Goal: Information Seeking & Learning: Learn about a topic

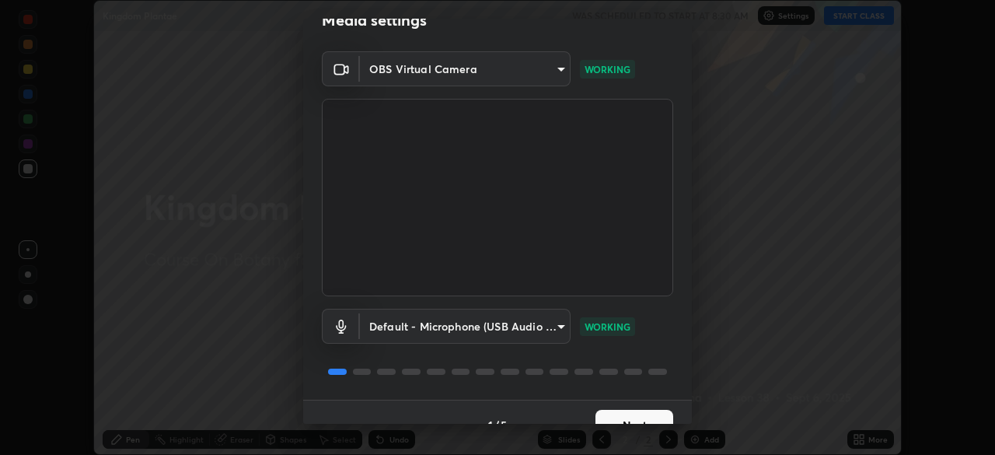
scroll to position [55, 0]
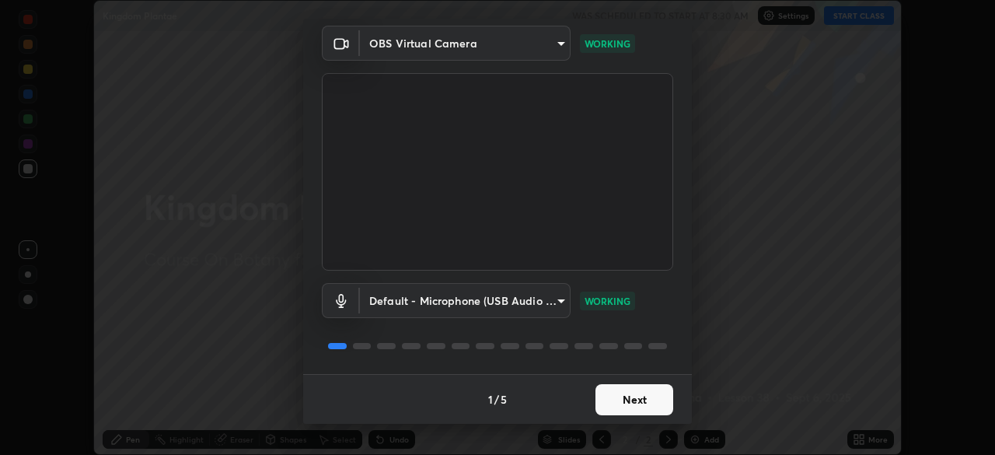
click at [635, 397] on button "Next" at bounding box center [635, 399] width 78 height 31
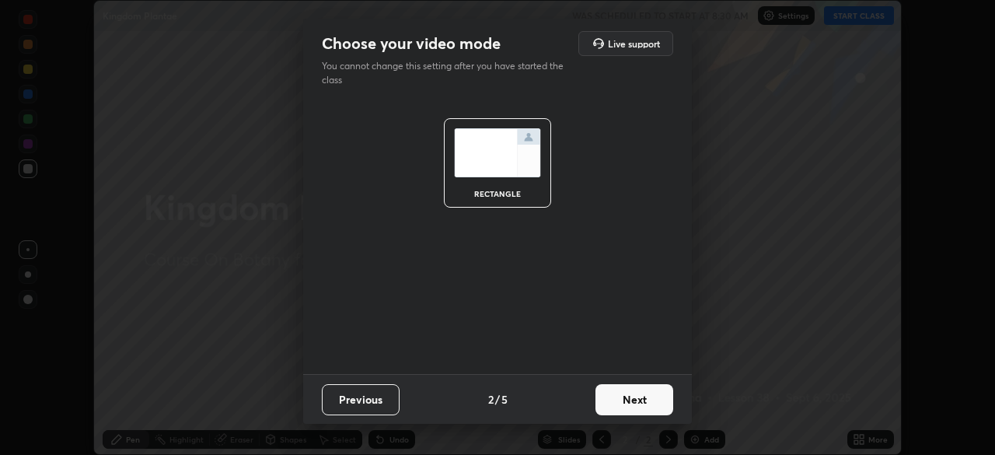
scroll to position [0, 0]
click at [634, 397] on button "Next" at bounding box center [635, 399] width 78 height 31
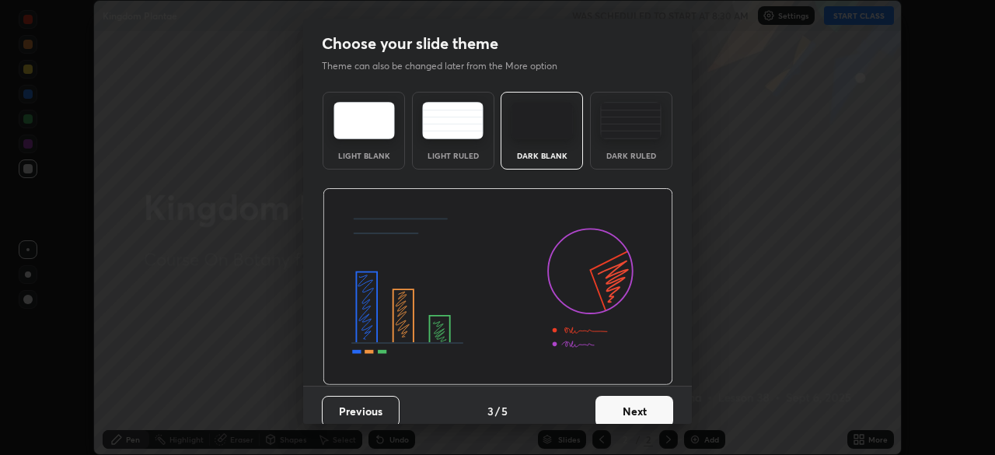
click at [635, 406] on button "Next" at bounding box center [635, 411] width 78 height 31
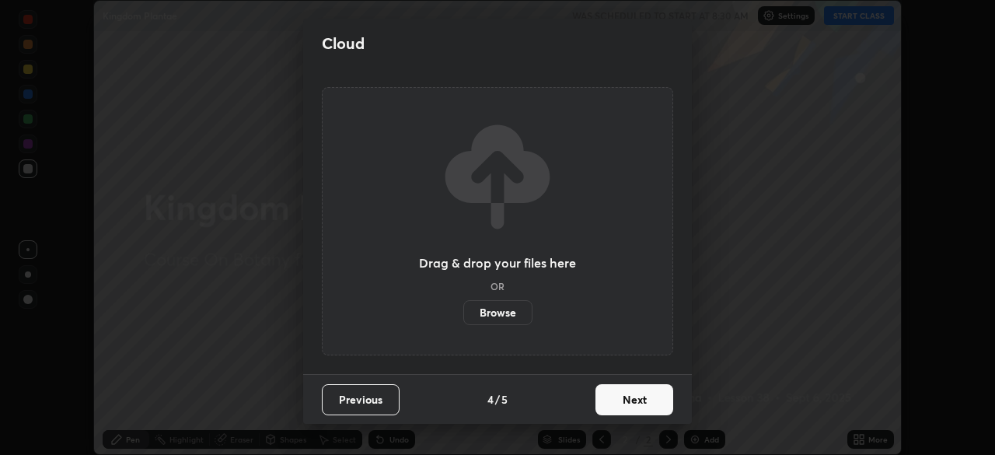
click at [628, 401] on button "Next" at bounding box center [635, 399] width 78 height 31
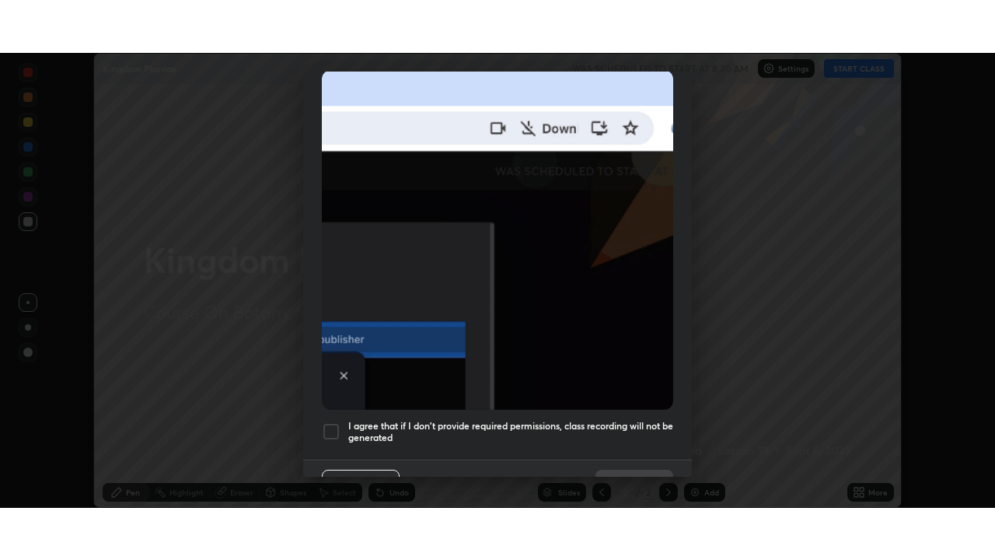
scroll to position [372, 0]
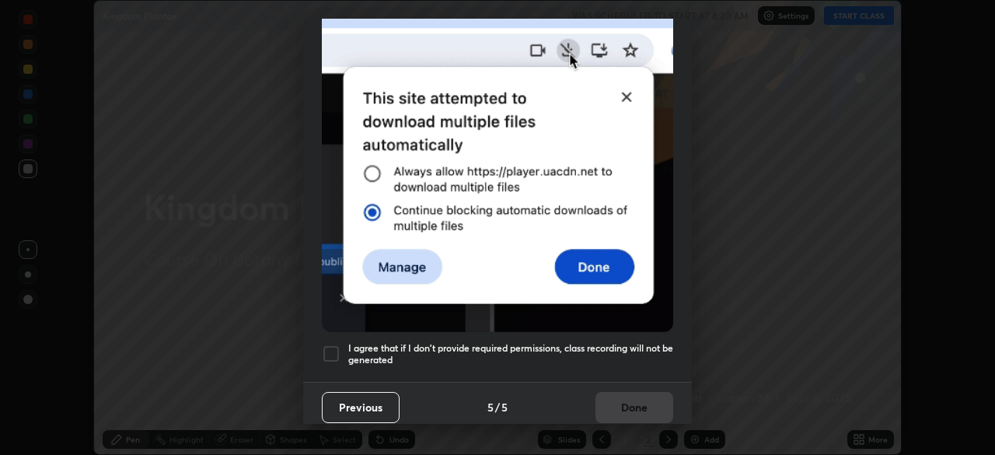
click at [335, 349] on div at bounding box center [331, 353] width 19 height 19
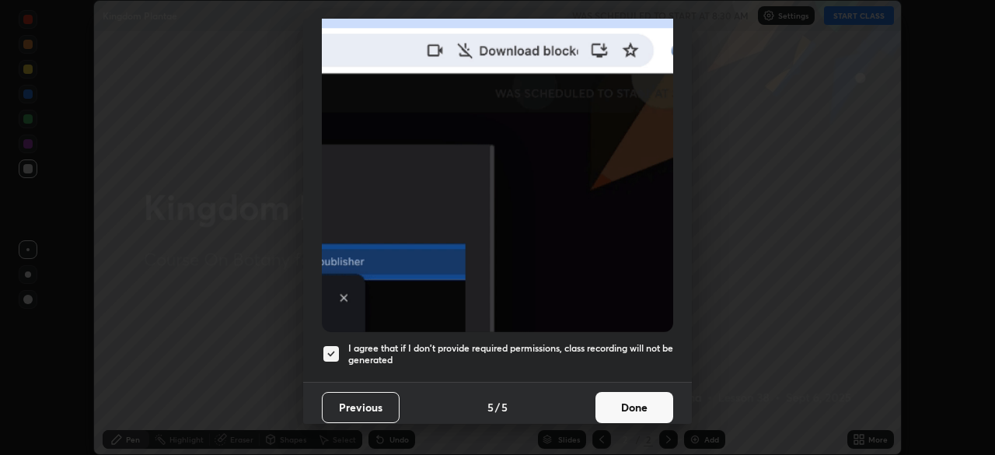
click at [638, 397] on button "Done" at bounding box center [635, 407] width 78 height 31
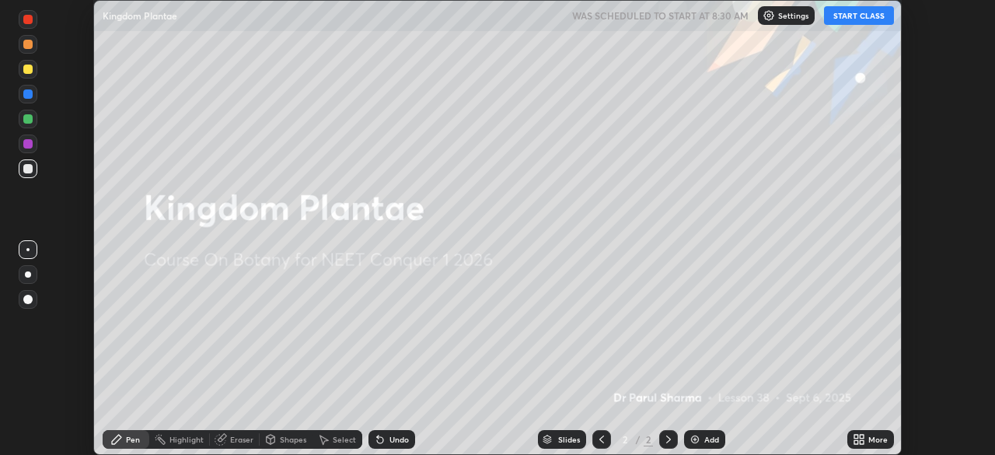
click at [863, 16] on button "START CLASS" at bounding box center [859, 15] width 70 height 19
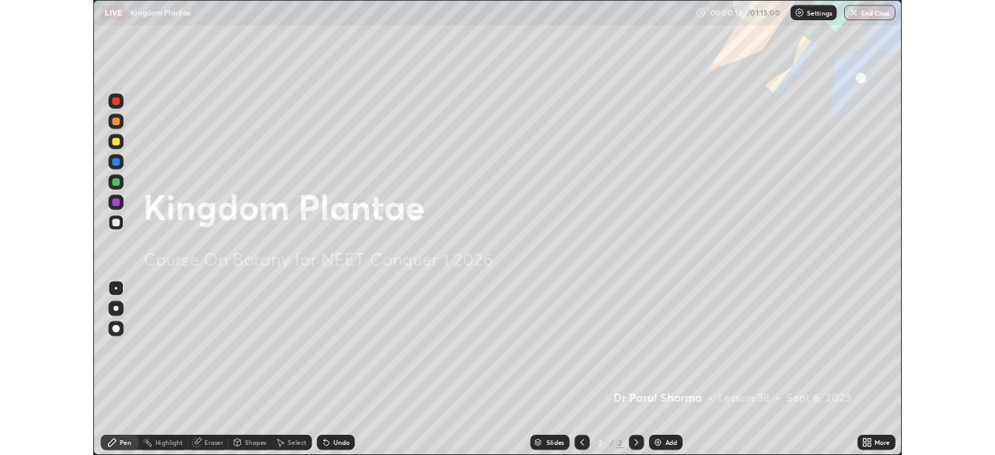
scroll to position [560, 995]
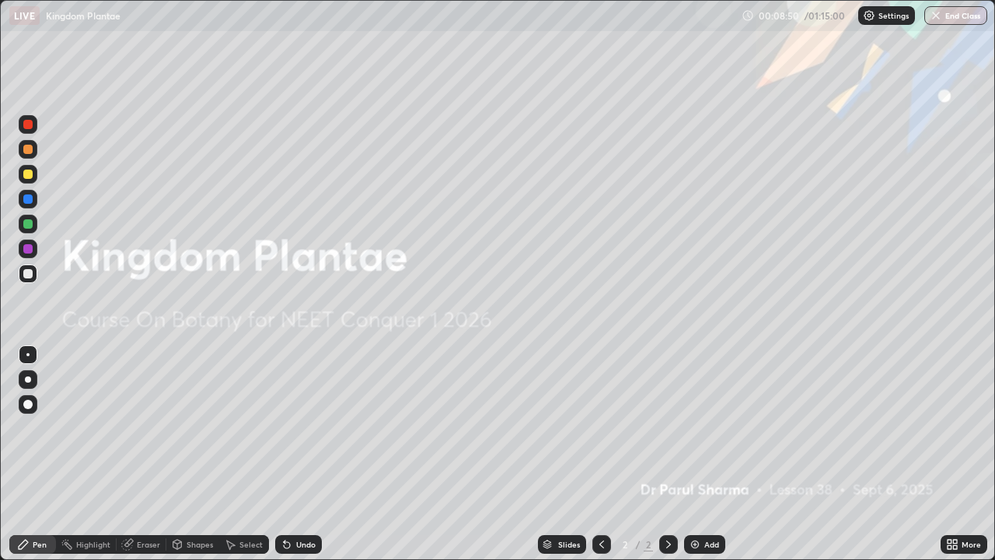
click at [951, 454] on icon at bounding box center [952, 544] width 12 height 12
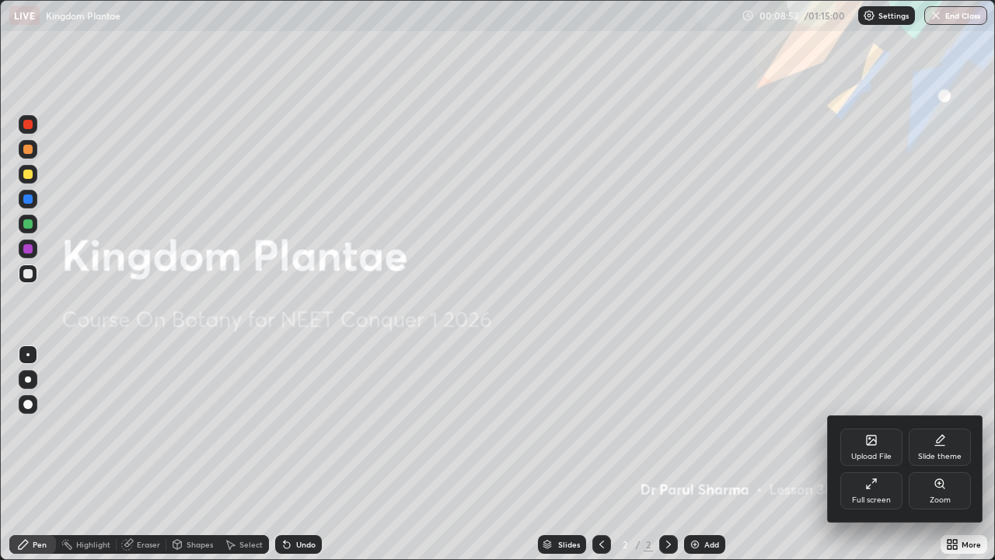
click at [869, 454] on icon at bounding box center [871, 483] width 12 height 12
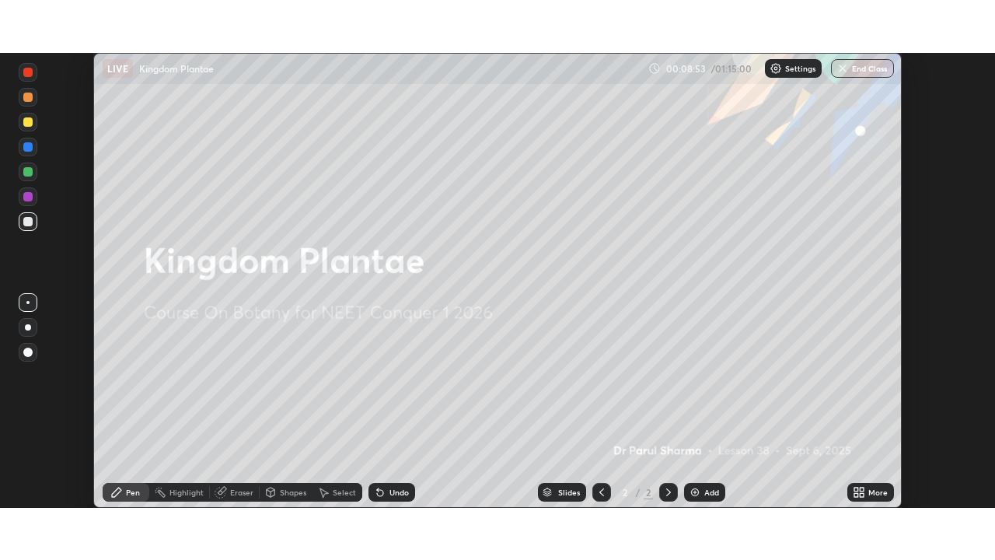
scroll to position [77304, 76763]
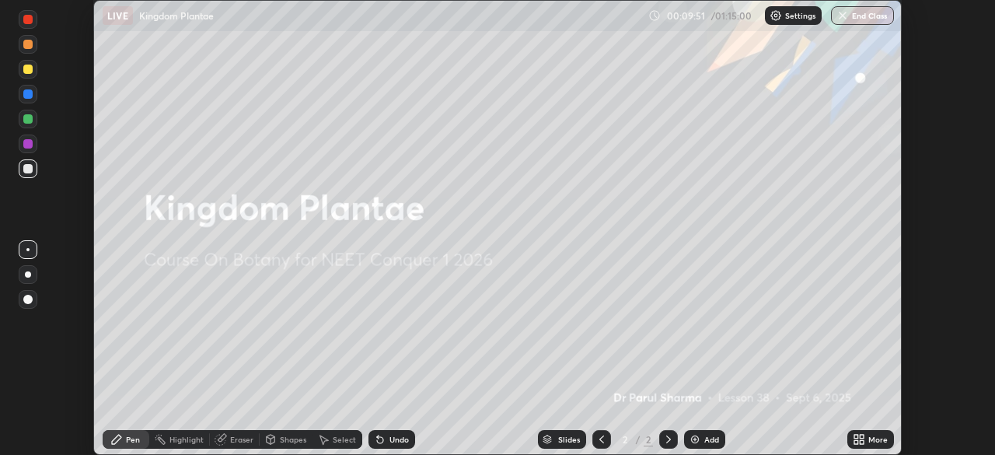
click at [856, 436] on icon at bounding box center [857, 437] width 4 height 4
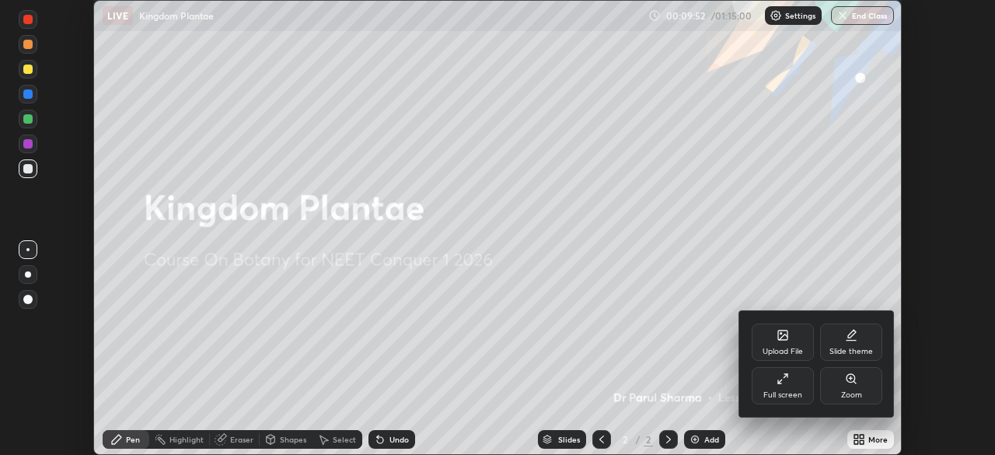
click at [787, 387] on div "Full screen" at bounding box center [783, 385] width 62 height 37
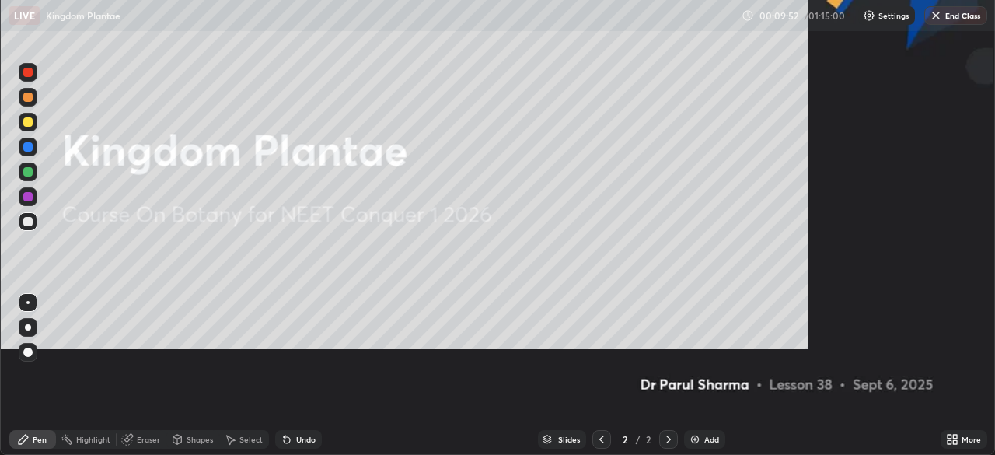
scroll to position [560, 995]
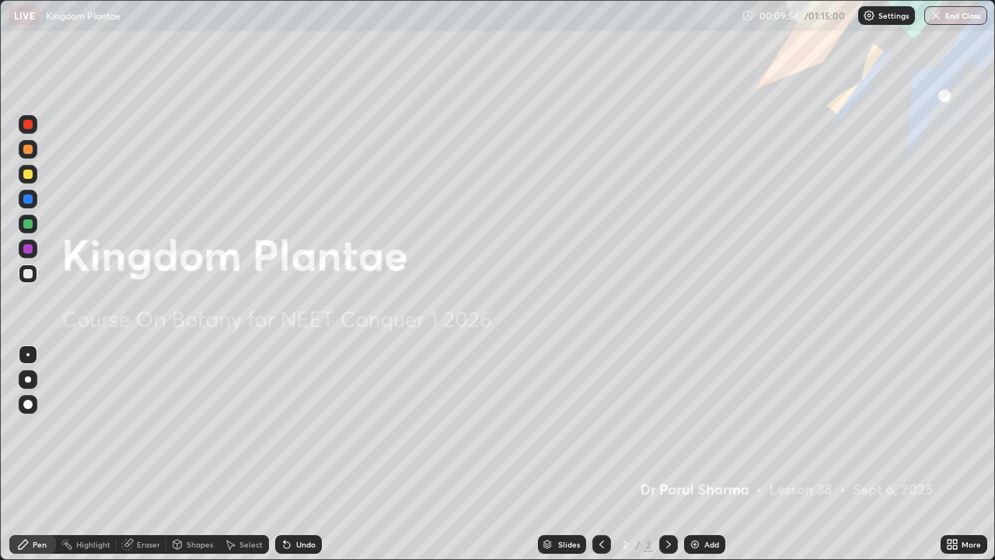
click at [696, 454] on img at bounding box center [695, 544] width 12 height 12
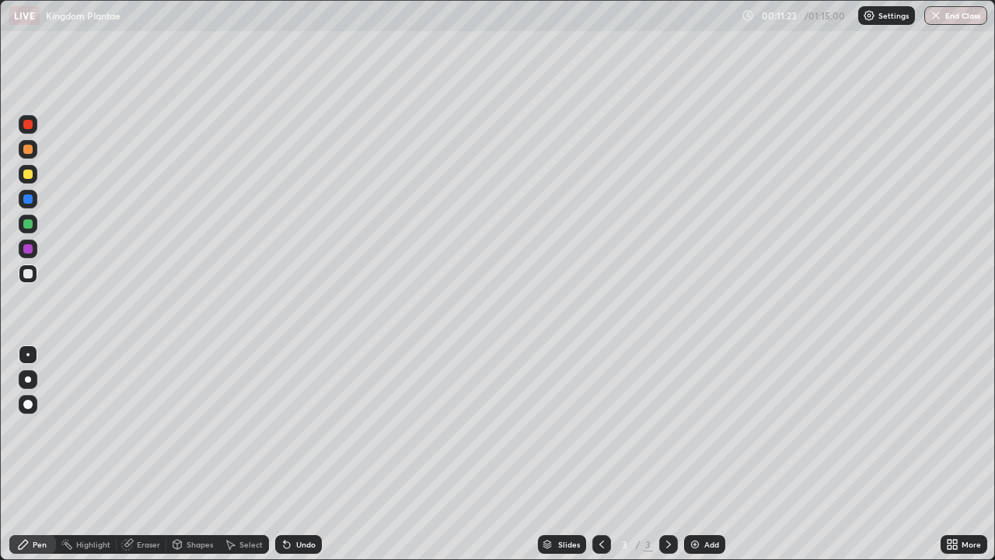
click at [30, 121] on div at bounding box center [27, 124] width 9 height 9
click at [27, 175] on div at bounding box center [27, 174] width 9 height 9
click at [30, 274] on div at bounding box center [27, 273] width 9 height 9
click at [26, 176] on div at bounding box center [27, 174] width 9 height 9
click at [23, 274] on div at bounding box center [27, 273] width 9 height 9
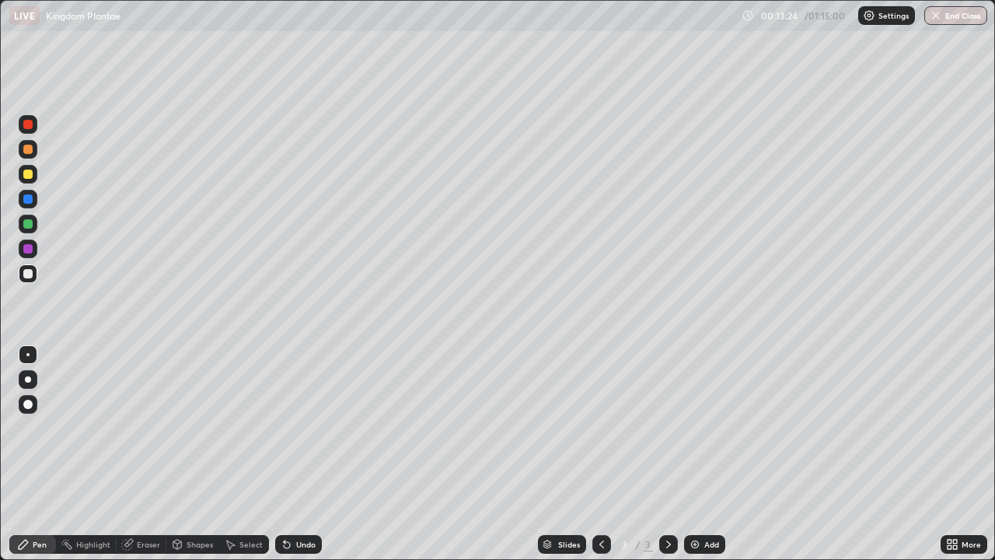
click at [25, 171] on div at bounding box center [27, 174] width 9 height 9
click at [25, 281] on div at bounding box center [28, 273] width 19 height 19
click at [25, 170] on div at bounding box center [27, 174] width 9 height 9
click at [27, 276] on div at bounding box center [27, 273] width 9 height 9
click at [26, 175] on div at bounding box center [27, 174] width 9 height 9
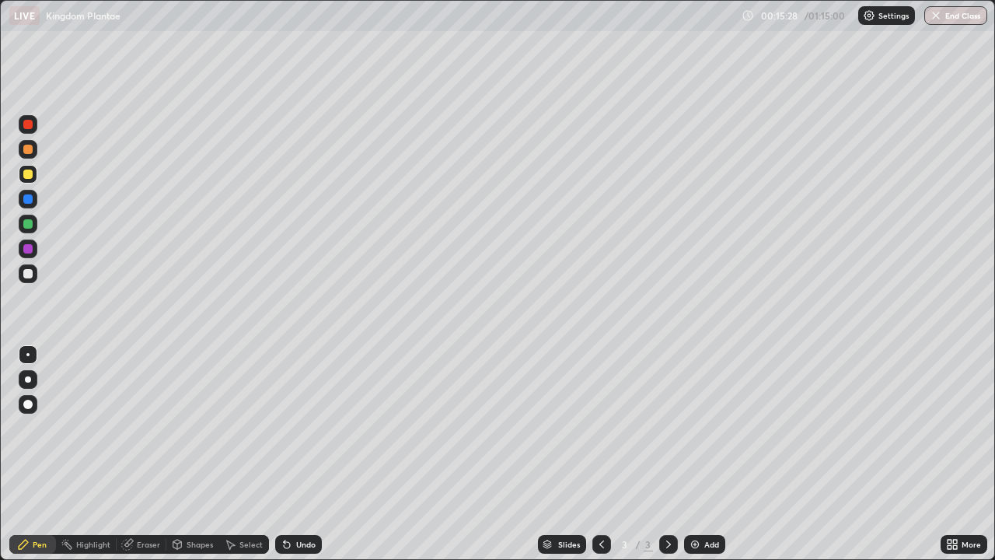
click at [689, 454] on div "Add" at bounding box center [704, 544] width 41 height 19
click at [28, 275] on div at bounding box center [27, 273] width 9 height 9
click at [28, 174] on div at bounding box center [27, 174] width 9 height 9
click at [145, 454] on div "Eraser" at bounding box center [148, 544] width 23 height 8
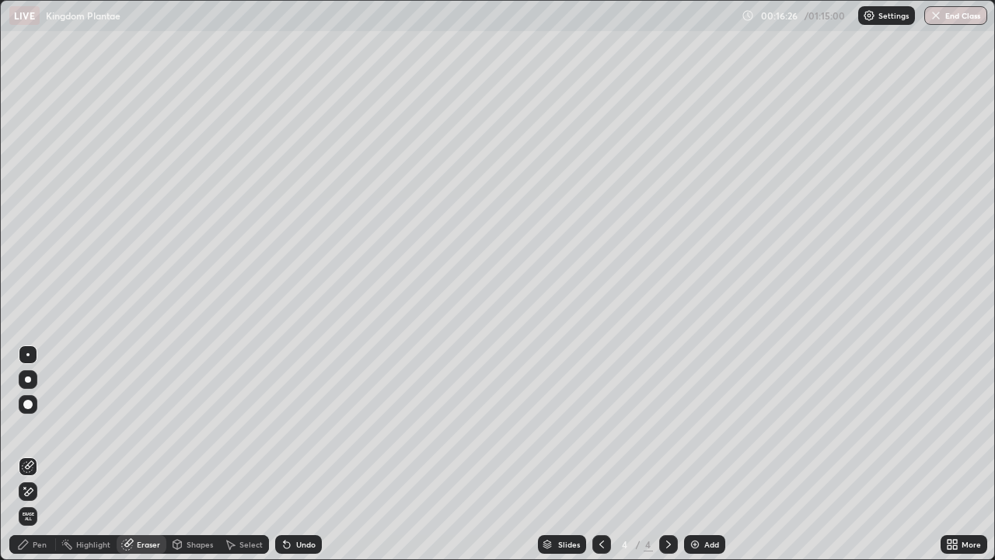
click at [34, 454] on div "Pen" at bounding box center [40, 544] width 14 height 8
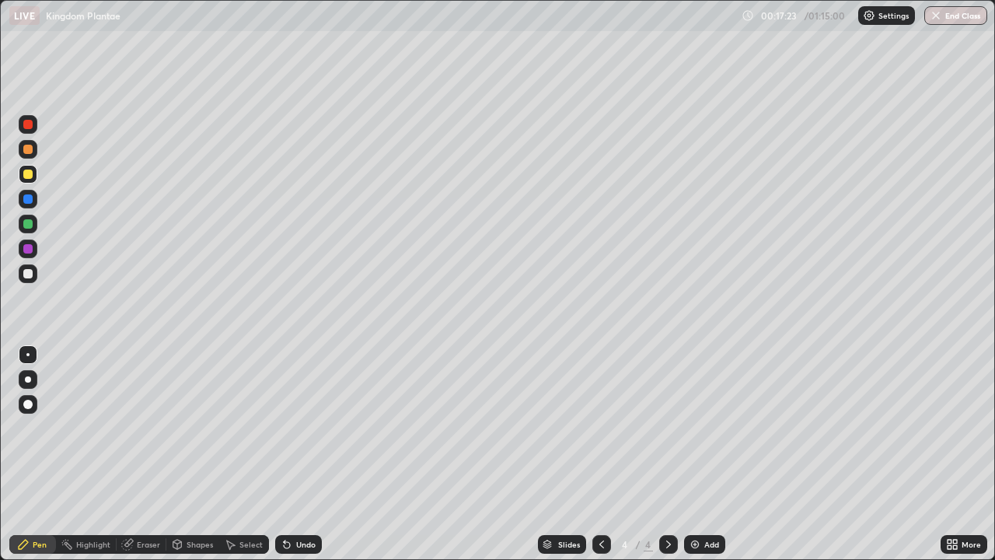
click at [27, 272] on div at bounding box center [27, 273] width 9 height 9
click at [28, 274] on div at bounding box center [27, 273] width 9 height 9
click at [27, 174] on div at bounding box center [27, 174] width 9 height 9
click at [600, 454] on icon at bounding box center [602, 544] width 12 height 12
click at [668, 454] on icon at bounding box center [669, 544] width 12 height 12
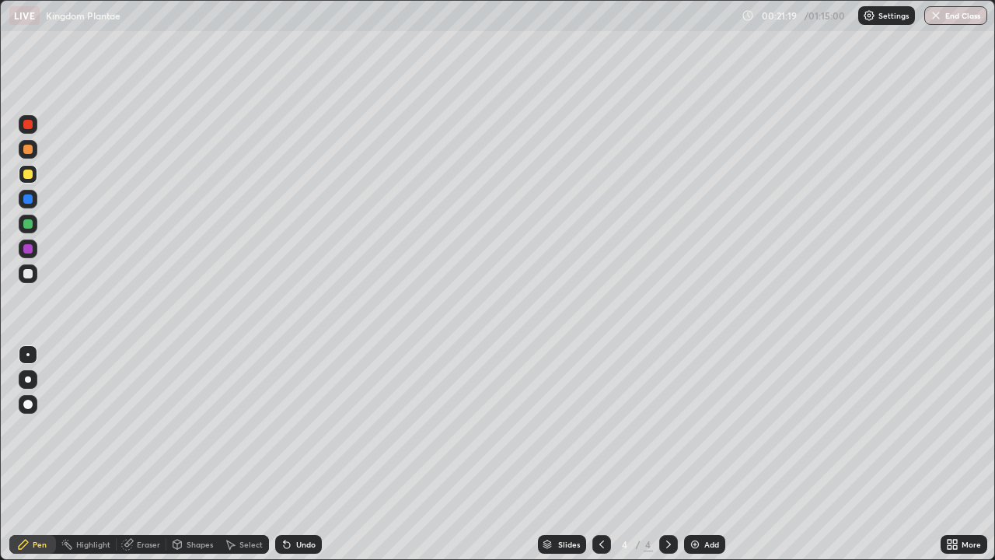
click at [696, 454] on img at bounding box center [695, 544] width 12 height 12
click at [26, 123] on div at bounding box center [27, 124] width 9 height 9
click at [29, 175] on div at bounding box center [27, 174] width 9 height 9
click at [28, 173] on div at bounding box center [27, 174] width 9 height 9
click at [27, 274] on div at bounding box center [27, 273] width 9 height 9
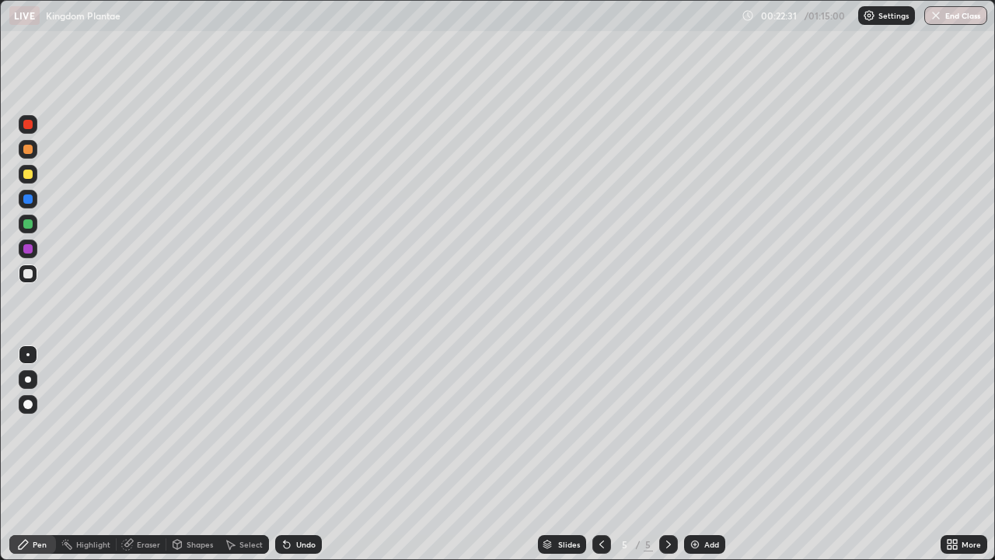
click at [26, 174] on div at bounding box center [27, 174] width 9 height 9
click at [31, 273] on div at bounding box center [27, 273] width 9 height 9
click at [20, 173] on div at bounding box center [28, 174] width 19 height 19
click at [28, 274] on div at bounding box center [27, 273] width 9 height 9
click at [28, 177] on div at bounding box center [27, 174] width 9 height 9
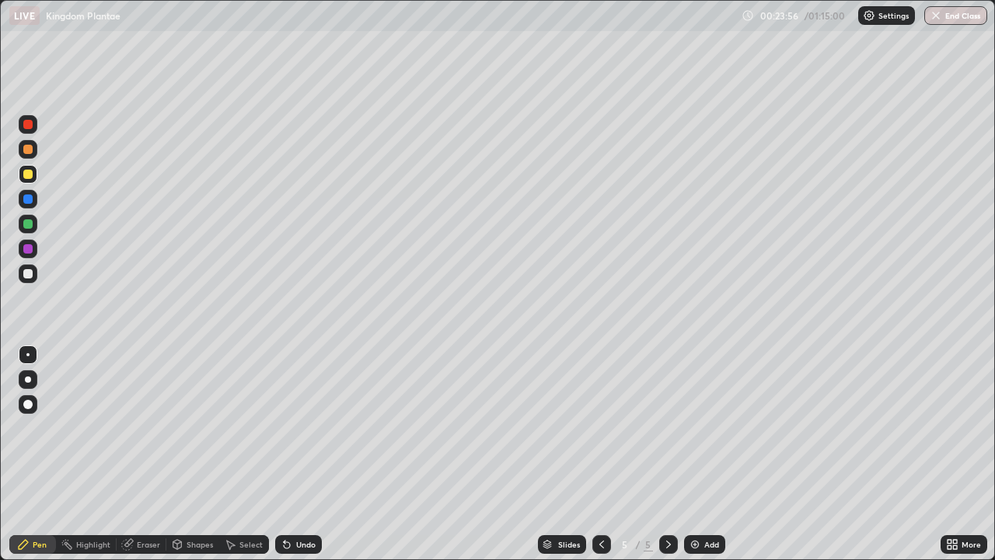
click at [26, 271] on div at bounding box center [27, 273] width 9 height 9
click at [30, 176] on div at bounding box center [27, 174] width 9 height 9
click at [28, 276] on div at bounding box center [27, 273] width 9 height 9
click at [694, 454] on img at bounding box center [695, 544] width 12 height 12
click at [24, 278] on div at bounding box center [28, 273] width 19 height 19
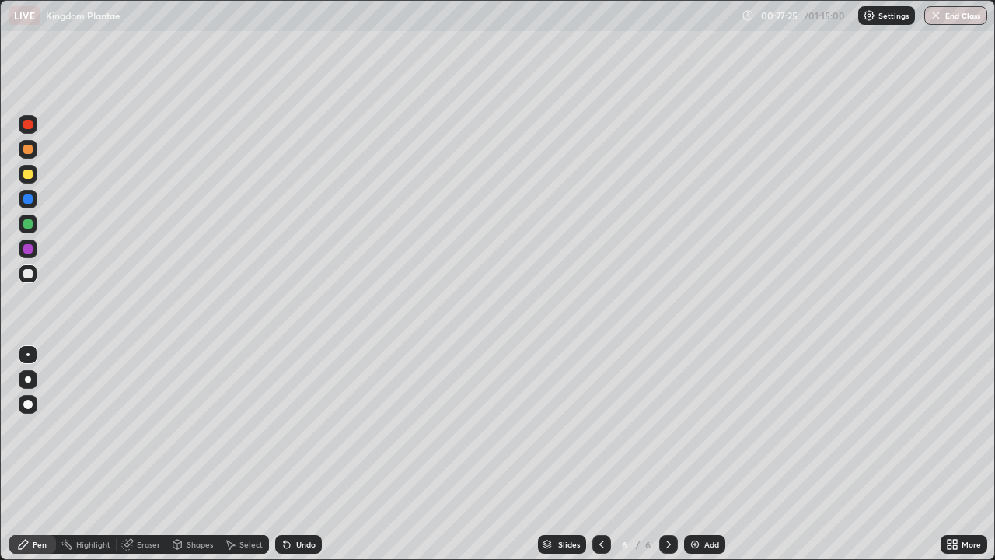
click at [27, 173] on div at bounding box center [27, 174] width 9 height 9
click at [29, 274] on div at bounding box center [27, 273] width 9 height 9
click at [32, 177] on div at bounding box center [28, 174] width 19 height 19
click at [26, 271] on div at bounding box center [27, 273] width 9 height 9
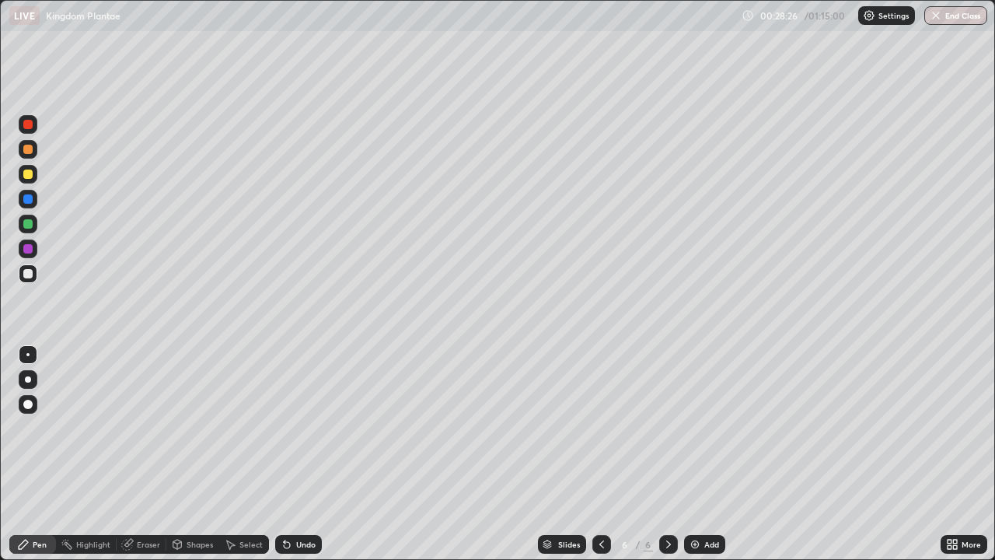
click at [28, 171] on div at bounding box center [27, 174] width 9 height 9
click at [28, 177] on div at bounding box center [27, 174] width 9 height 9
click at [28, 272] on div at bounding box center [27, 273] width 9 height 9
click at [30, 172] on div at bounding box center [27, 174] width 9 height 9
click at [29, 275] on div at bounding box center [27, 273] width 9 height 9
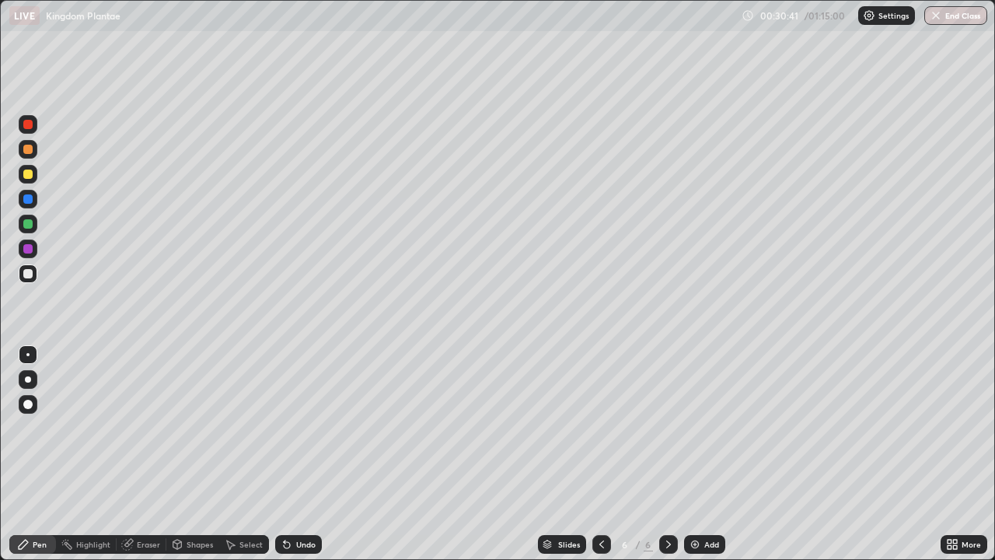
click at [27, 176] on div at bounding box center [27, 174] width 9 height 9
click at [694, 454] on img at bounding box center [695, 544] width 12 height 12
click at [30, 124] on div at bounding box center [27, 124] width 9 height 9
click at [25, 222] on div at bounding box center [27, 223] width 9 height 9
click at [28, 275] on div at bounding box center [27, 273] width 9 height 9
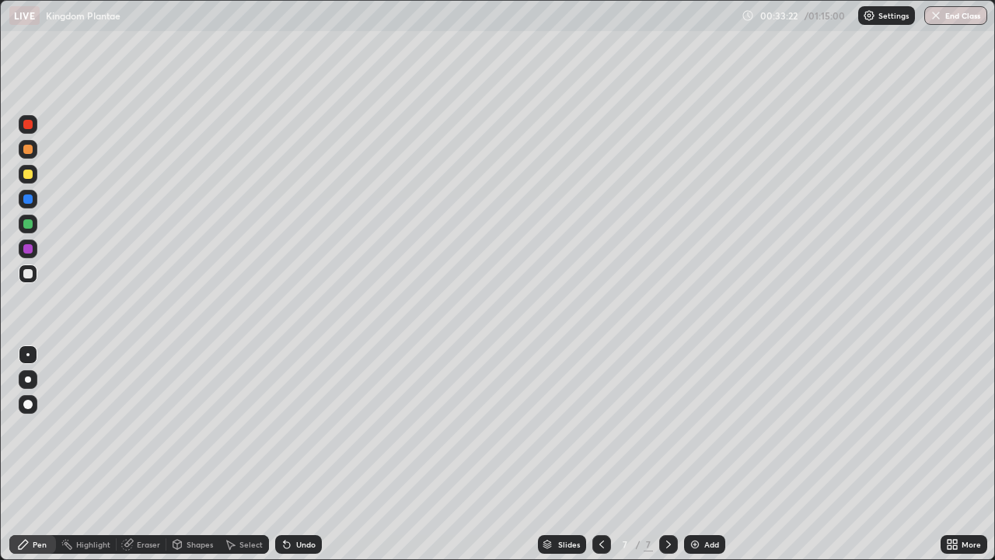
click at [26, 277] on div at bounding box center [27, 273] width 9 height 9
click at [26, 174] on div at bounding box center [27, 174] width 9 height 9
click at [28, 273] on div at bounding box center [27, 273] width 9 height 9
click at [25, 276] on div at bounding box center [27, 273] width 9 height 9
click at [29, 173] on div at bounding box center [27, 174] width 9 height 9
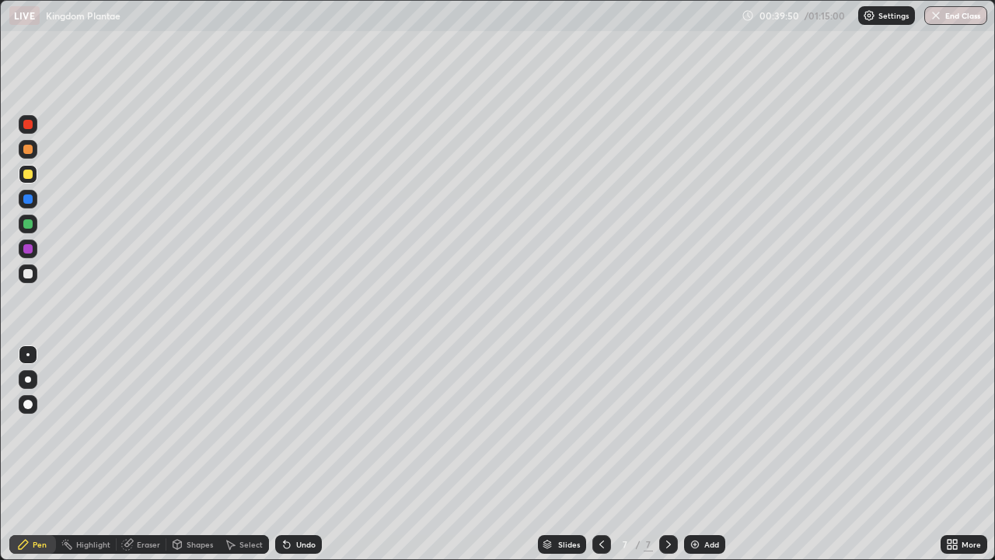
click at [693, 454] on img at bounding box center [695, 544] width 12 height 12
click at [23, 274] on div at bounding box center [27, 273] width 9 height 9
click at [24, 177] on div at bounding box center [27, 174] width 9 height 9
click at [26, 275] on div at bounding box center [27, 273] width 9 height 9
click at [29, 224] on div at bounding box center [27, 223] width 9 height 9
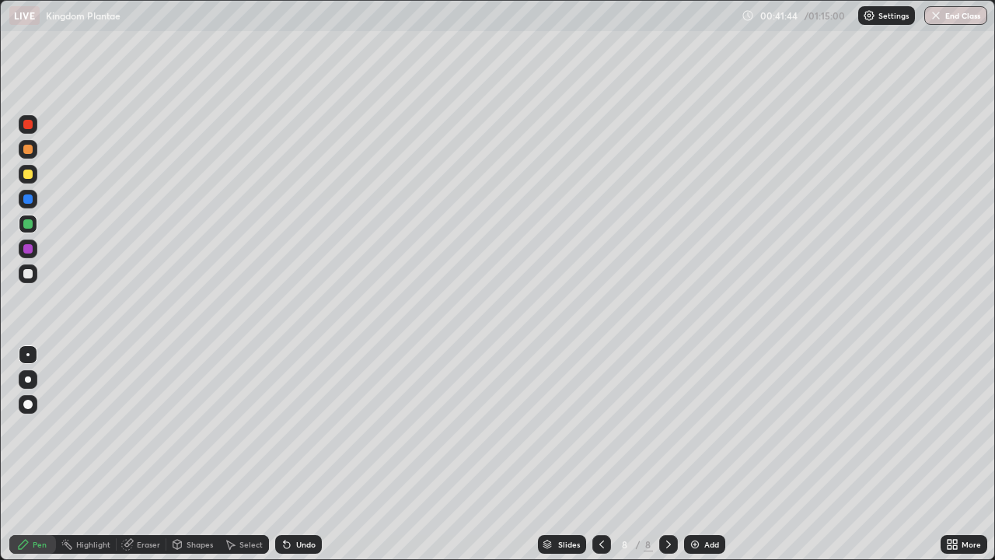
click at [29, 174] on div at bounding box center [27, 174] width 9 height 9
click at [26, 222] on div at bounding box center [27, 223] width 9 height 9
click at [28, 173] on div at bounding box center [27, 174] width 9 height 9
click at [31, 175] on div at bounding box center [27, 174] width 9 height 9
click at [955, 454] on icon at bounding box center [955, 542] width 4 height 4
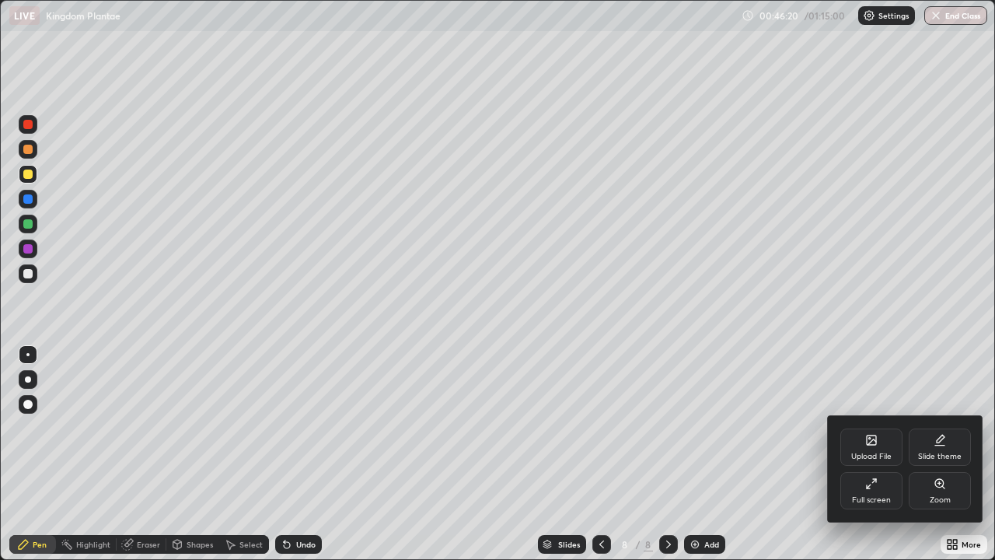
click at [881, 450] on div "Upload File" at bounding box center [872, 446] width 62 height 37
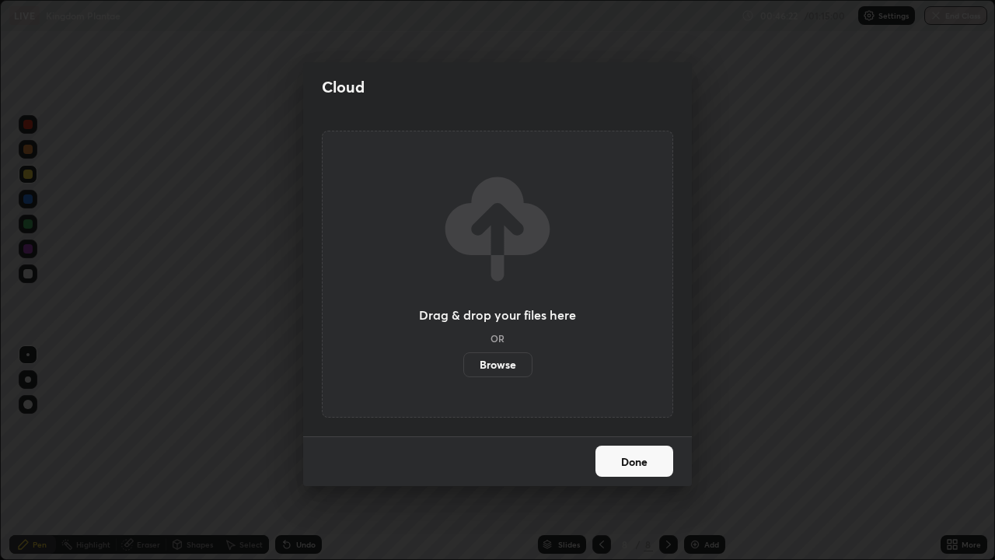
click at [503, 362] on label "Browse" at bounding box center [497, 364] width 69 height 25
click at [463, 362] on input "Browse" at bounding box center [463, 364] width 0 height 25
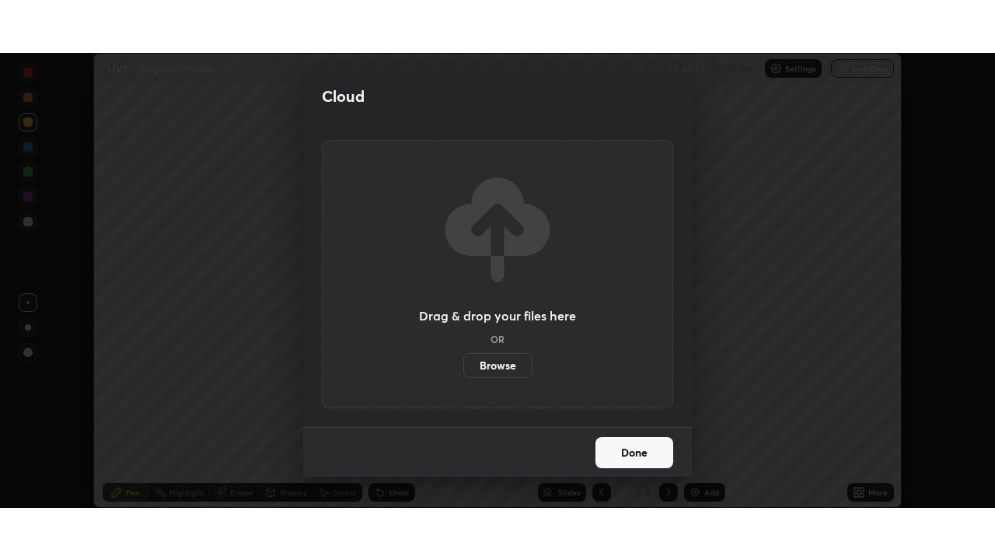
scroll to position [77304, 76763]
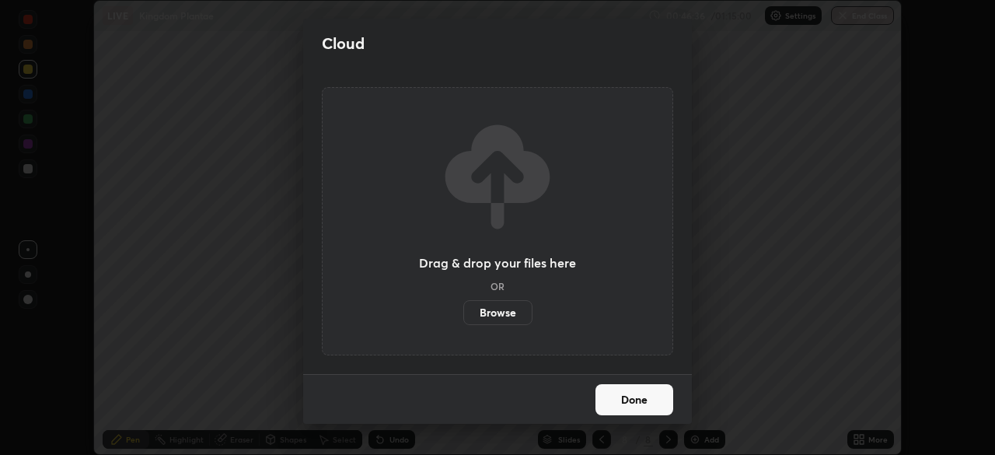
click at [490, 313] on label "Browse" at bounding box center [497, 312] width 69 height 25
click at [463, 313] on input "Browse" at bounding box center [463, 312] width 0 height 25
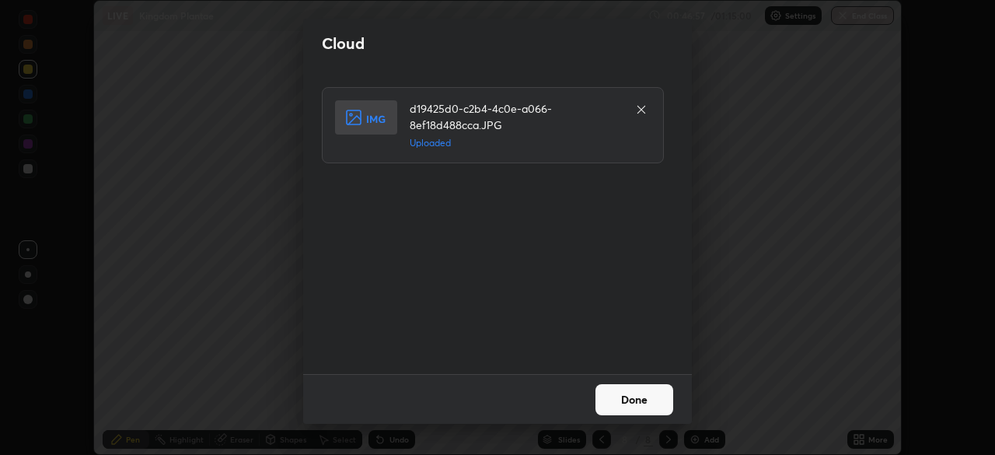
click at [612, 393] on button "Done" at bounding box center [635, 399] width 78 height 31
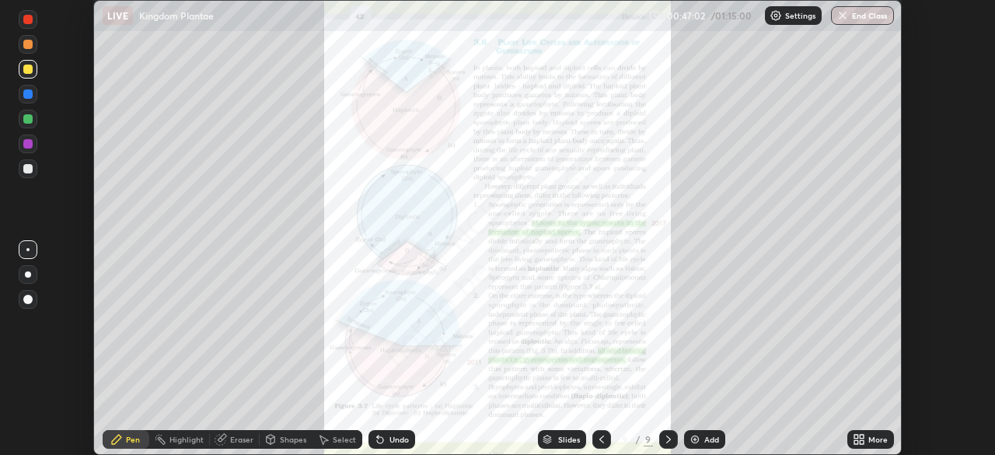
click at [862, 442] on icon at bounding box center [862, 442] width 4 height 4
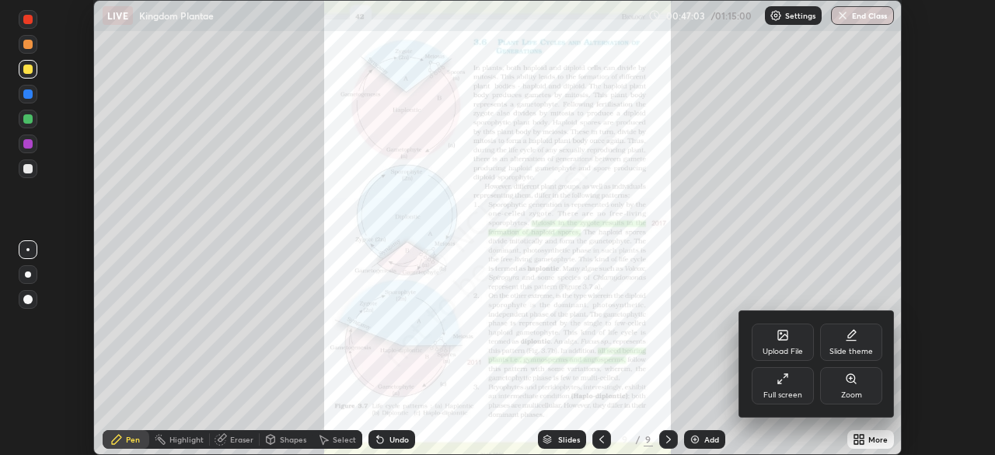
click at [788, 383] on icon at bounding box center [783, 378] width 12 height 12
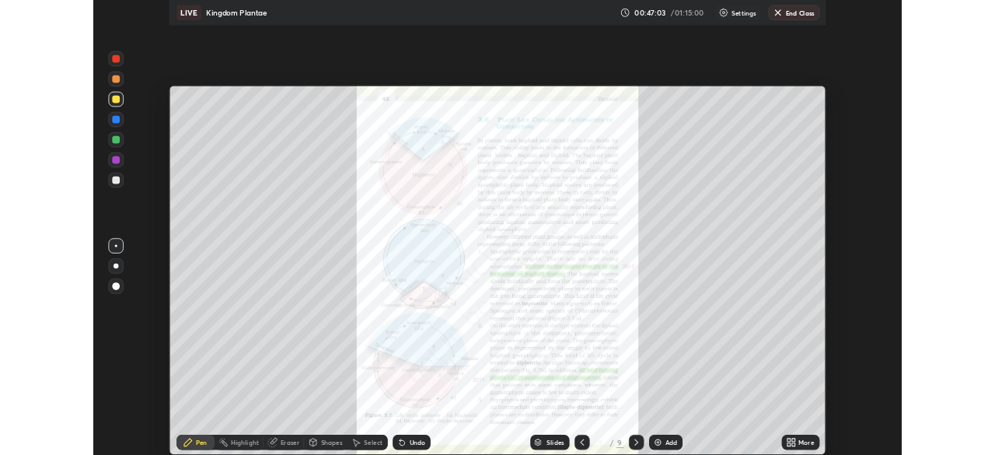
scroll to position [560, 995]
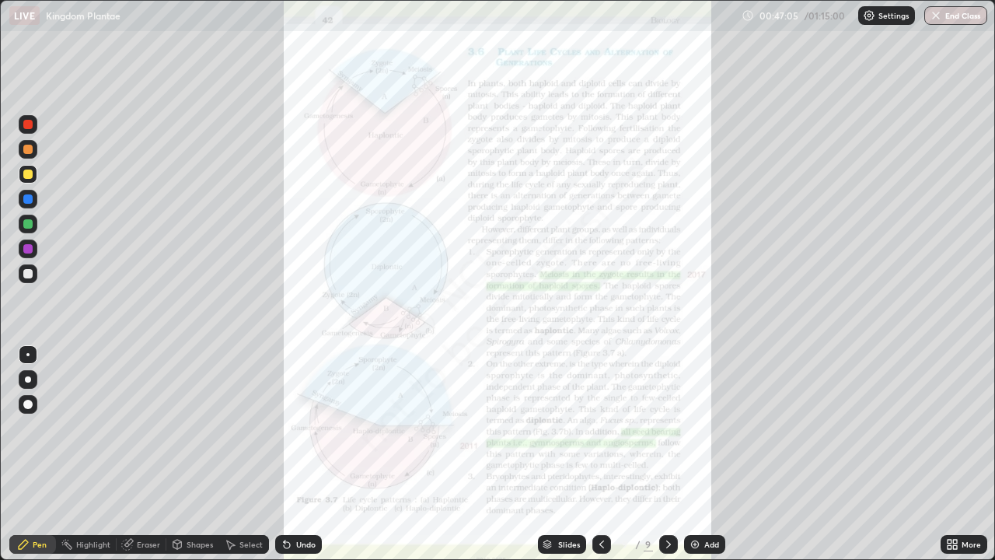
click at [958, 454] on icon at bounding box center [952, 544] width 12 height 12
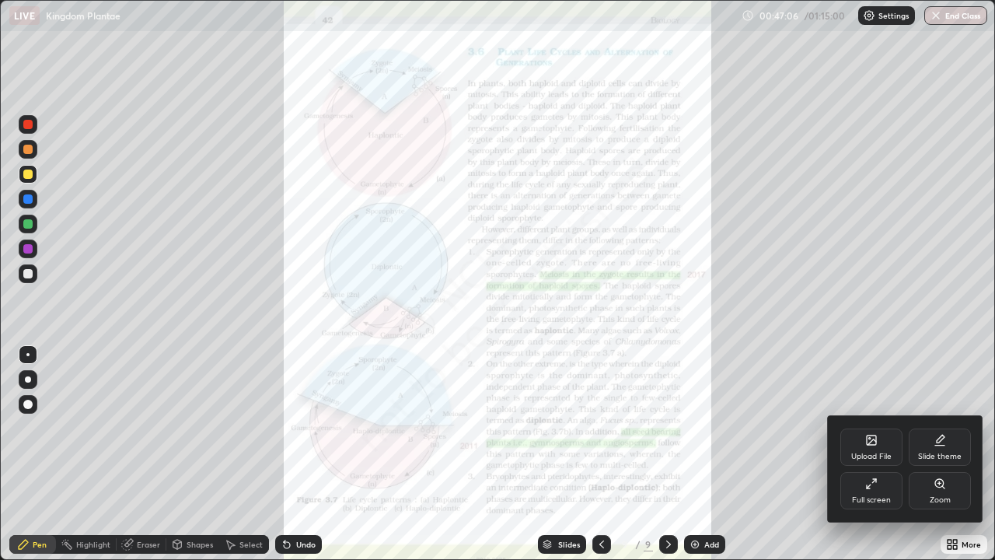
click at [938, 454] on div "Zoom" at bounding box center [940, 490] width 62 height 37
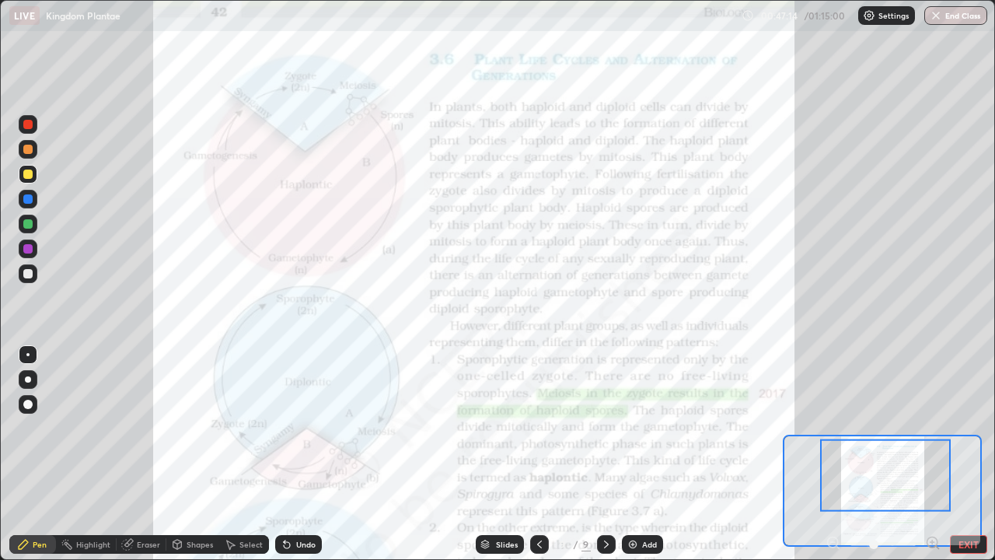
click at [26, 222] on div at bounding box center [27, 223] width 9 height 9
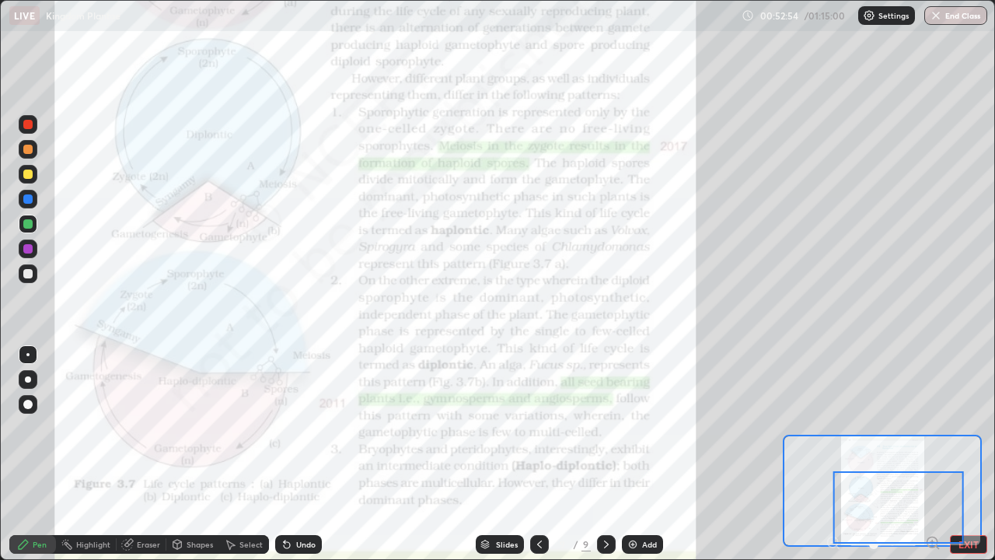
click at [605, 454] on icon at bounding box center [606, 544] width 12 height 12
click at [967, 454] on button "EXIT" at bounding box center [968, 544] width 37 height 19
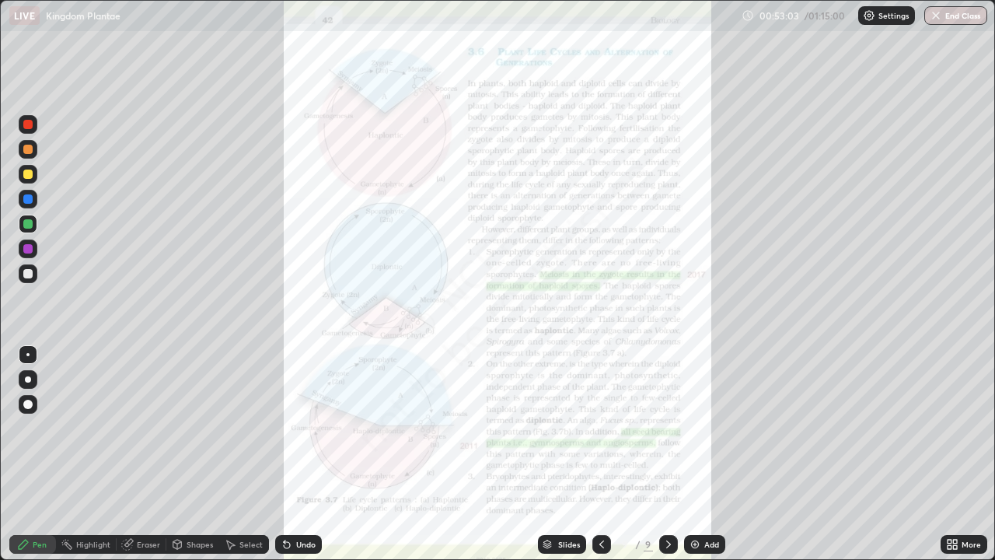
click at [956, 454] on icon at bounding box center [955, 542] width 4 height 4
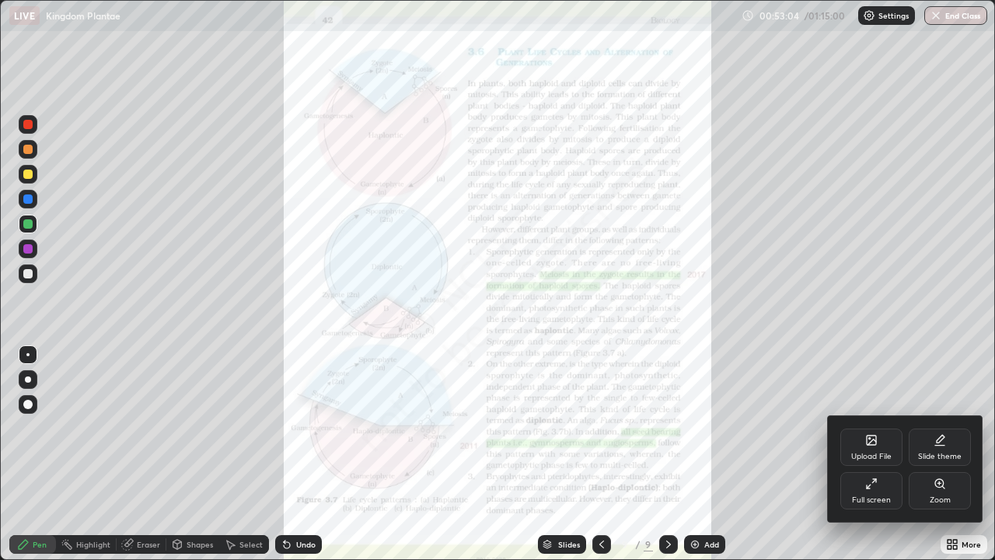
click at [874, 447] on div "Upload File" at bounding box center [872, 446] width 62 height 37
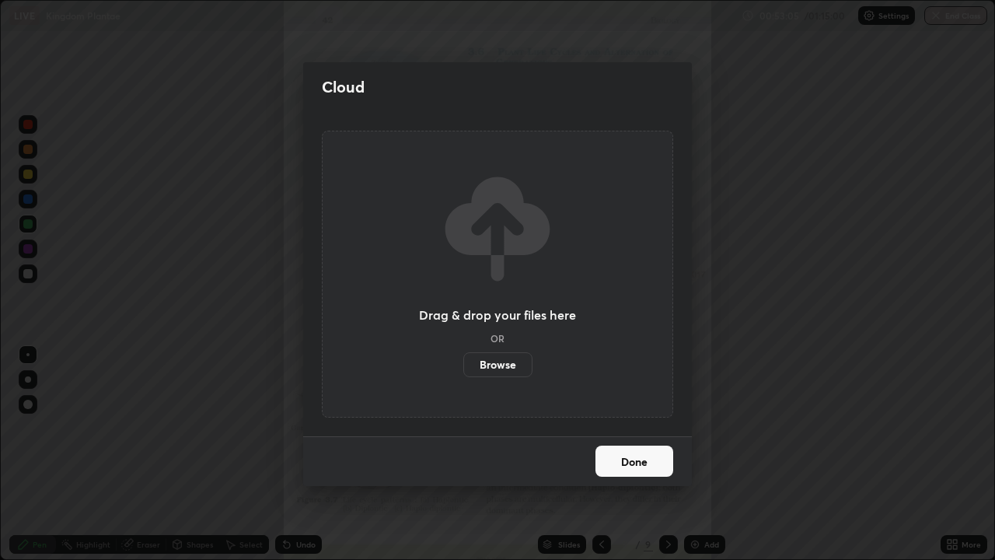
click at [504, 367] on label "Browse" at bounding box center [497, 364] width 69 height 25
click at [463, 367] on input "Browse" at bounding box center [463, 364] width 0 height 25
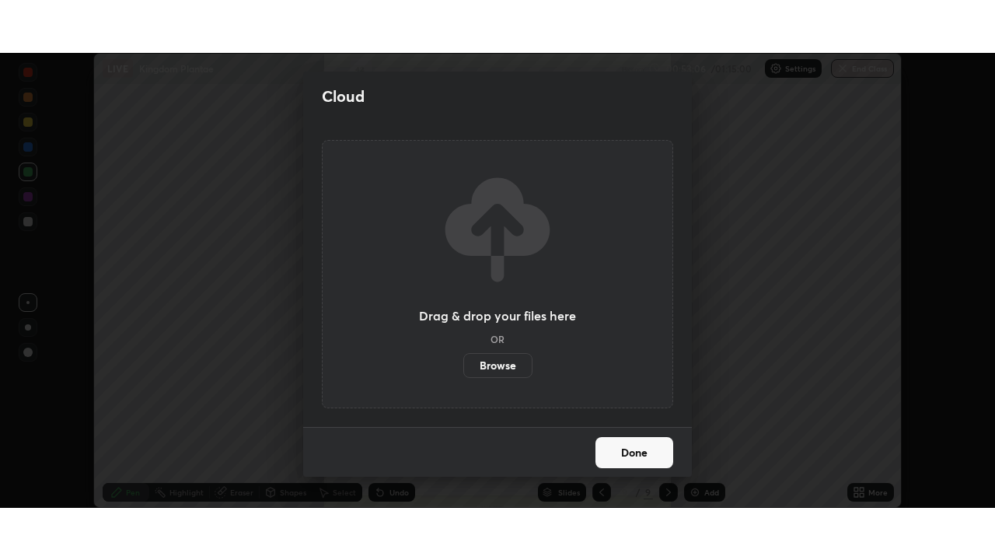
scroll to position [77304, 76763]
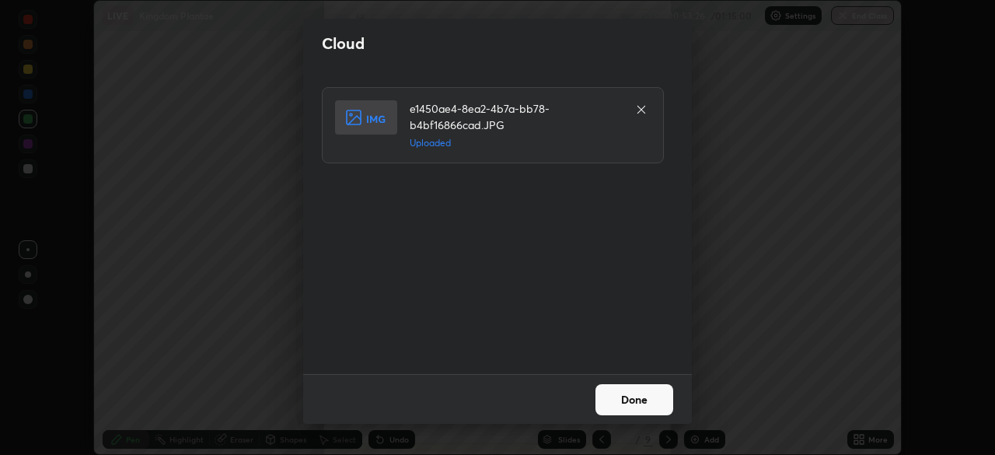
click at [631, 391] on button "Done" at bounding box center [635, 399] width 78 height 31
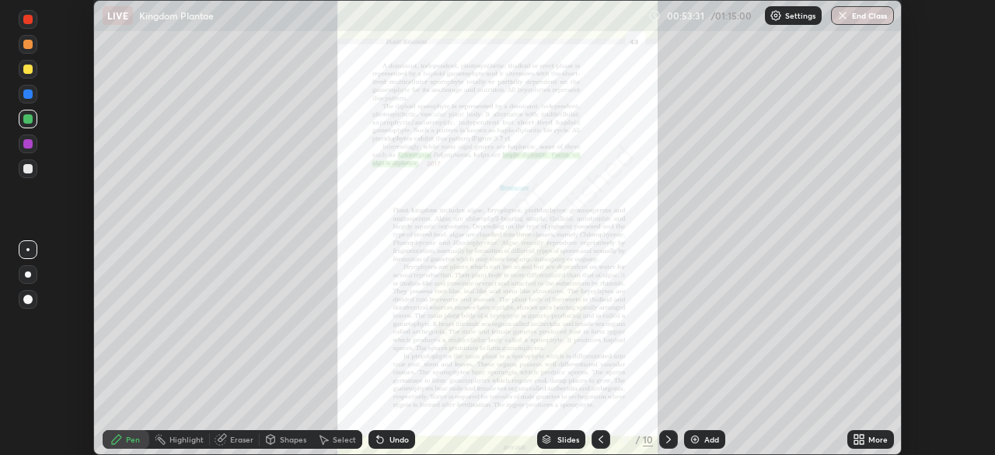
click at [856, 436] on icon at bounding box center [857, 437] width 4 height 4
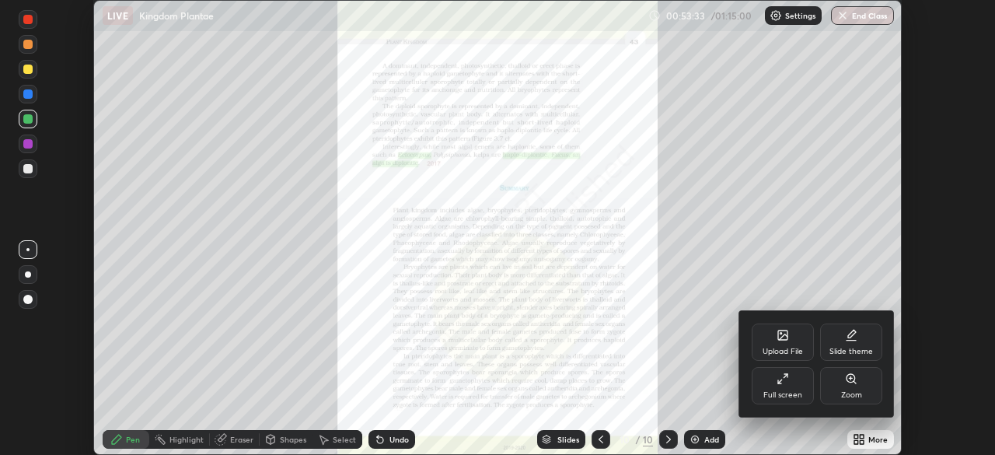
click at [792, 387] on div "Full screen" at bounding box center [783, 385] width 62 height 37
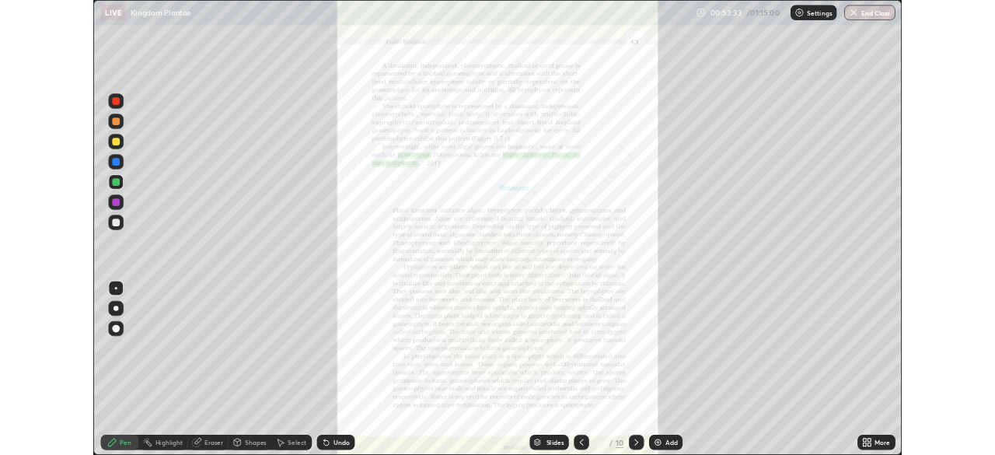
scroll to position [560, 995]
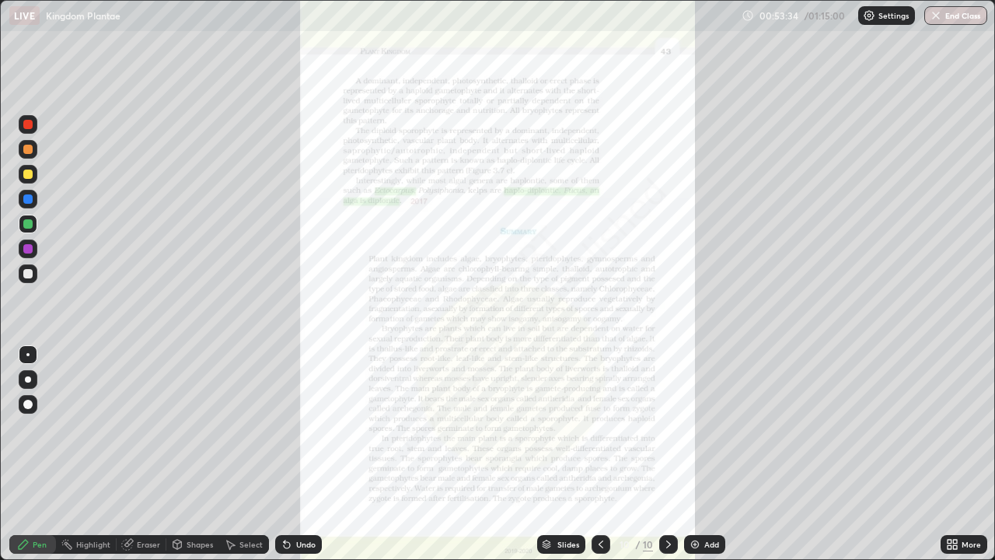
click at [955, 454] on icon at bounding box center [955, 542] width 4 height 4
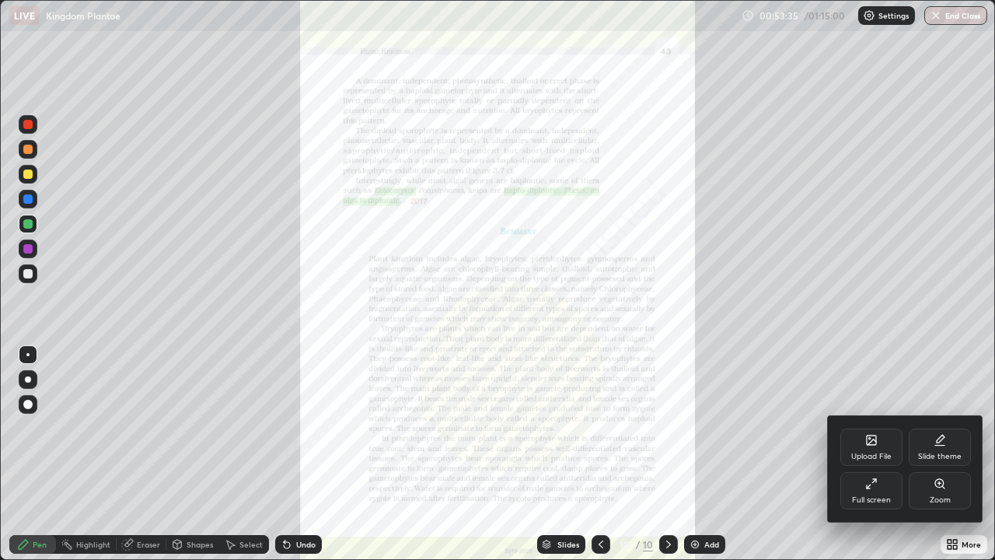
click at [939, 454] on icon at bounding box center [939, 483] width 9 height 9
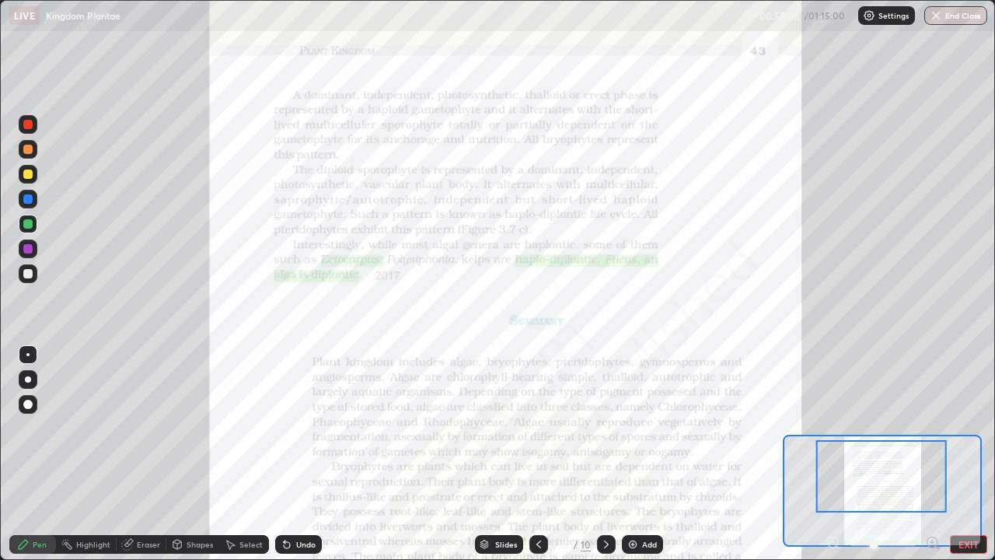
click at [966, 454] on button "EXIT" at bounding box center [968, 544] width 37 height 19
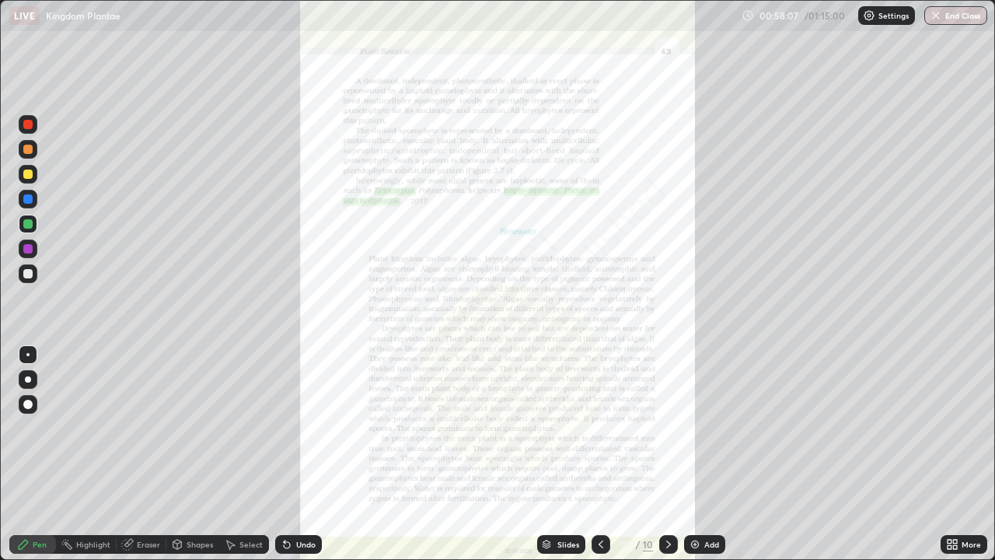
click at [955, 454] on icon at bounding box center [955, 542] width 4 height 4
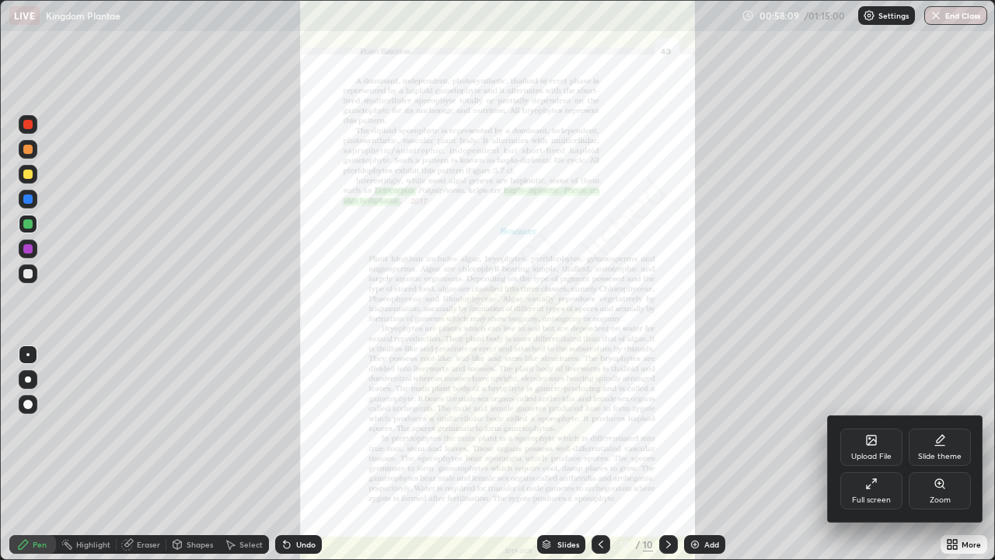
click at [876, 450] on div "Upload File" at bounding box center [872, 446] width 62 height 37
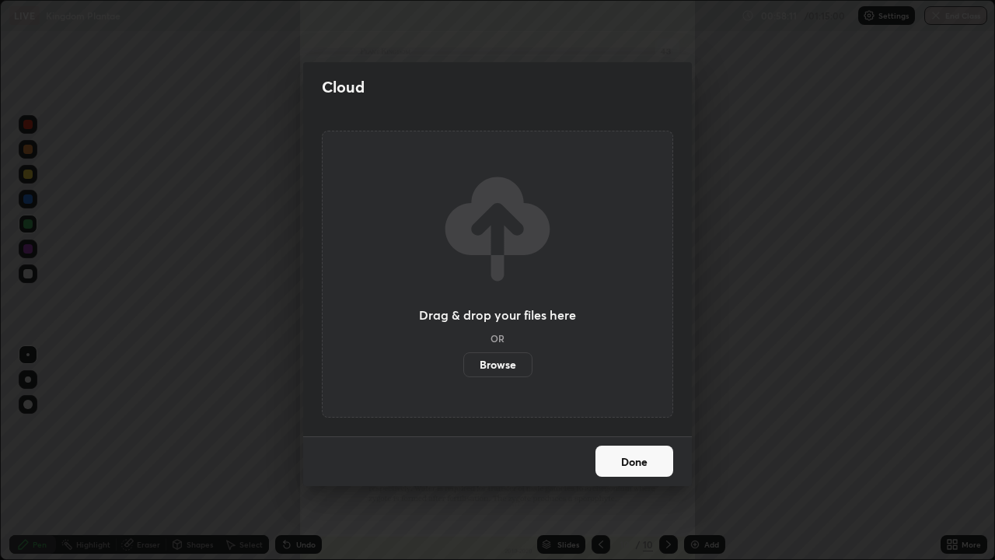
click at [502, 369] on label "Browse" at bounding box center [497, 364] width 69 height 25
click at [463, 369] on input "Browse" at bounding box center [463, 364] width 0 height 25
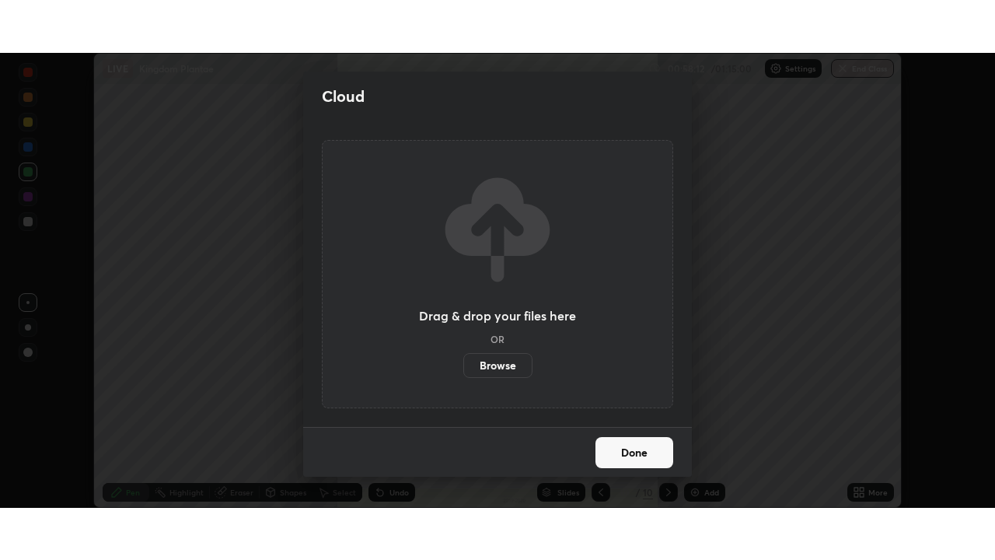
scroll to position [77304, 76763]
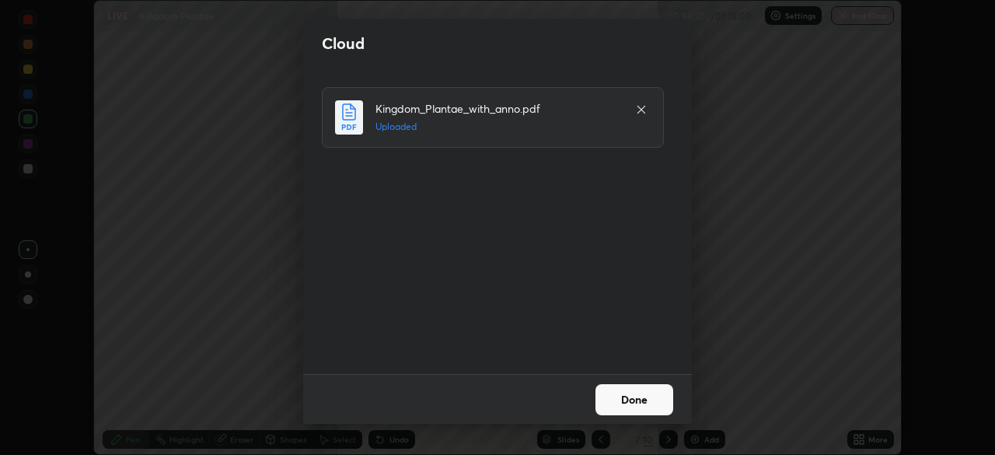
click at [646, 395] on button "Done" at bounding box center [635, 399] width 78 height 31
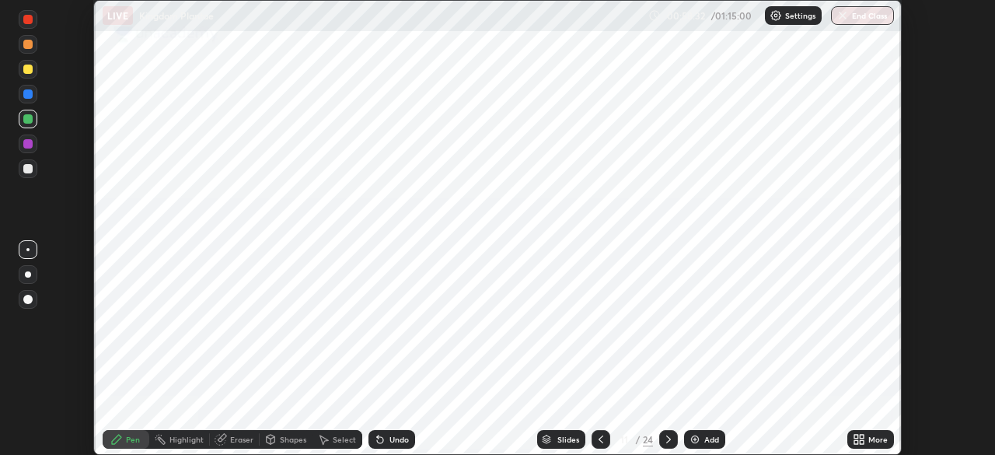
click at [858, 438] on icon at bounding box center [857, 437] width 4 height 4
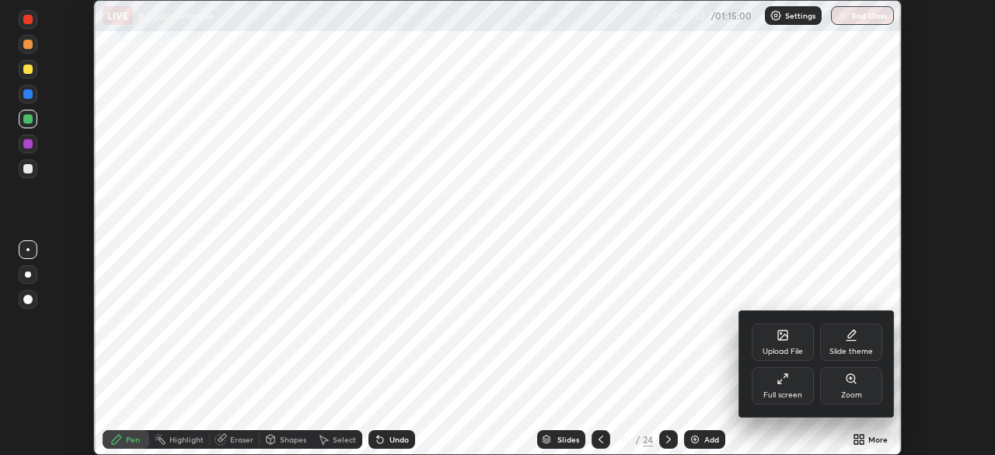
click at [788, 390] on div "Full screen" at bounding box center [783, 385] width 62 height 37
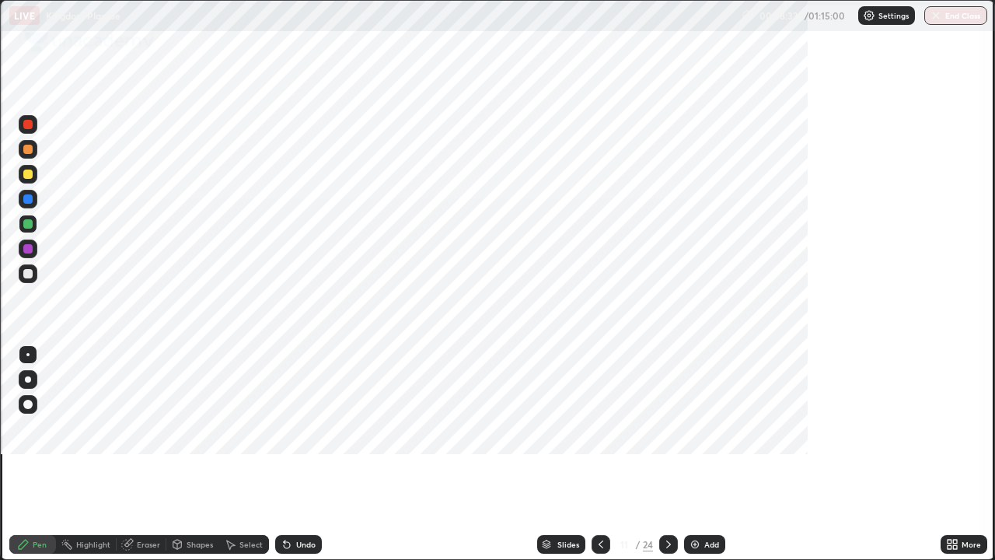
scroll to position [560, 995]
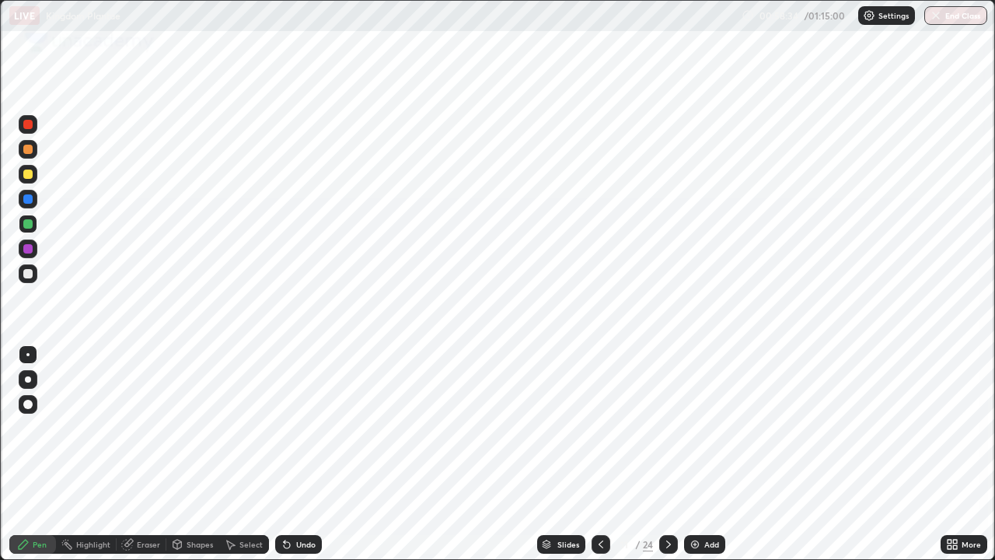
click at [565, 454] on div "Slides" at bounding box center [569, 544] width 22 height 8
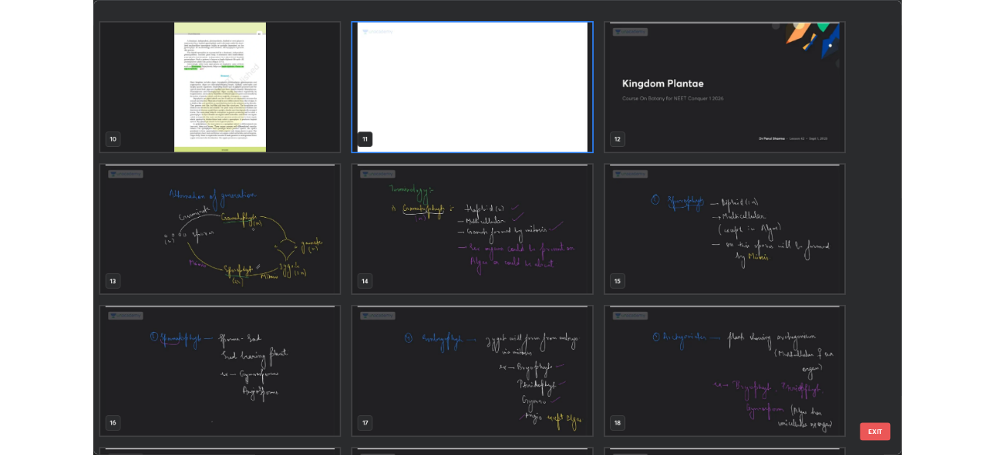
scroll to position [594, 0]
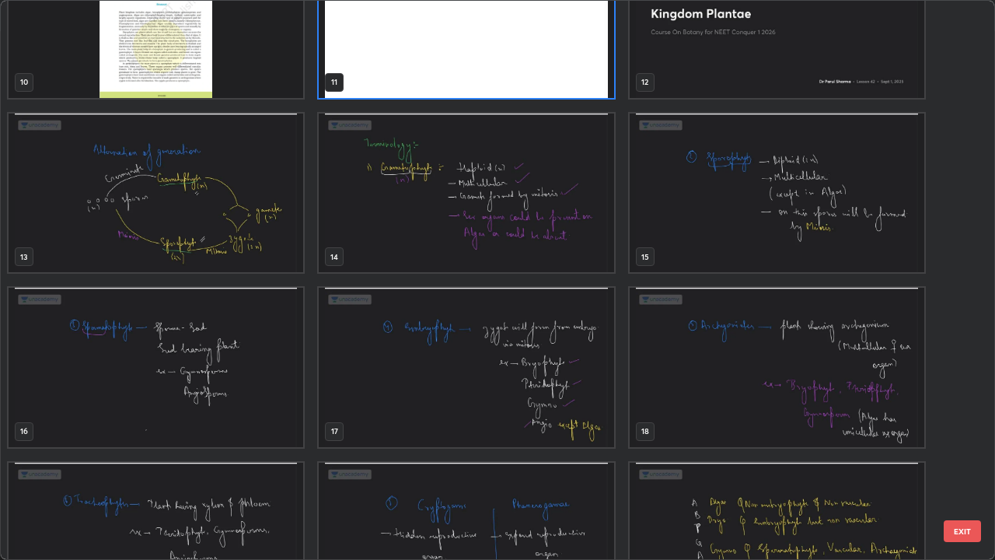
click at [228, 228] on img "grid" at bounding box center [156, 193] width 295 height 159
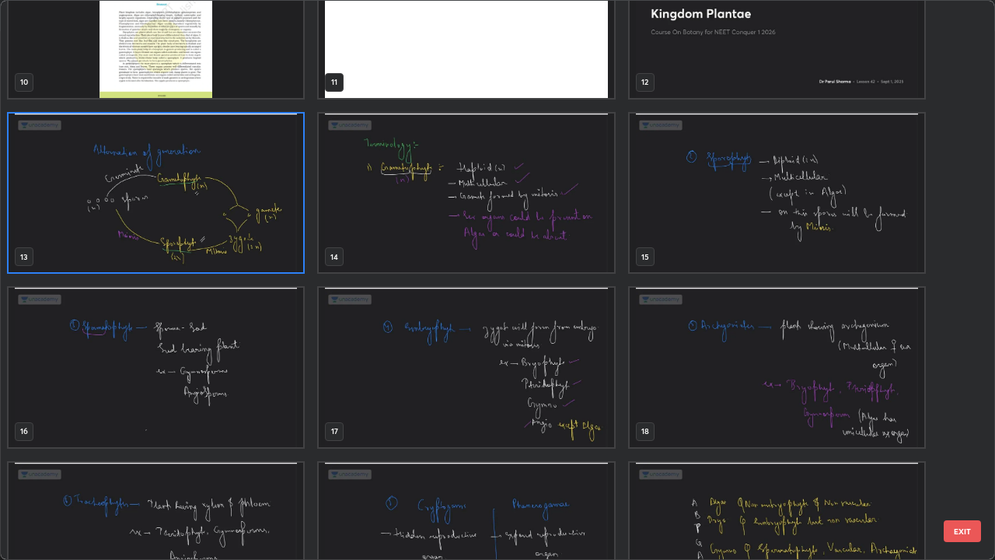
click at [226, 224] on img "grid" at bounding box center [156, 193] width 295 height 159
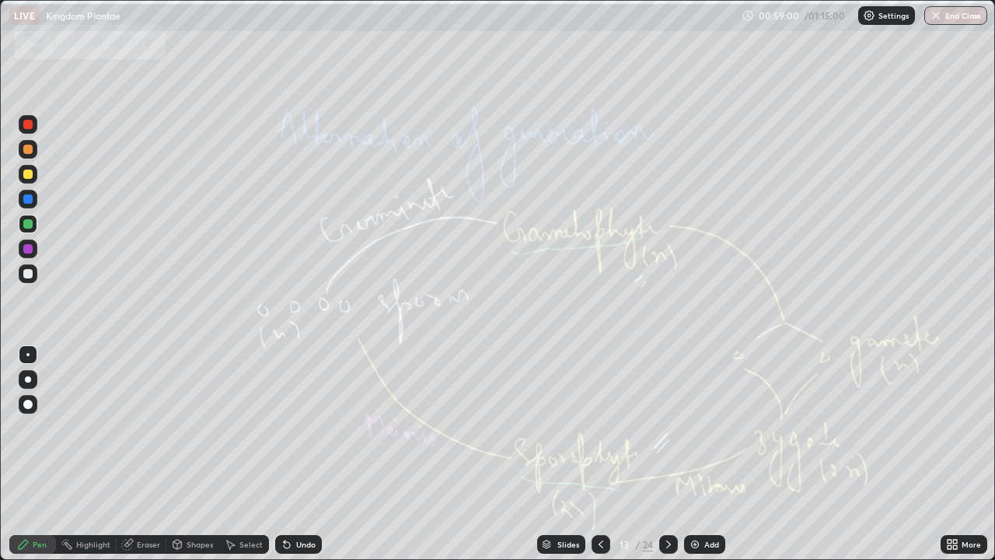
click at [667, 454] on icon at bounding box center [669, 544] width 12 height 12
click at [666, 454] on icon at bounding box center [669, 544] width 12 height 12
click at [666, 454] on icon at bounding box center [668, 544] width 5 height 8
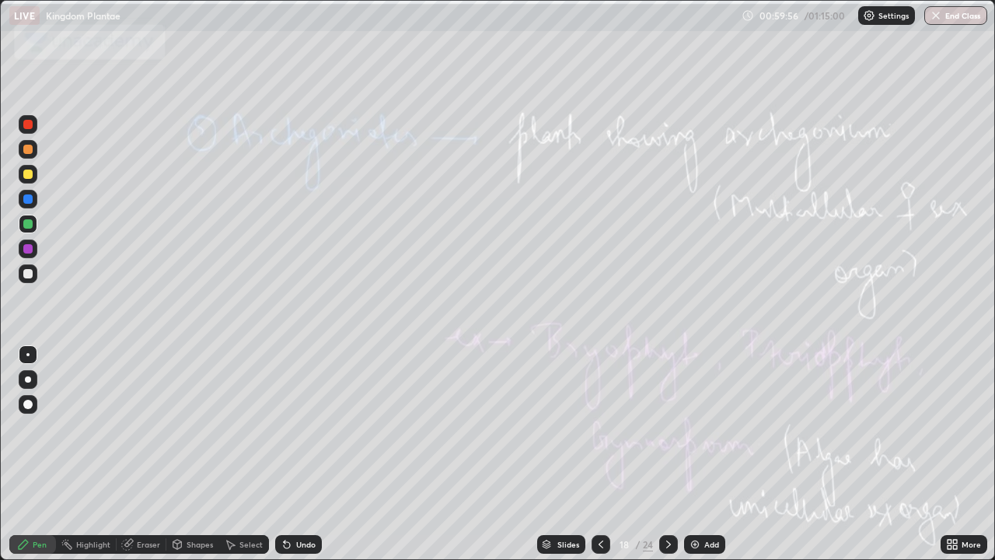
click at [667, 454] on icon at bounding box center [669, 544] width 12 height 12
click at [666, 454] on icon at bounding box center [668, 544] width 5 height 8
click at [667, 454] on icon at bounding box center [669, 544] width 12 height 12
click at [666, 454] on icon at bounding box center [669, 544] width 12 height 12
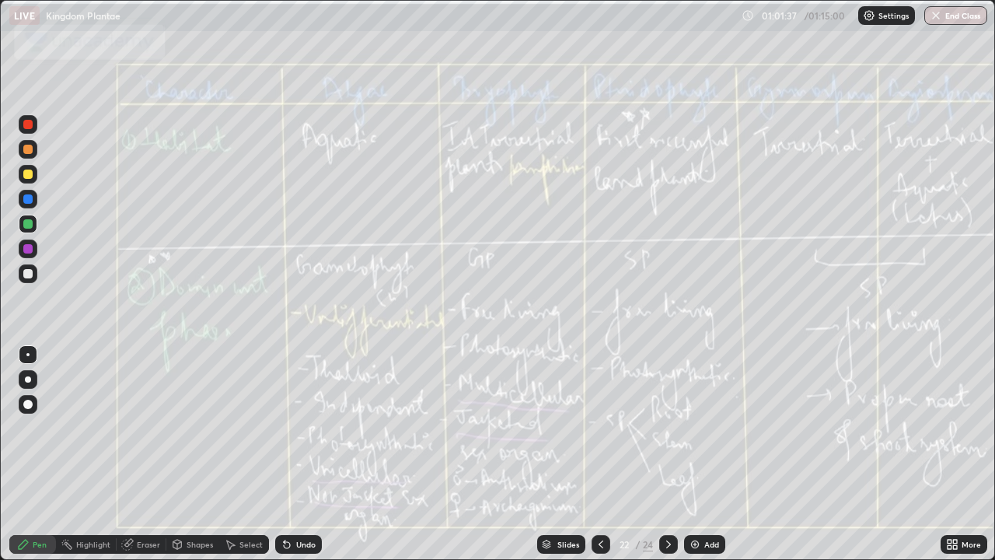
click at [667, 454] on icon at bounding box center [669, 544] width 12 height 12
click at [666, 454] on div at bounding box center [668, 544] width 19 height 31
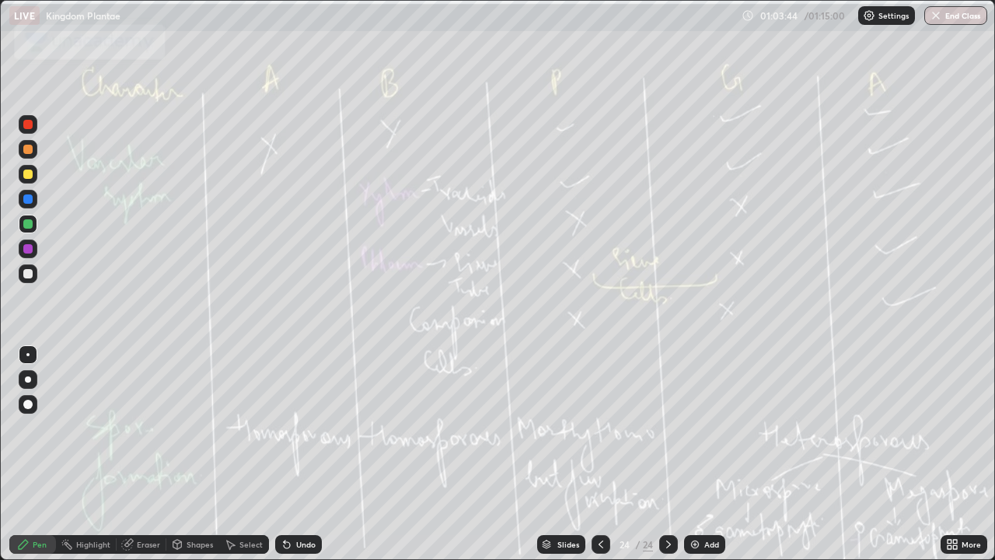
click at [666, 454] on icon at bounding box center [669, 544] width 12 height 12
click at [953, 454] on icon at bounding box center [952, 544] width 12 height 12
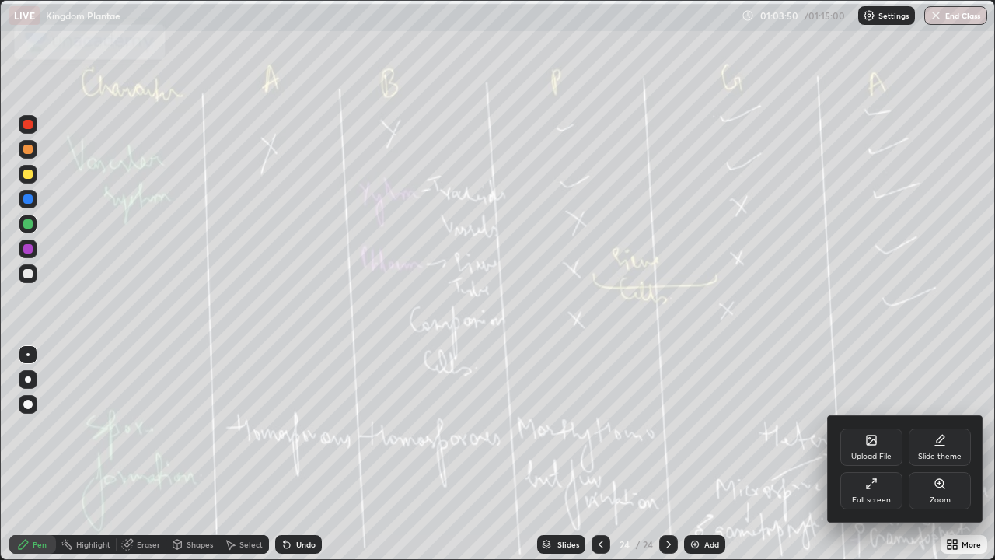
click at [871, 440] on icon at bounding box center [871, 439] width 9 height 9
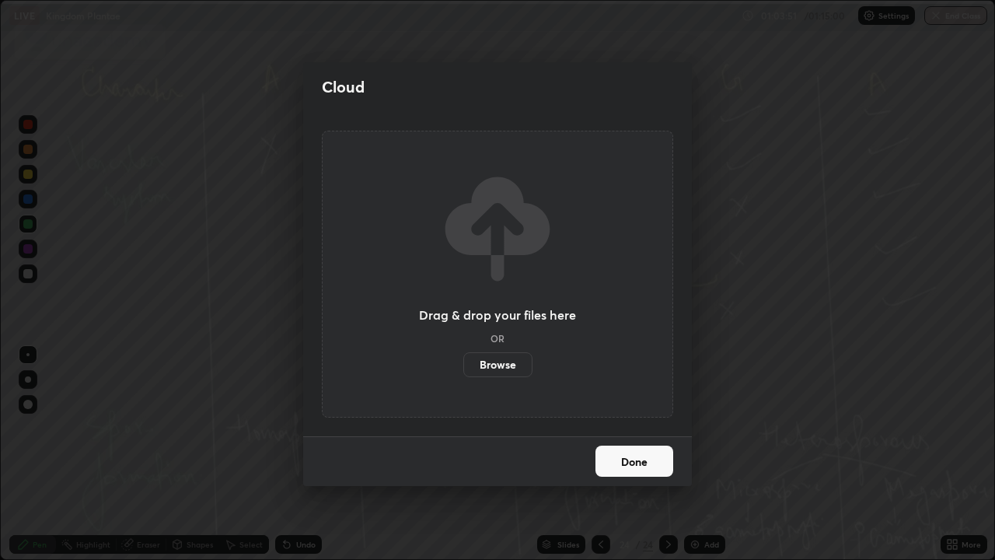
click at [502, 364] on label "Browse" at bounding box center [497, 364] width 69 height 25
click at [463, 364] on input "Browse" at bounding box center [463, 364] width 0 height 25
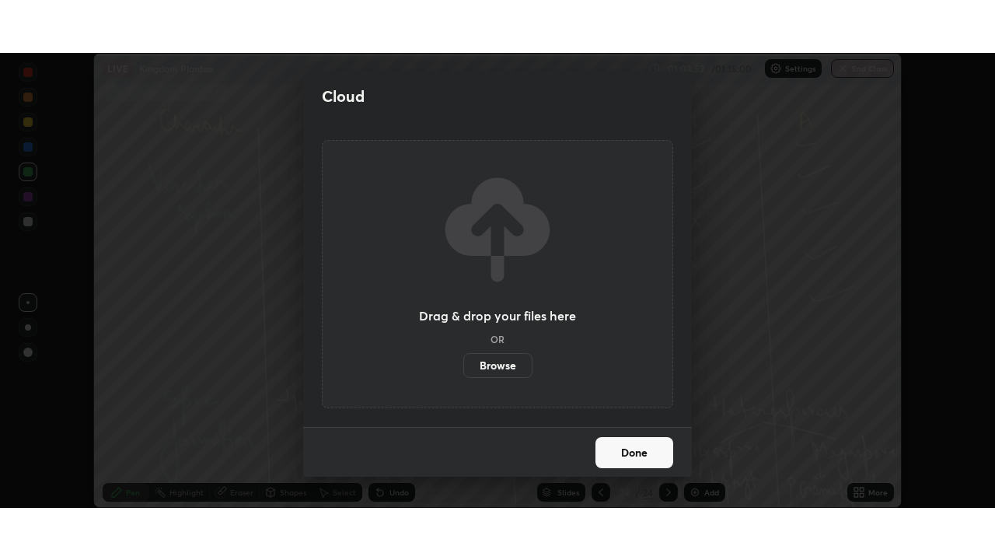
scroll to position [77304, 76763]
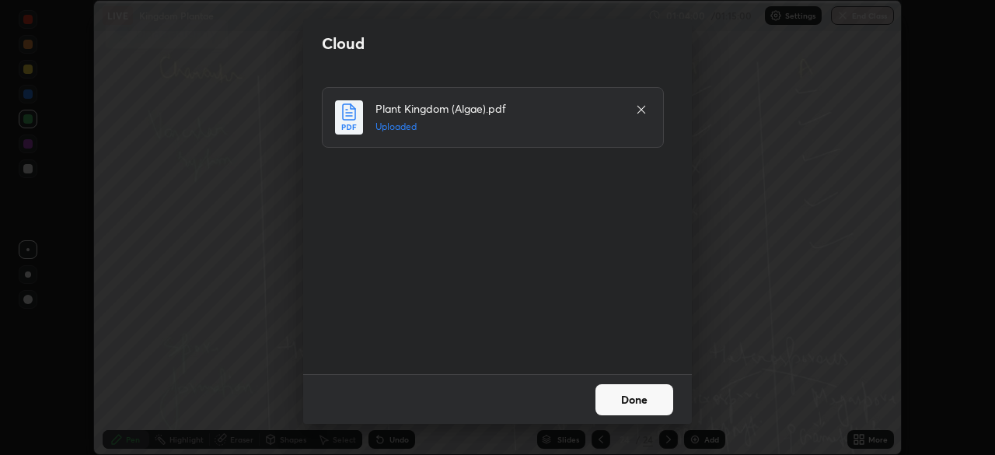
click at [640, 396] on button "Done" at bounding box center [635, 399] width 78 height 31
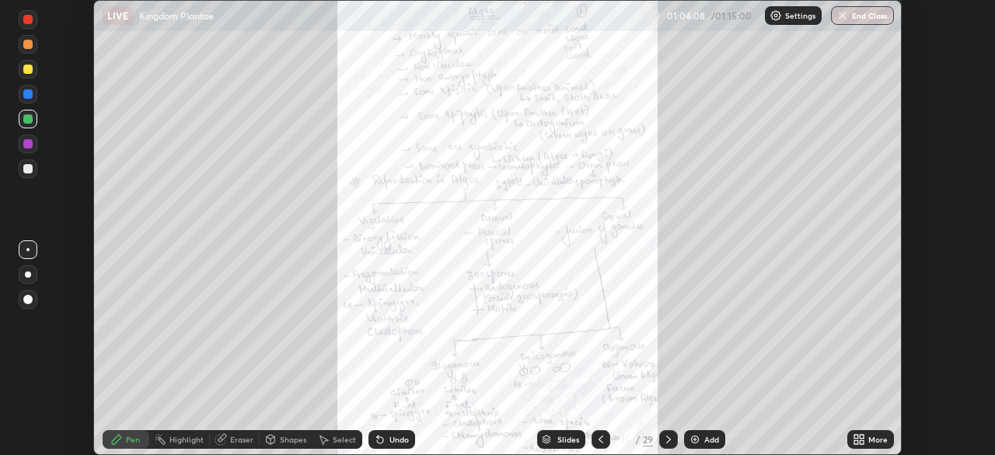
click at [855, 434] on icon at bounding box center [859, 439] width 12 height 12
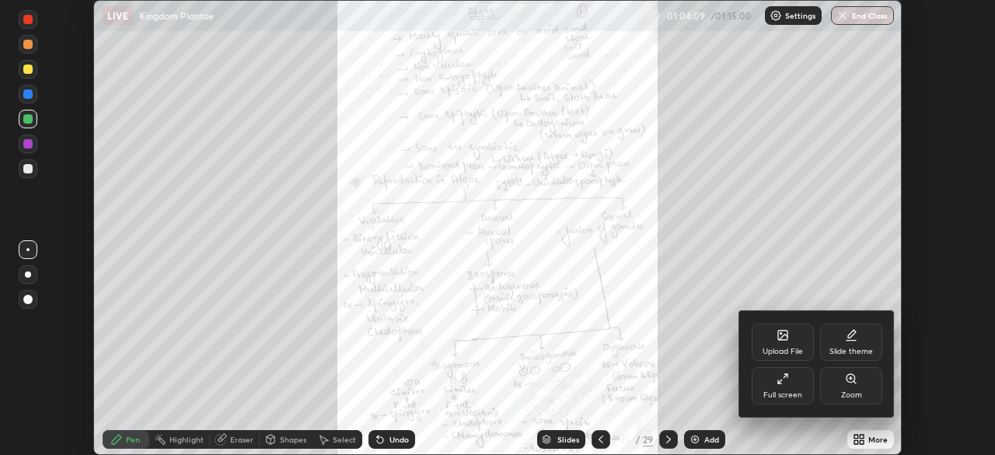
click at [787, 386] on div "Full screen" at bounding box center [783, 385] width 62 height 37
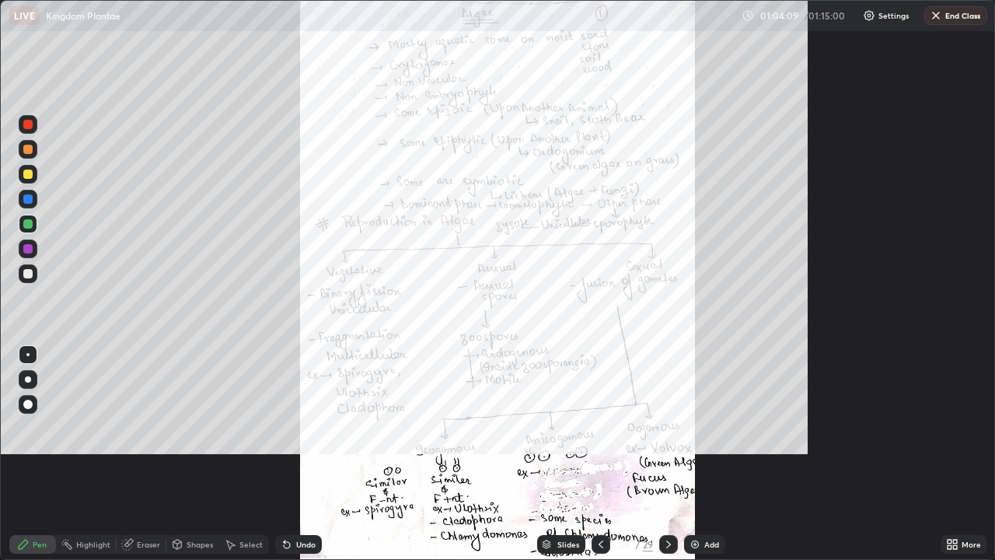
scroll to position [560, 995]
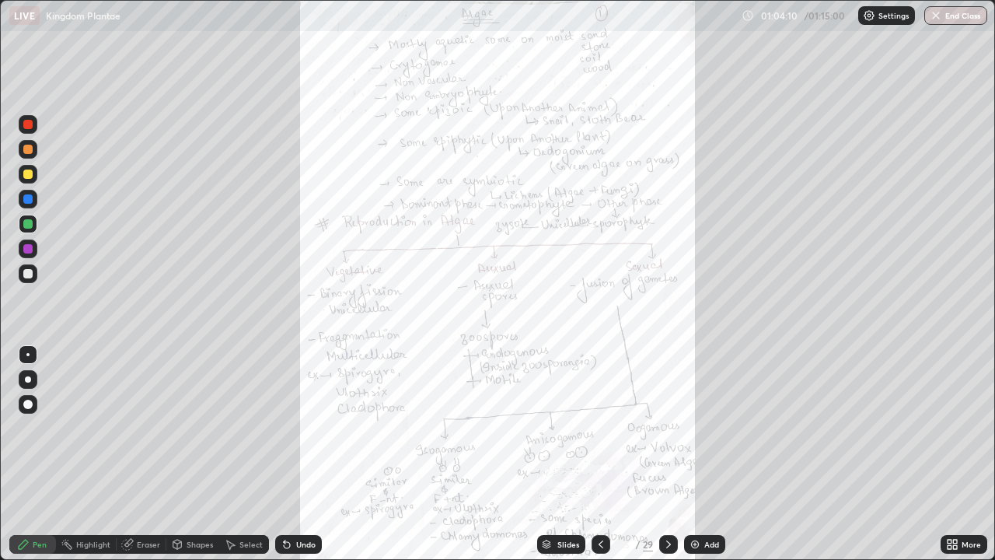
click at [955, 454] on icon at bounding box center [955, 542] width 4 height 4
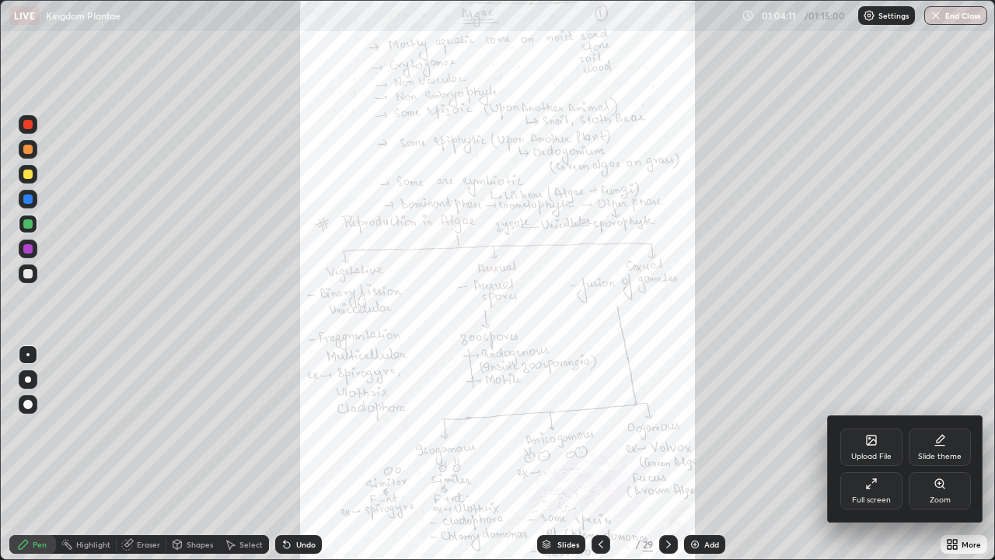
click at [942, 454] on div "Zoom" at bounding box center [940, 490] width 62 height 37
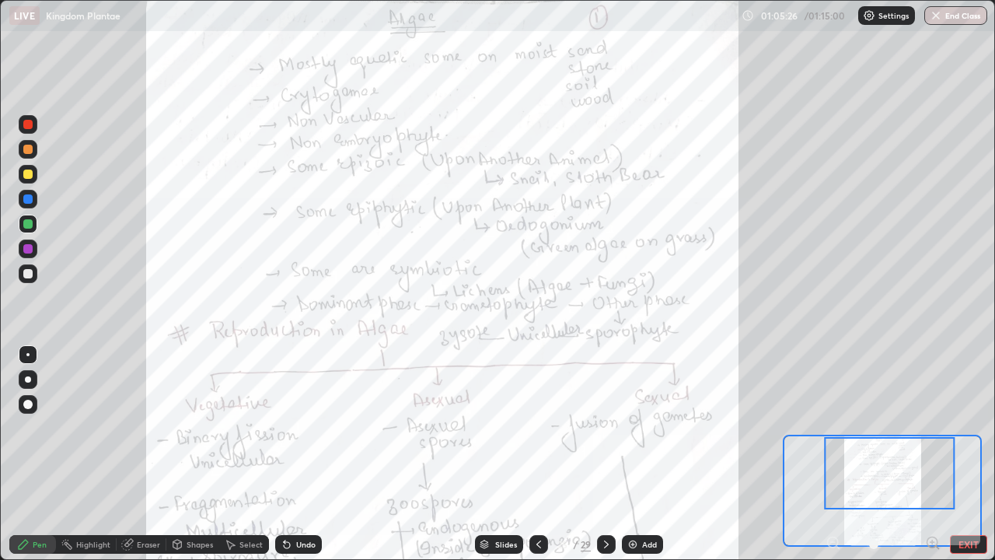
click at [607, 454] on div at bounding box center [606, 544] width 19 height 19
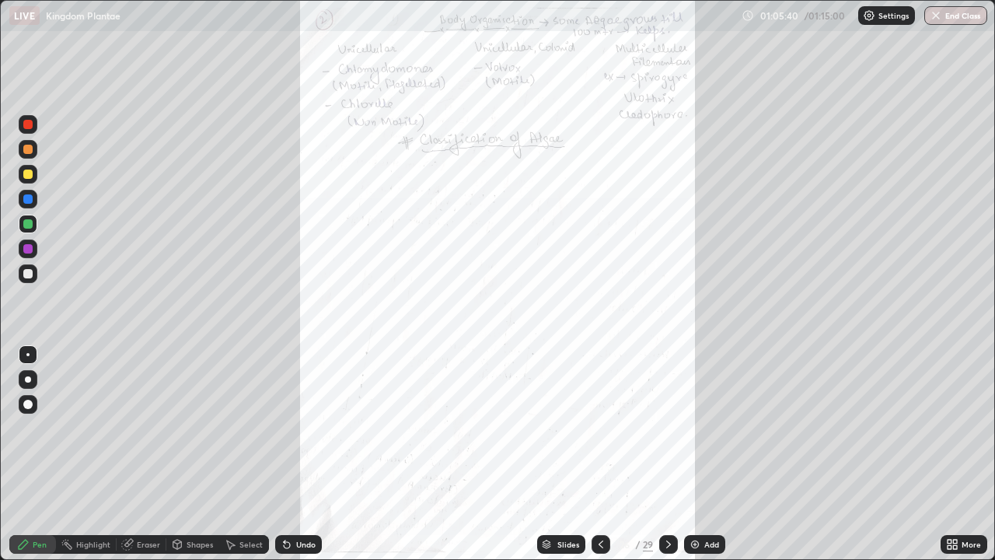
click at [666, 454] on icon at bounding box center [669, 544] width 12 height 12
click at [947, 454] on icon at bounding box center [952, 544] width 12 height 12
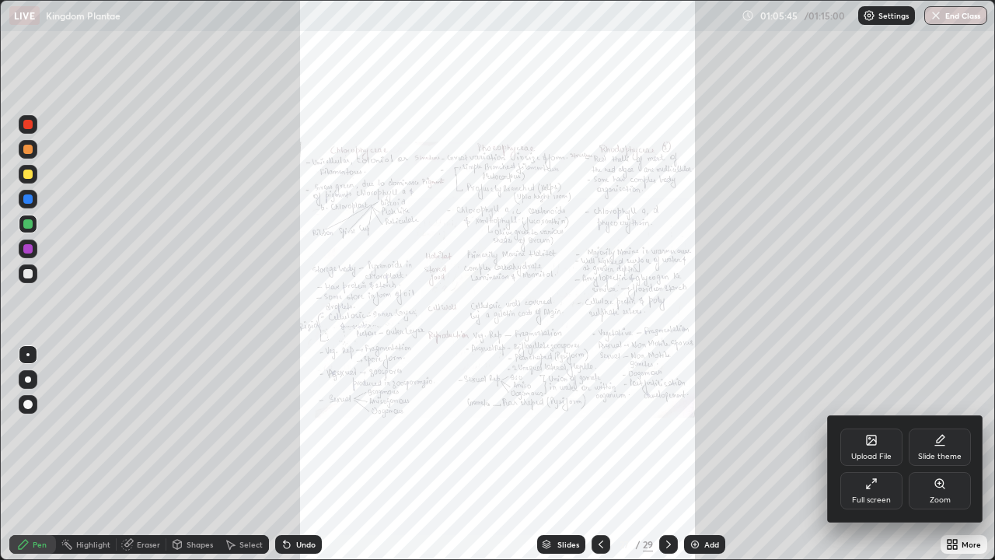
click at [938, 454] on div "Zoom" at bounding box center [940, 490] width 62 height 37
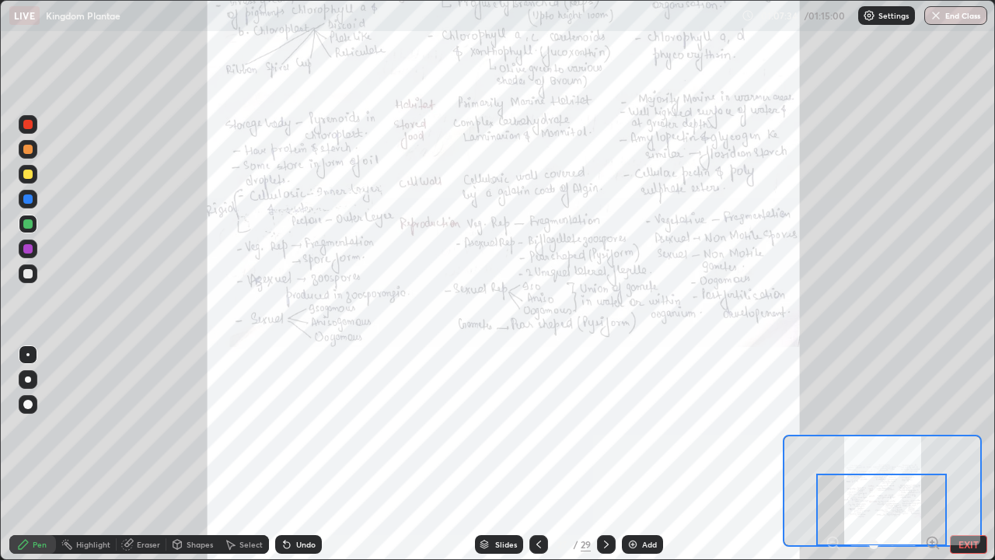
click at [605, 454] on icon at bounding box center [606, 544] width 12 height 12
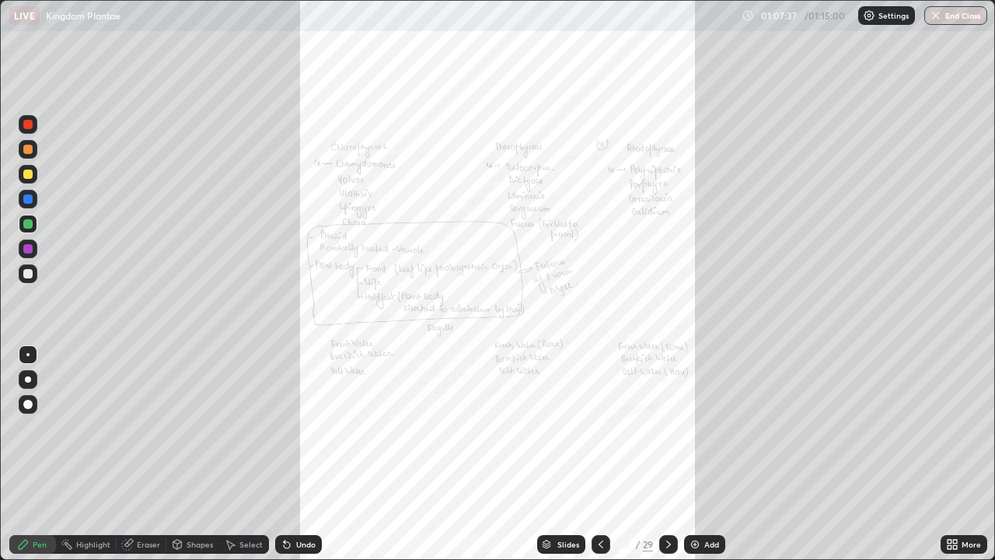
click at [600, 454] on icon at bounding box center [601, 544] width 5 height 8
click at [667, 454] on icon at bounding box center [669, 544] width 12 height 12
click at [564, 454] on div "Slides" at bounding box center [569, 544] width 22 height 8
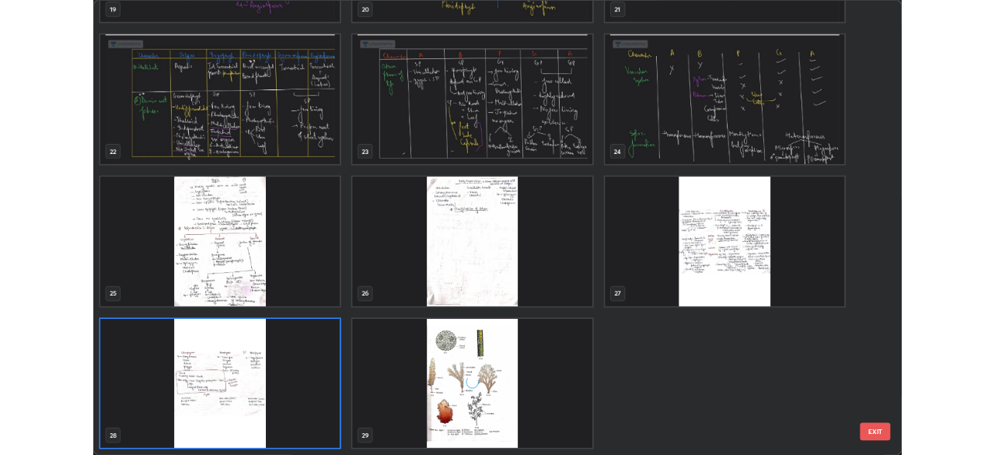
scroll to position [554, 986]
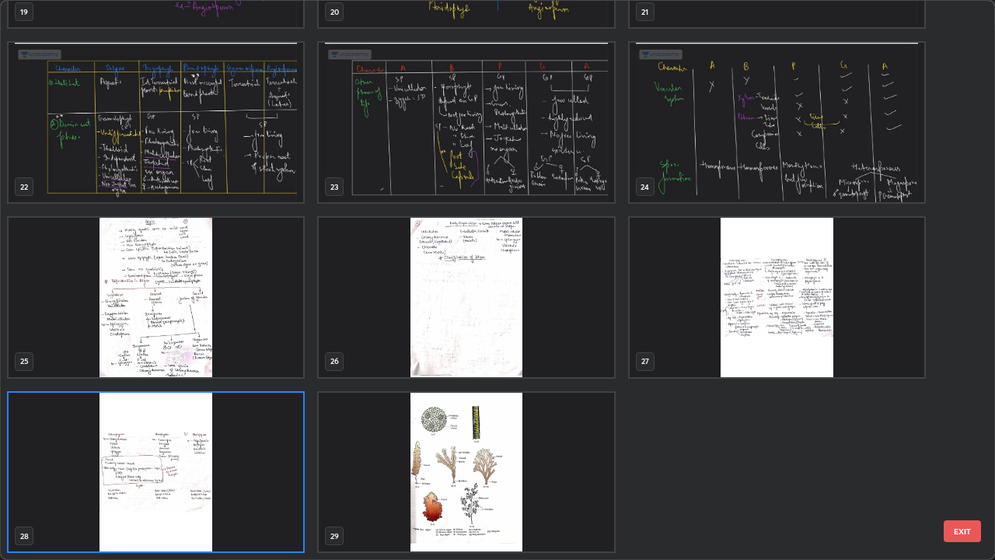
click at [524, 454] on img "grid" at bounding box center [466, 472] width 295 height 159
click at [522, 454] on img "grid" at bounding box center [466, 472] width 295 height 159
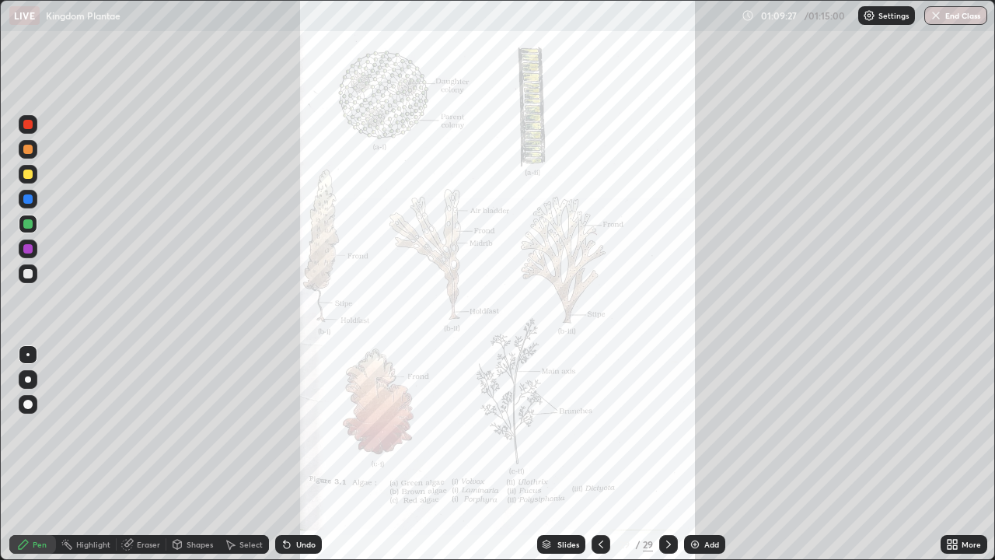
click at [953, 454] on icon at bounding box center [955, 547] width 4 height 4
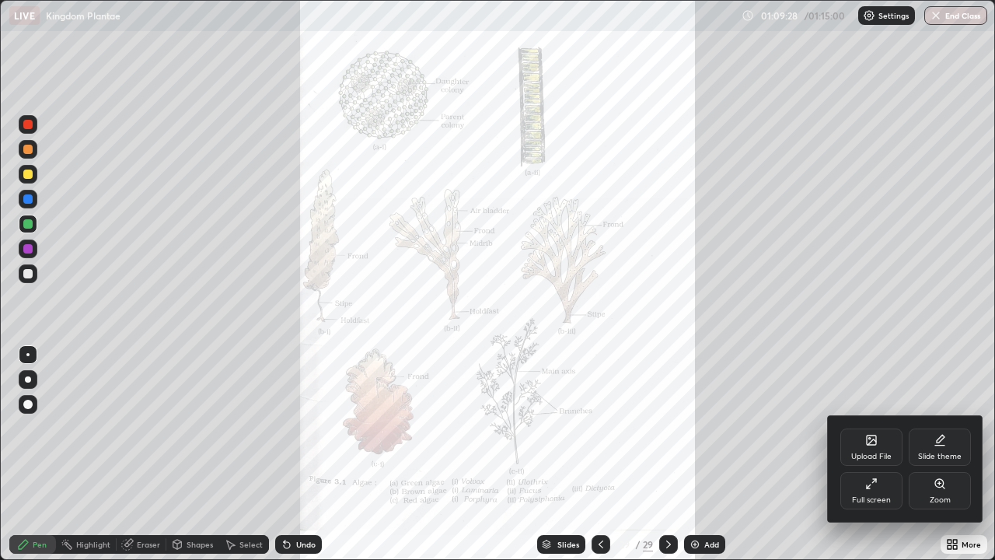
click at [875, 441] on icon at bounding box center [872, 441] width 9 height 5
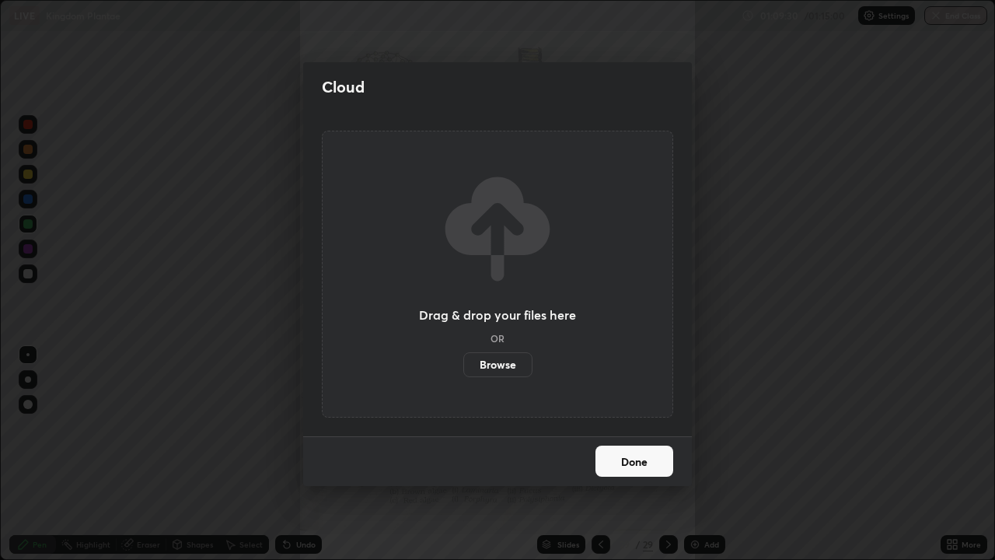
click at [512, 363] on label "Browse" at bounding box center [497, 364] width 69 height 25
click at [463, 363] on input "Browse" at bounding box center [463, 364] width 0 height 25
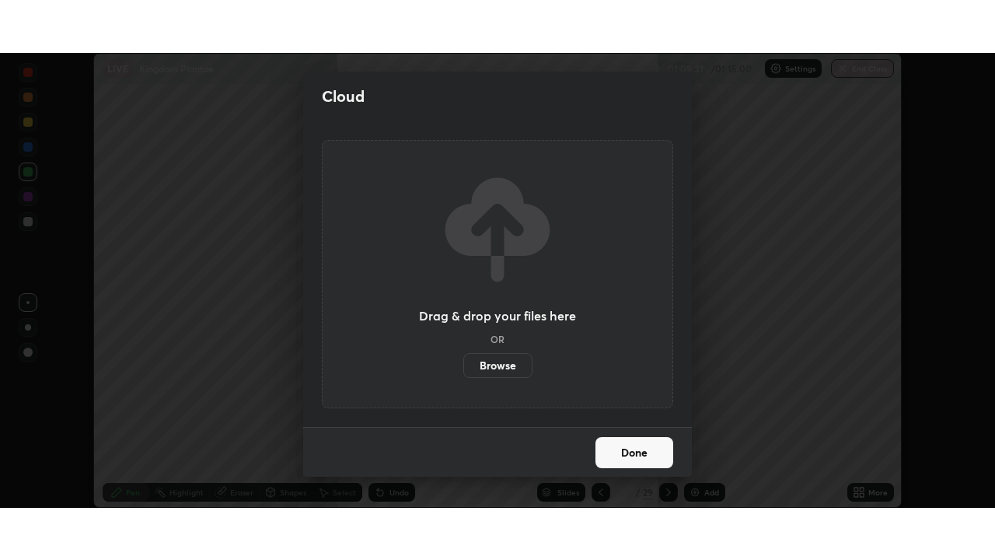
scroll to position [77304, 76763]
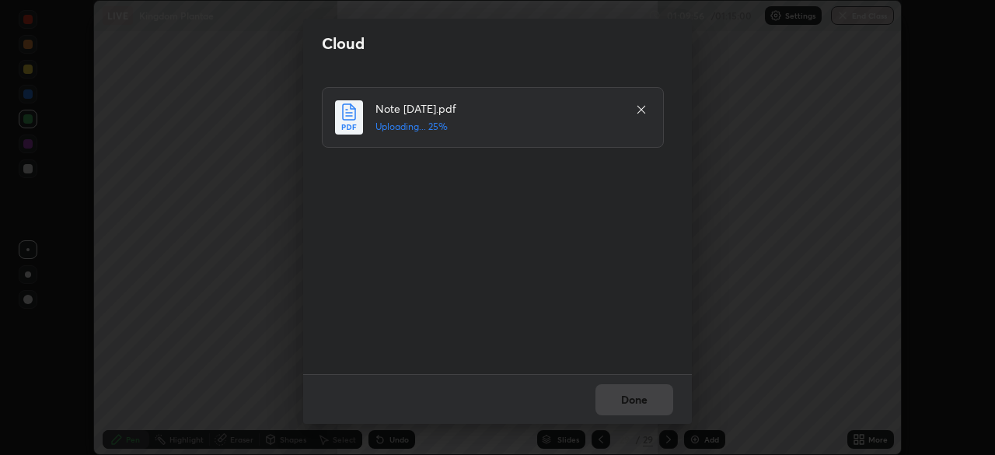
click at [861, 441] on div "Cloud Note [DATE].pdf Uploading... 25% Done" at bounding box center [497, 227] width 995 height 455
click at [642, 400] on button "Done" at bounding box center [635, 399] width 78 height 31
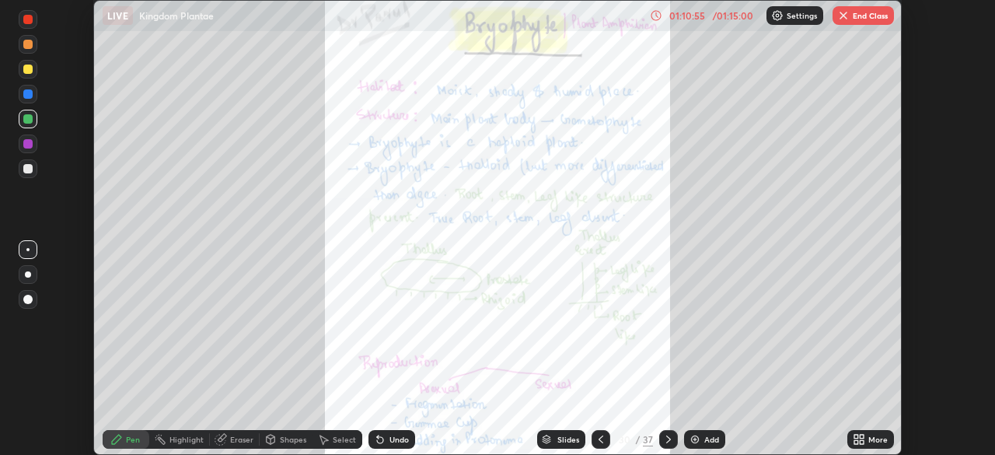
click at [856, 436] on icon at bounding box center [857, 437] width 4 height 4
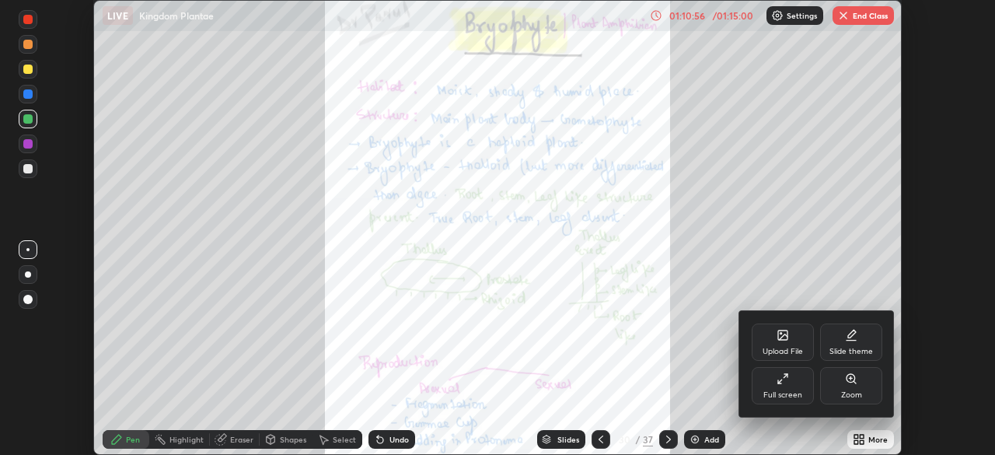
click at [794, 383] on div "Full screen" at bounding box center [783, 385] width 62 height 37
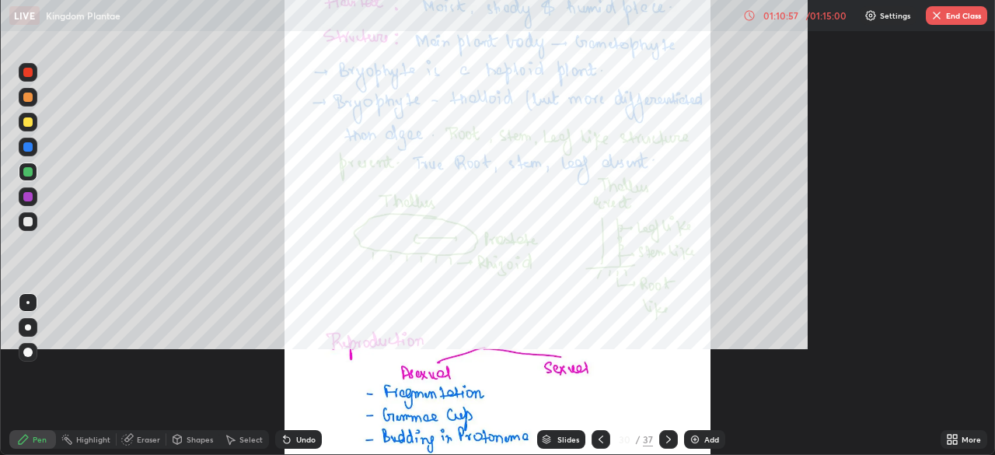
scroll to position [560, 995]
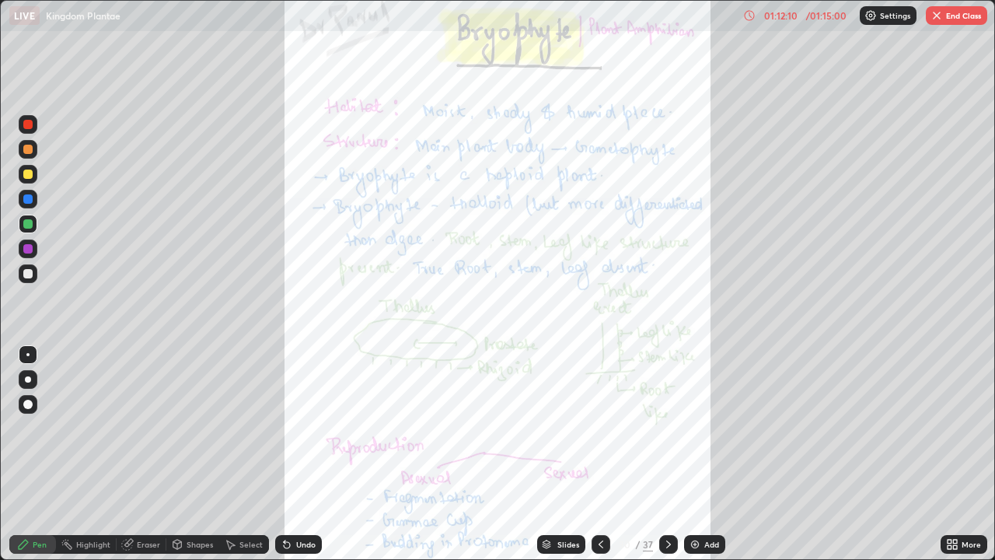
click at [666, 454] on icon at bounding box center [669, 544] width 12 height 12
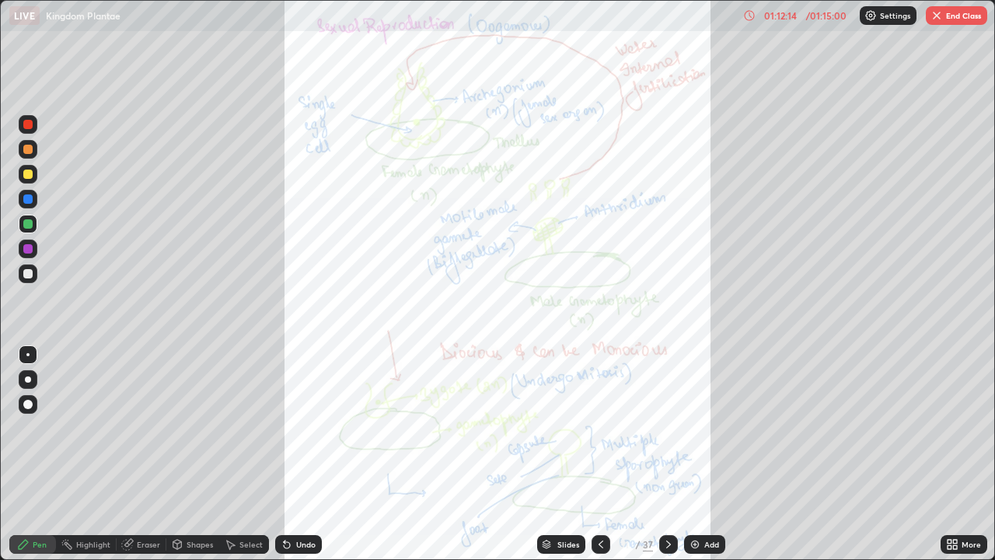
click at [953, 454] on icon at bounding box center [955, 547] width 4 height 4
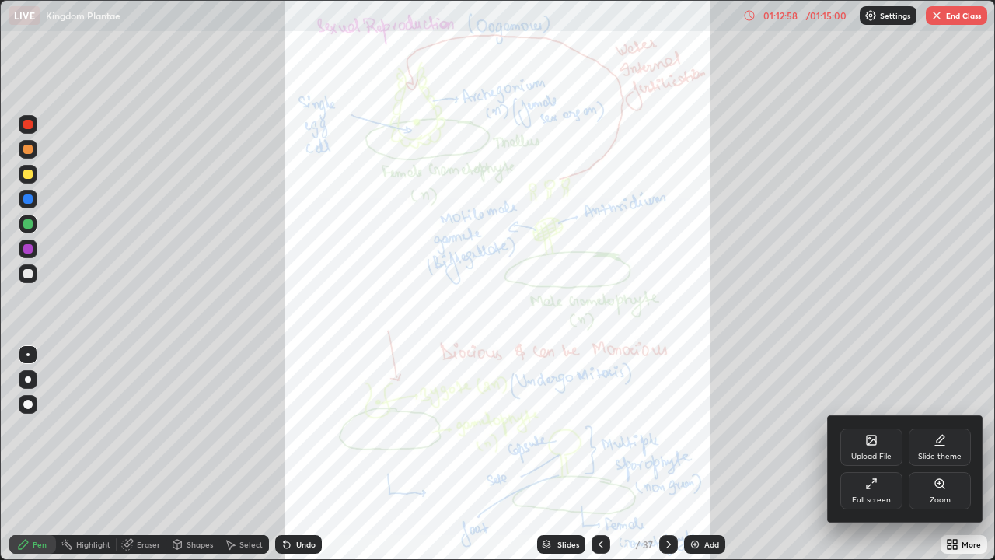
click at [664, 454] on div at bounding box center [497, 280] width 995 height 560
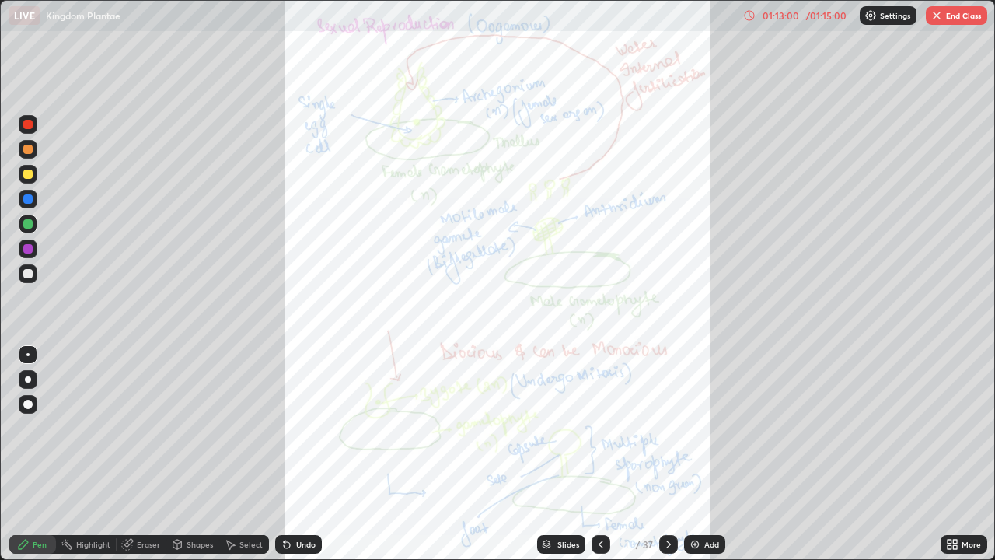
click at [666, 454] on icon at bounding box center [669, 544] width 12 height 12
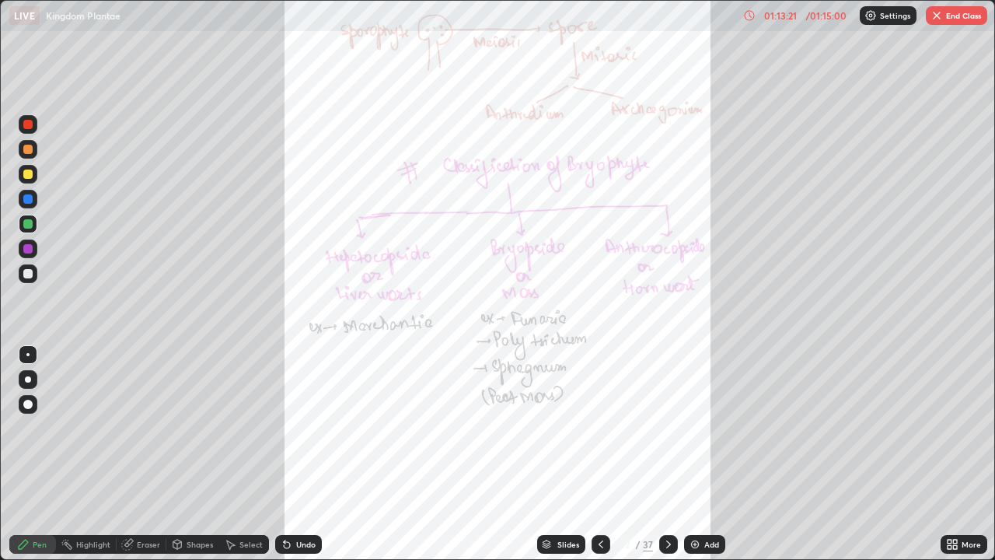
click at [667, 454] on icon at bounding box center [669, 544] width 12 height 12
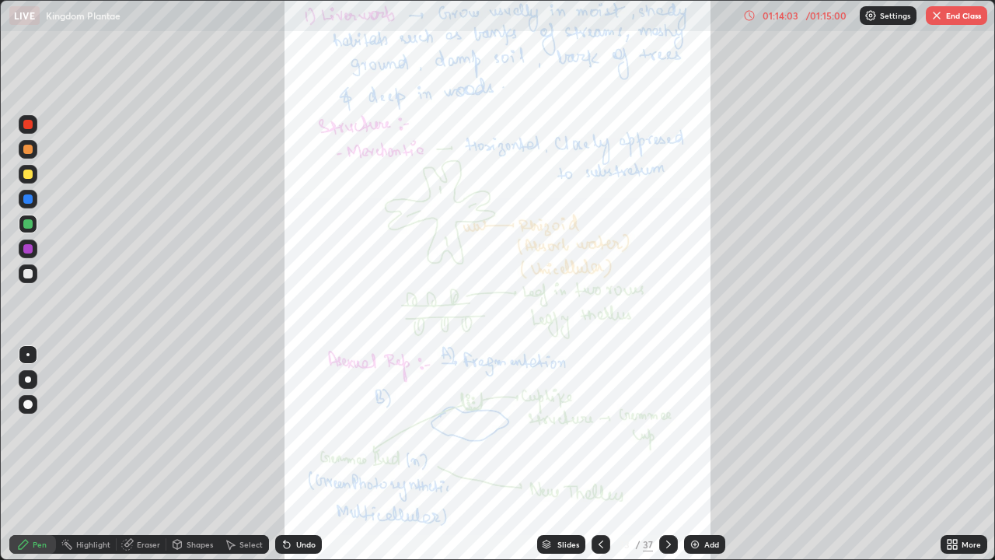
click at [667, 454] on icon at bounding box center [669, 544] width 12 height 12
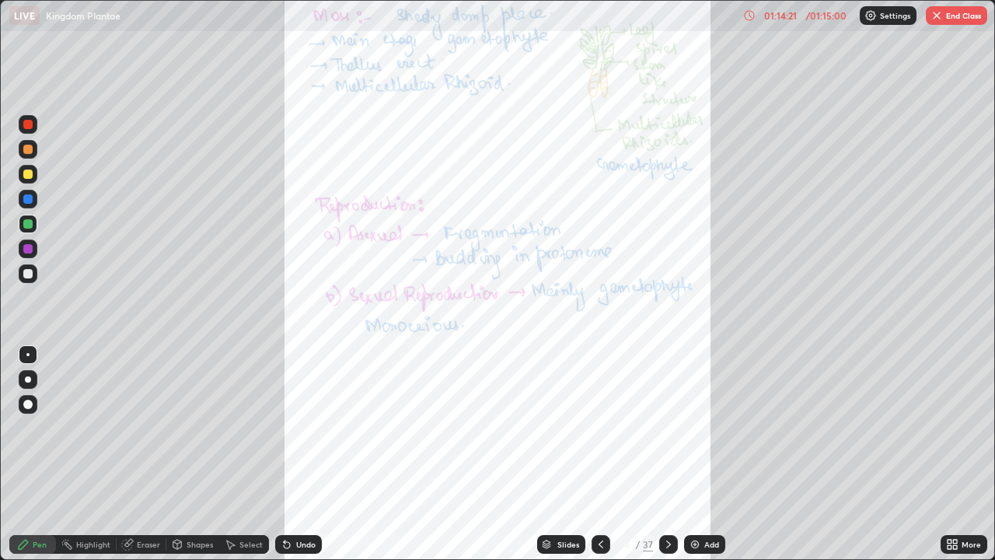
click at [660, 454] on div at bounding box center [668, 544] width 19 height 19
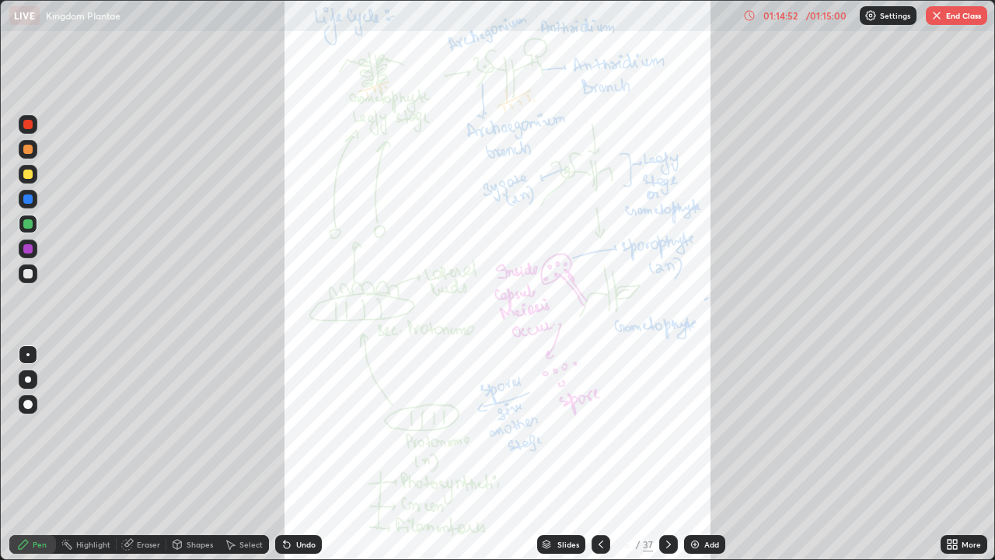
click at [667, 454] on icon at bounding box center [669, 544] width 12 height 12
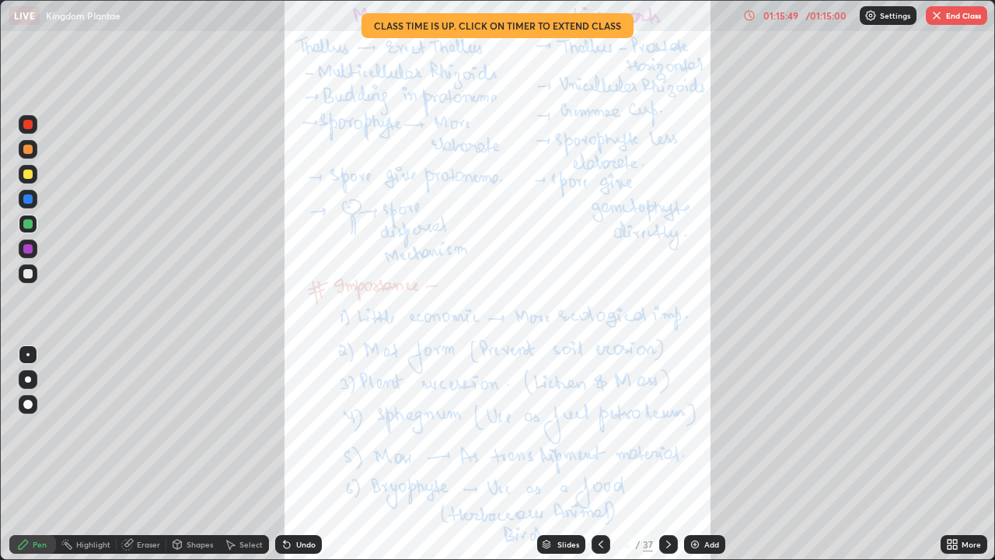
click at [665, 454] on icon at bounding box center [669, 544] width 12 height 12
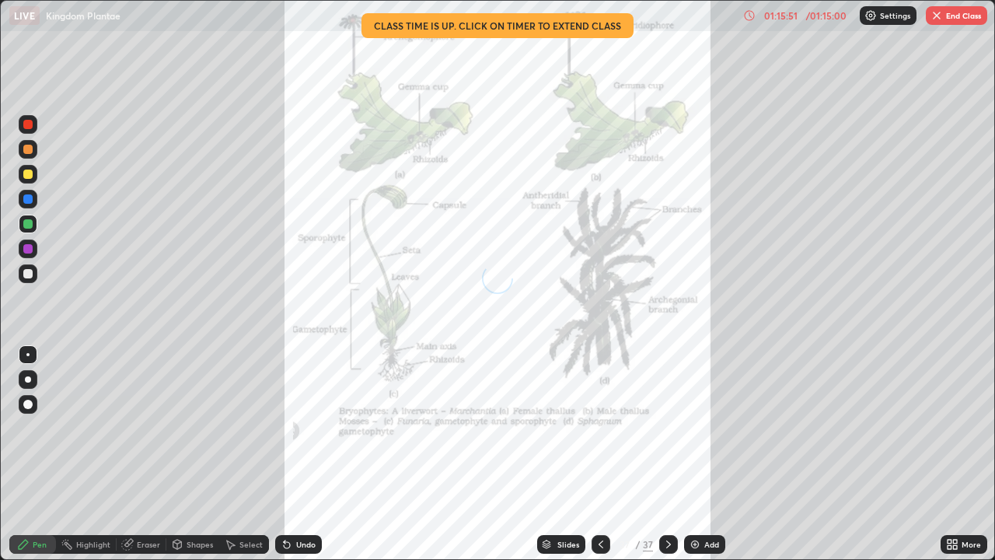
click at [954, 454] on icon at bounding box center [955, 547] width 4 height 4
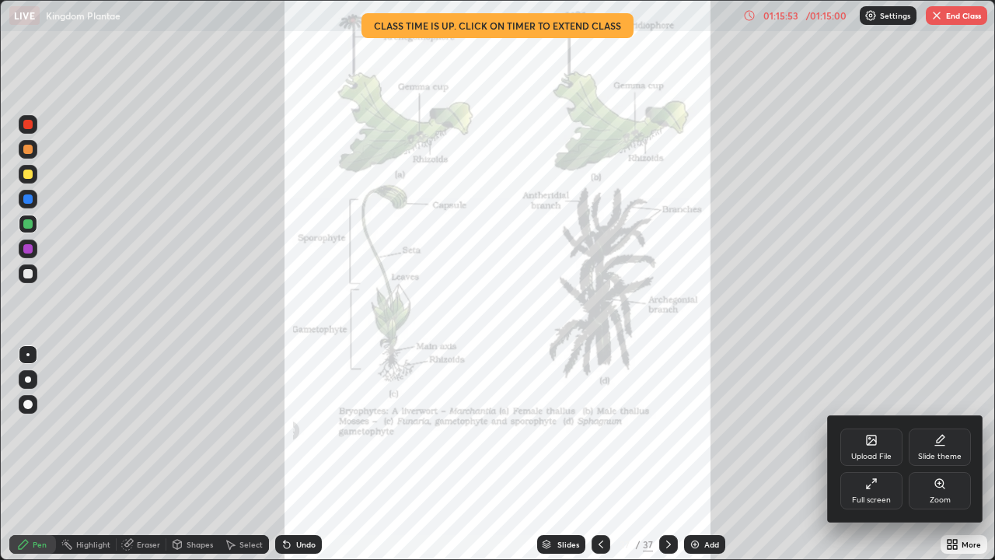
click at [880, 444] on div "Upload File" at bounding box center [872, 446] width 62 height 37
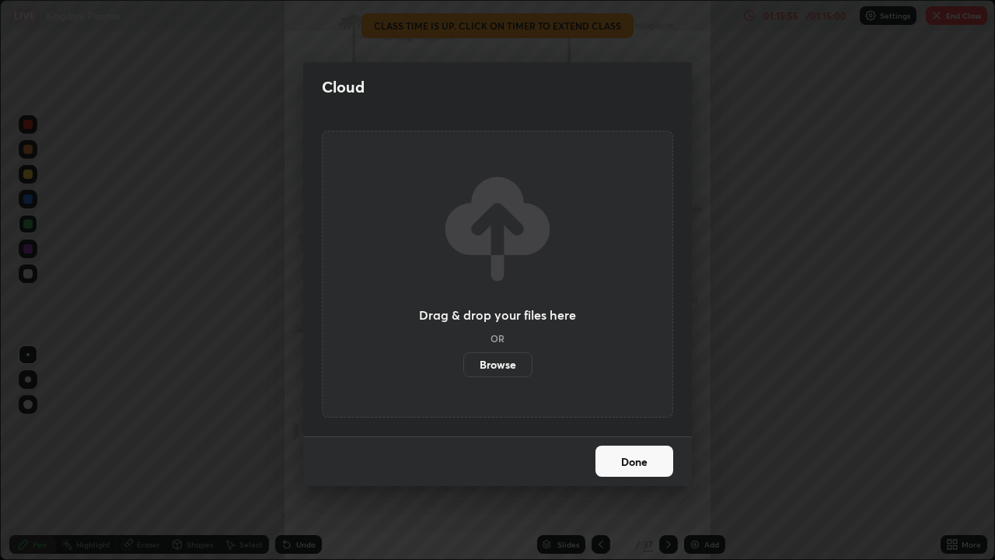
click at [504, 365] on label "Browse" at bounding box center [497, 364] width 69 height 25
click at [463, 365] on input "Browse" at bounding box center [463, 364] width 0 height 25
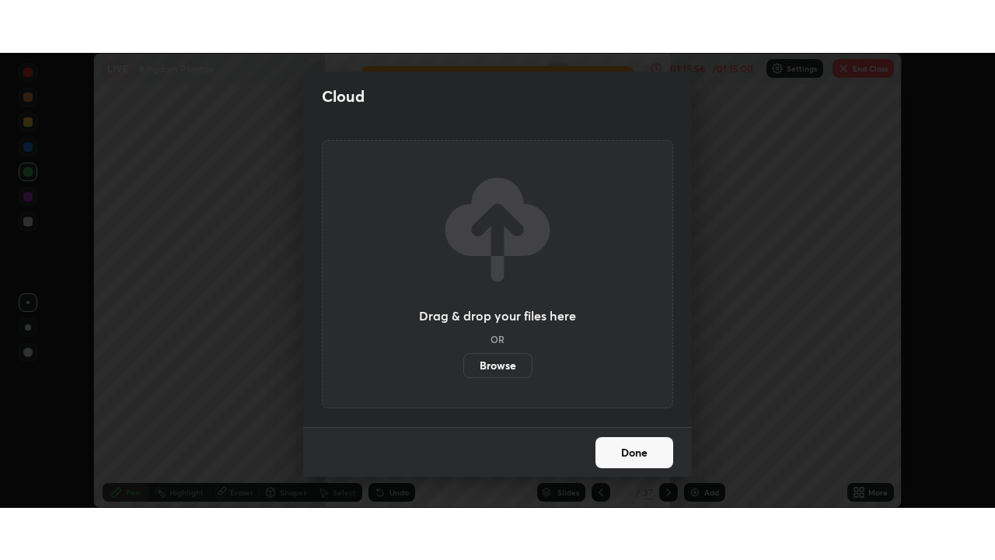
scroll to position [77304, 76763]
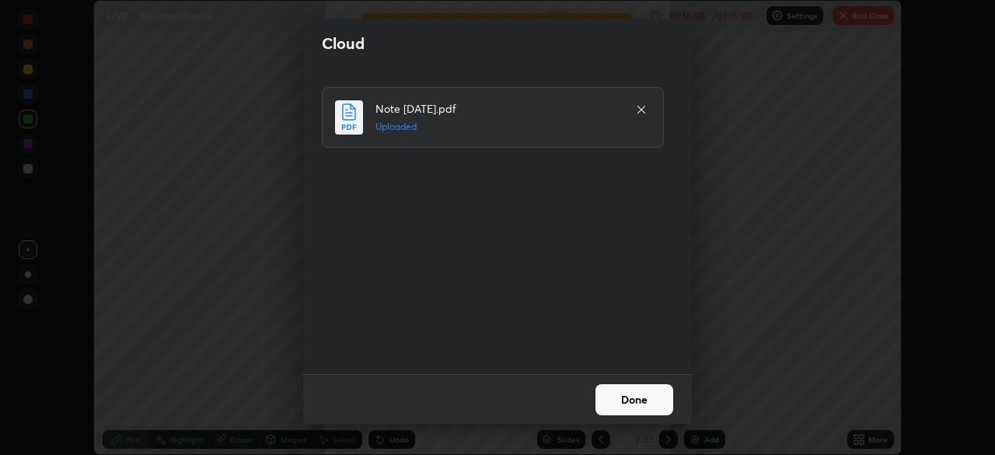
click at [642, 110] on icon at bounding box center [642, 110] width 8 height 8
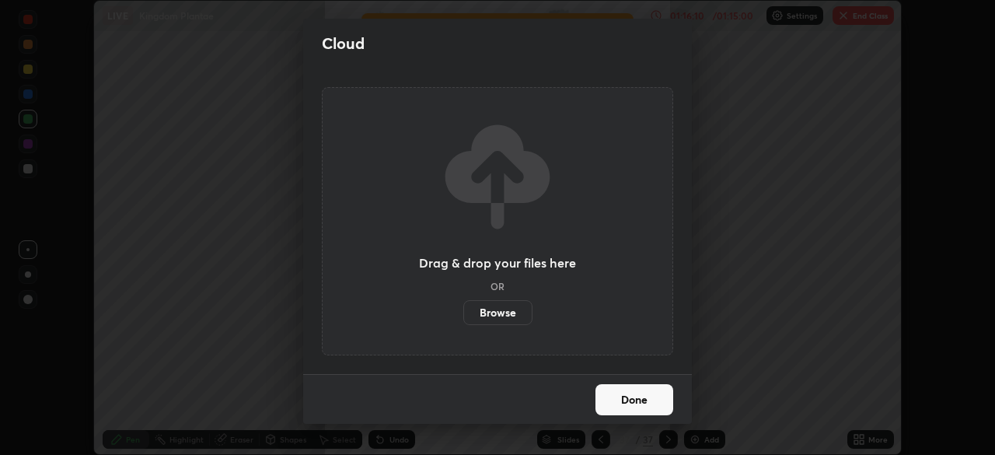
click at [494, 309] on label "Browse" at bounding box center [497, 312] width 69 height 25
click at [463, 309] on input "Browse" at bounding box center [463, 312] width 0 height 25
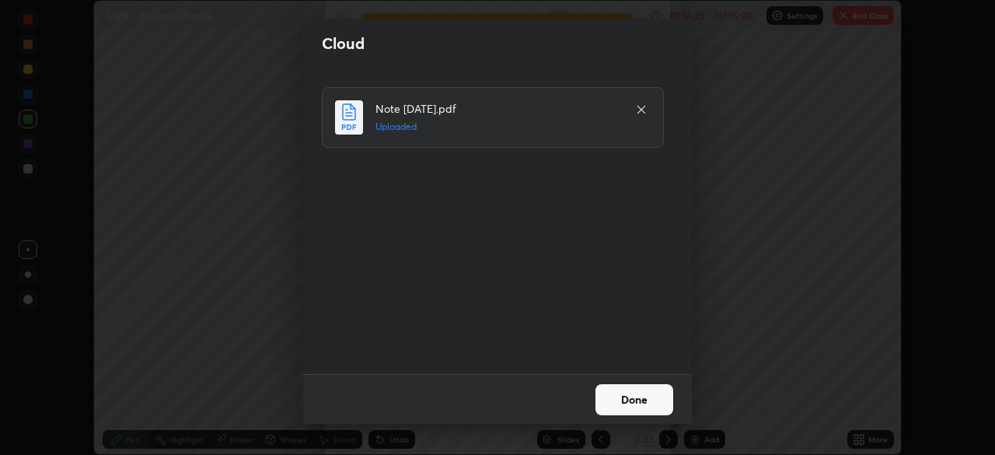
click at [640, 401] on button "Done" at bounding box center [635, 399] width 78 height 31
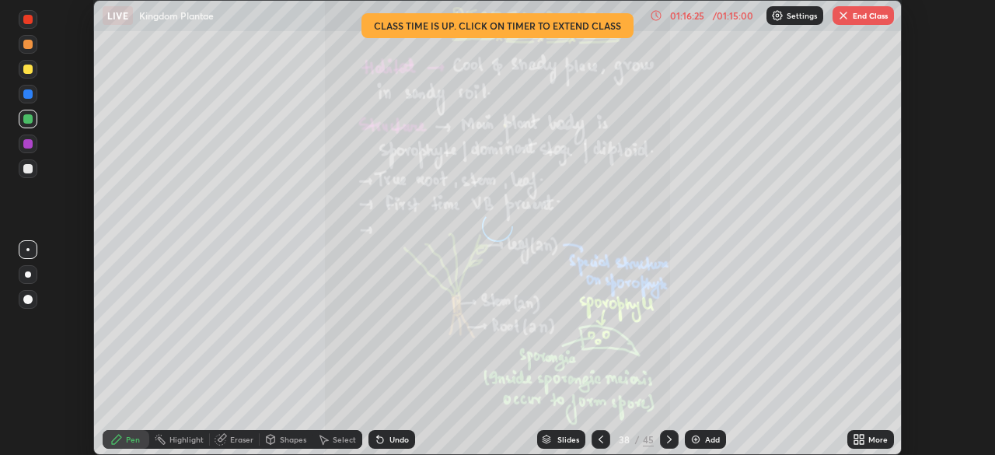
click at [860, 436] on icon at bounding box center [862, 437] width 4 height 4
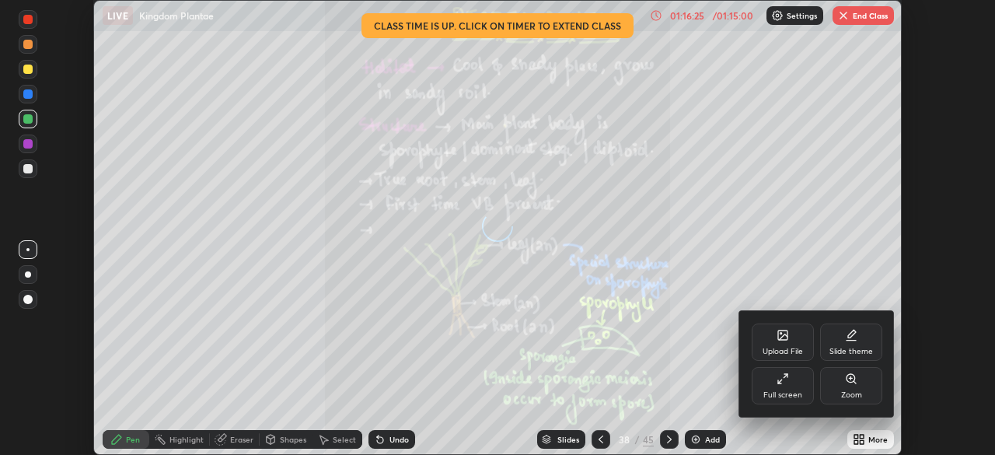
click at [786, 379] on icon at bounding box center [783, 378] width 12 height 12
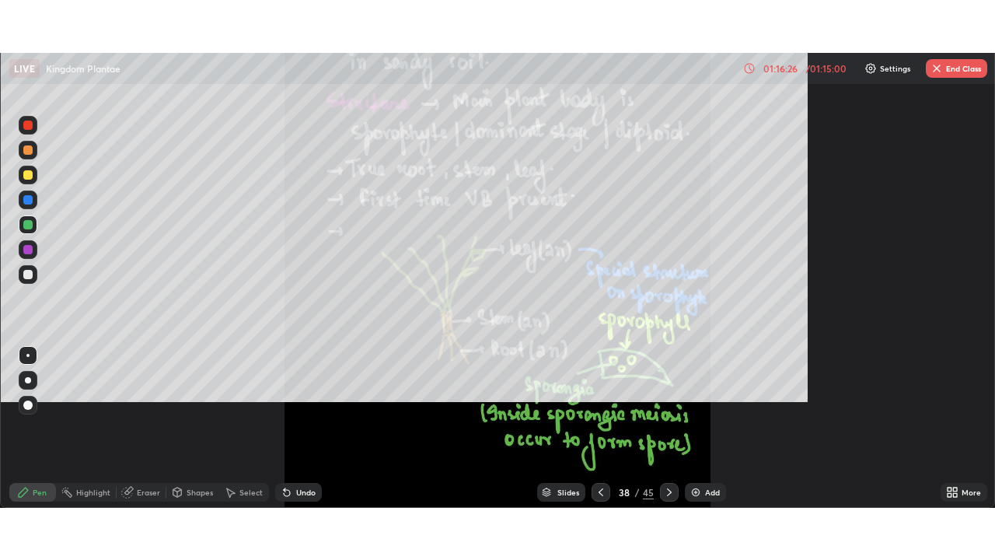
scroll to position [560, 995]
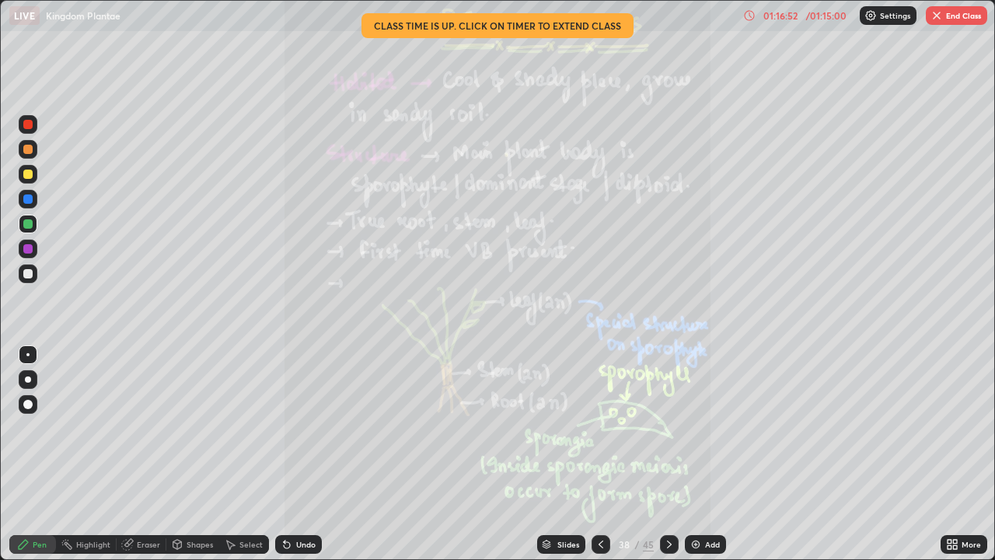
click at [667, 454] on icon at bounding box center [669, 544] width 12 height 12
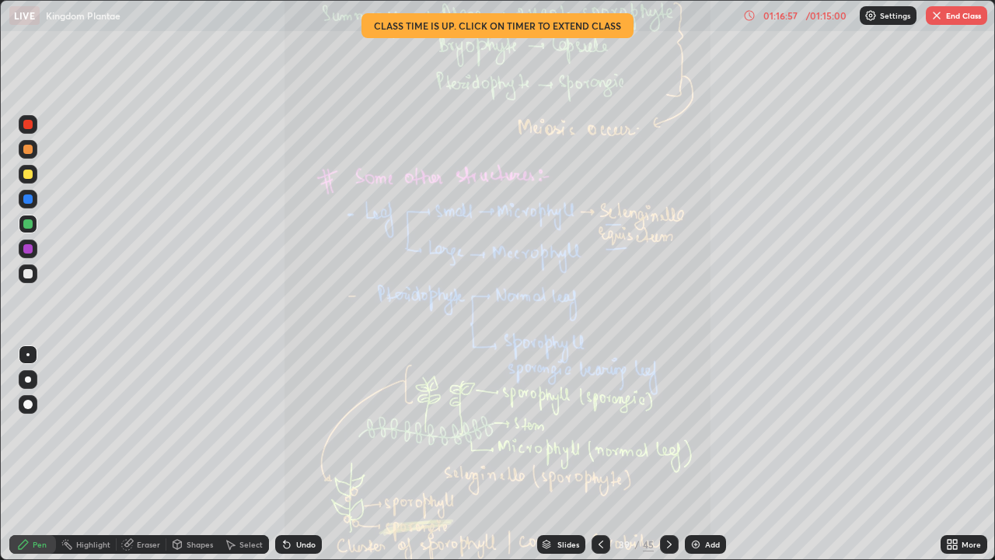
click at [956, 454] on icon at bounding box center [955, 542] width 4 height 4
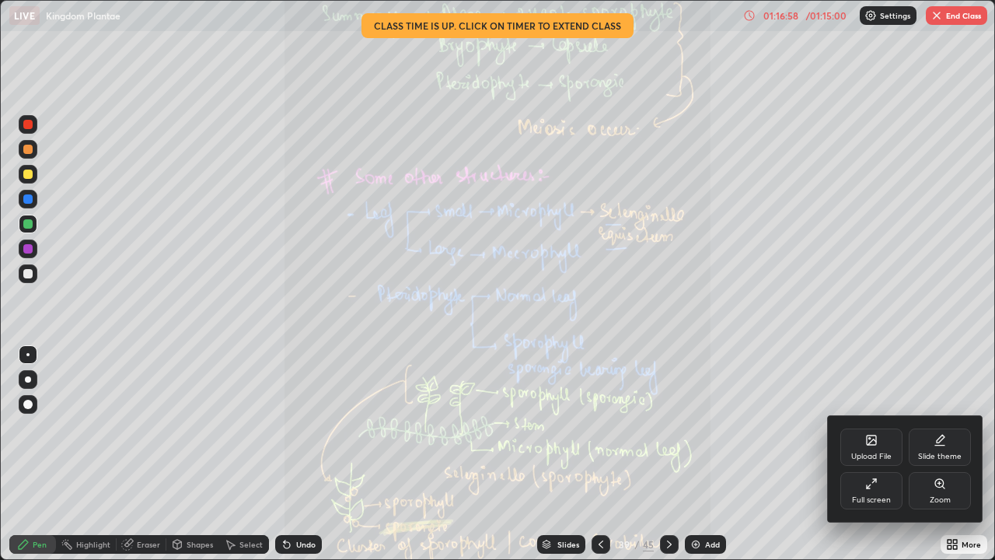
click at [935, 454] on icon at bounding box center [939, 483] width 9 height 9
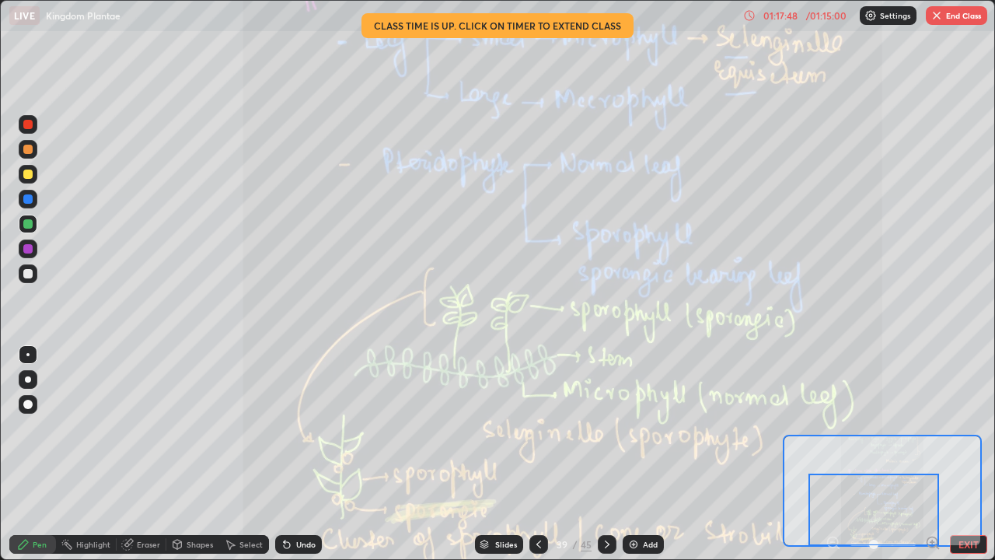
click at [603, 454] on icon at bounding box center [607, 544] width 12 height 12
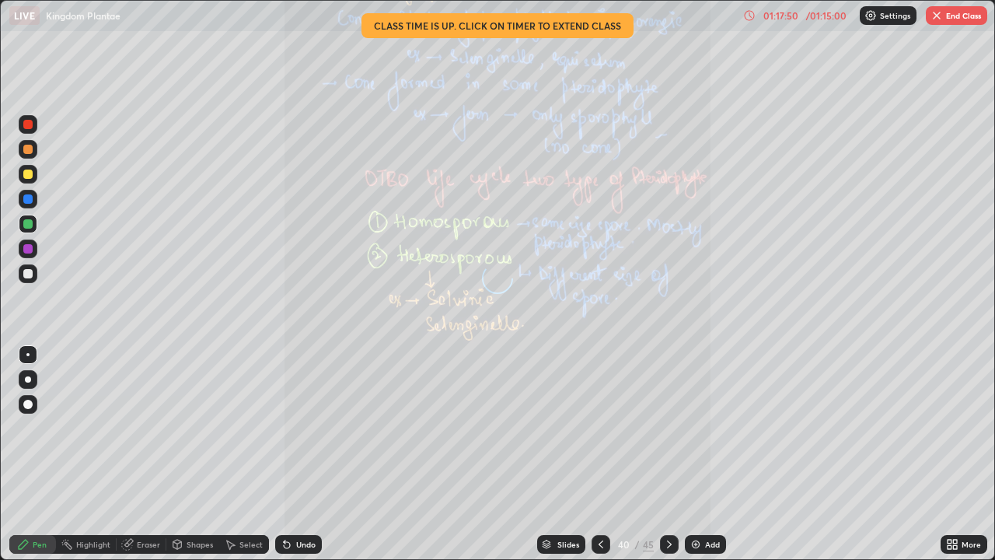
click at [955, 454] on icon at bounding box center [955, 542] width 4 height 4
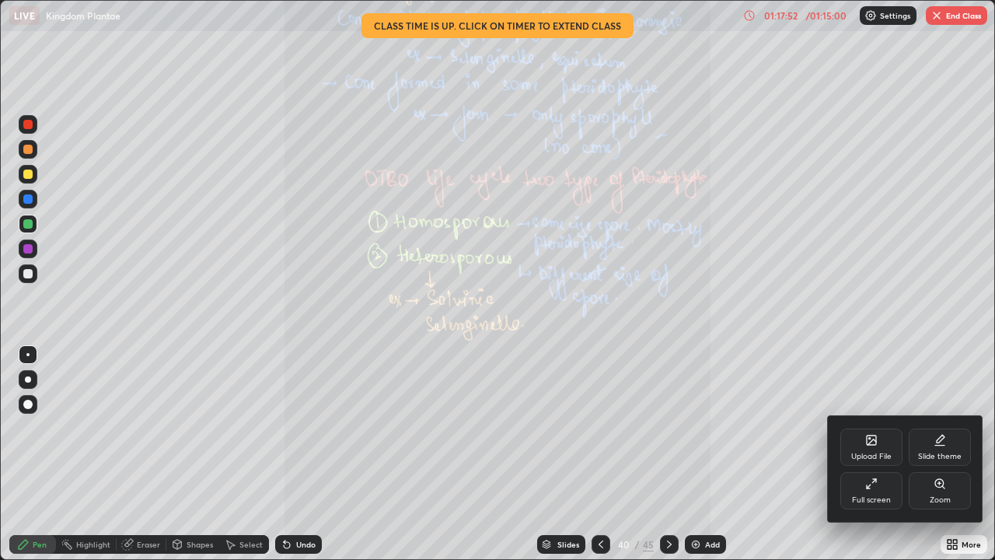
click at [941, 454] on div "Zoom" at bounding box center [940, 490] width 62 height 37
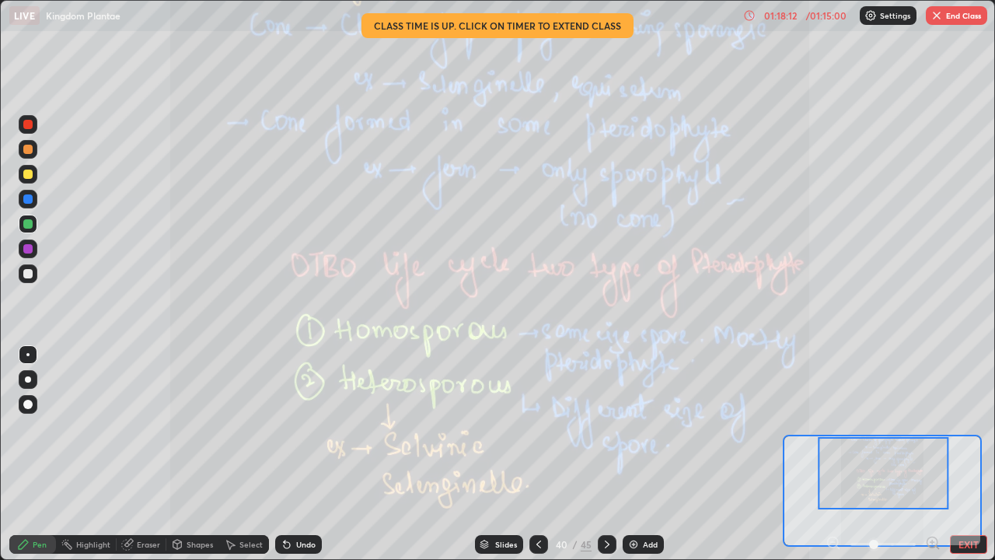
click at [603, 454] on icon at bounding box center [607, 544] width 12 height 12
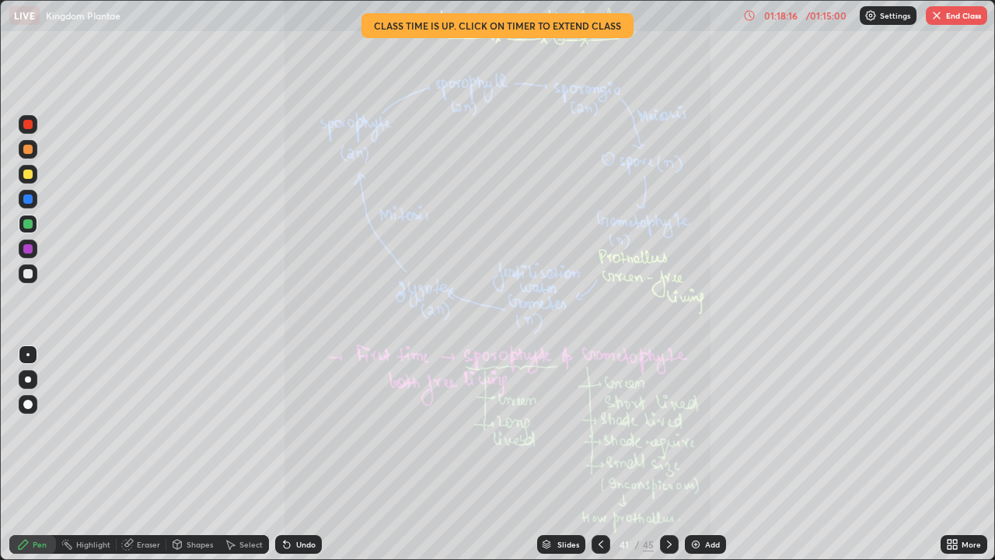
click at [943, 454] on div "More" at bounding box center [964, 544] width 47 height 19
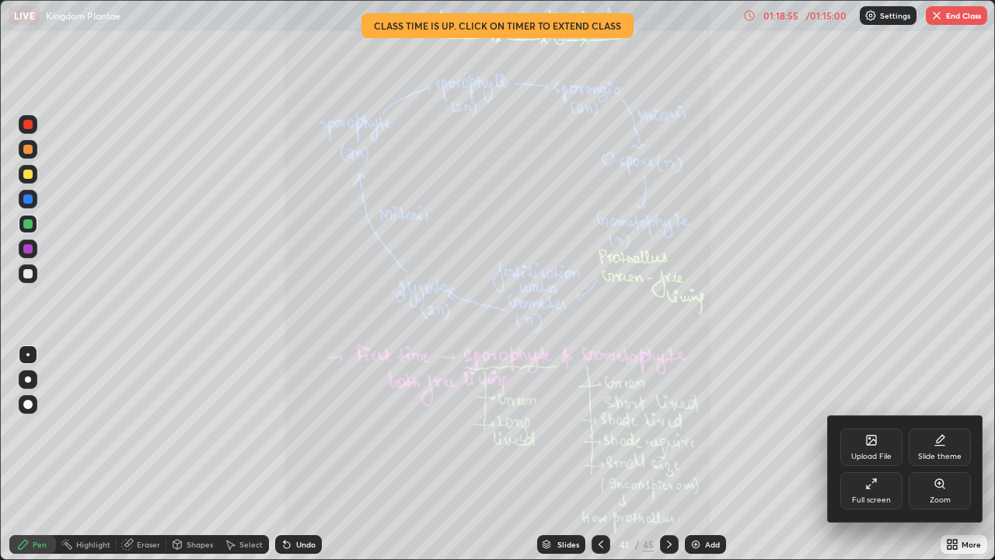
click at [666, 454] on div at bounding box center [497, 280] width 995 height 560
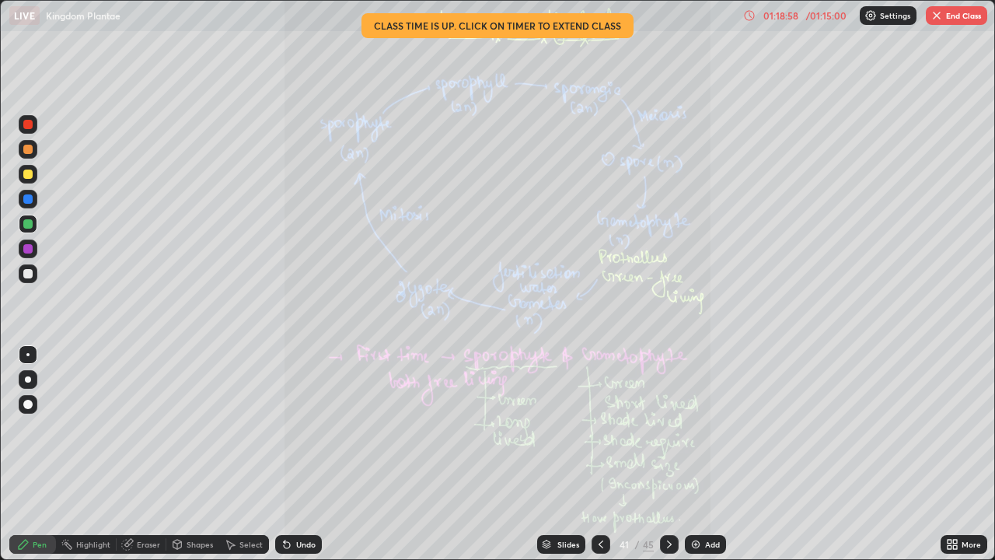
click at [666, 454] on icon at bounding box center [669, 544] width 12 height 12
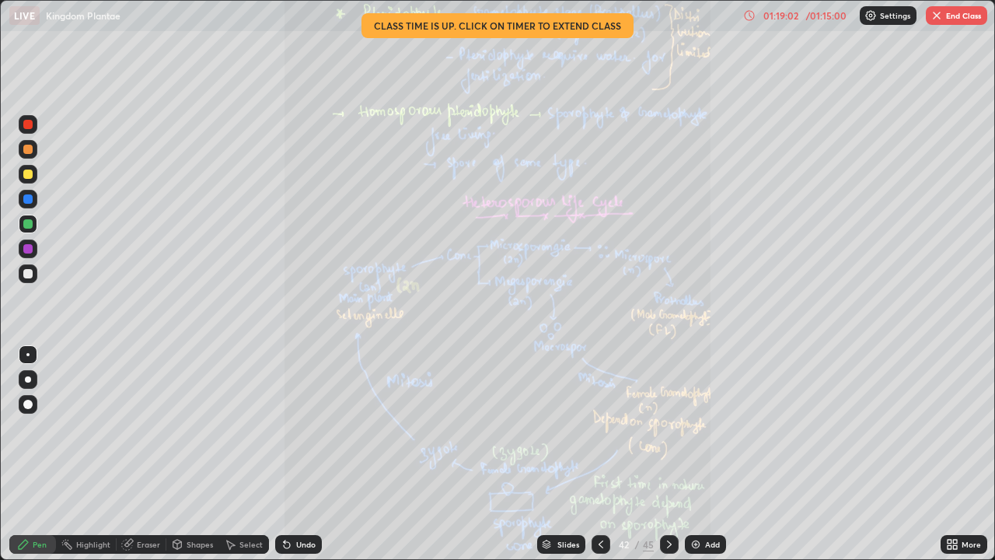
click at [951, 454] on icon at bounding box center [952, 544] width 12 height 12
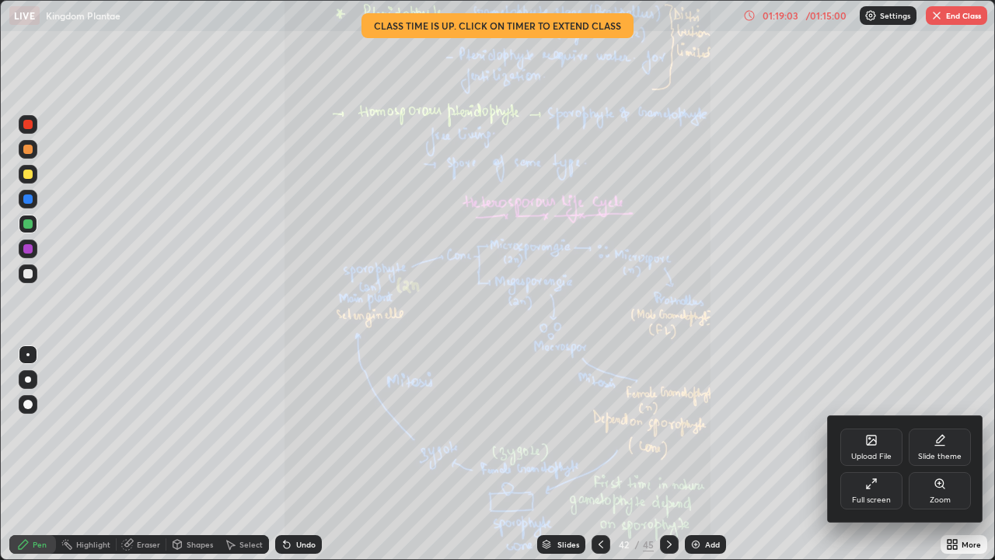
click at [939, 454] on icon at bounding box center [940, 483] width 12 height 12
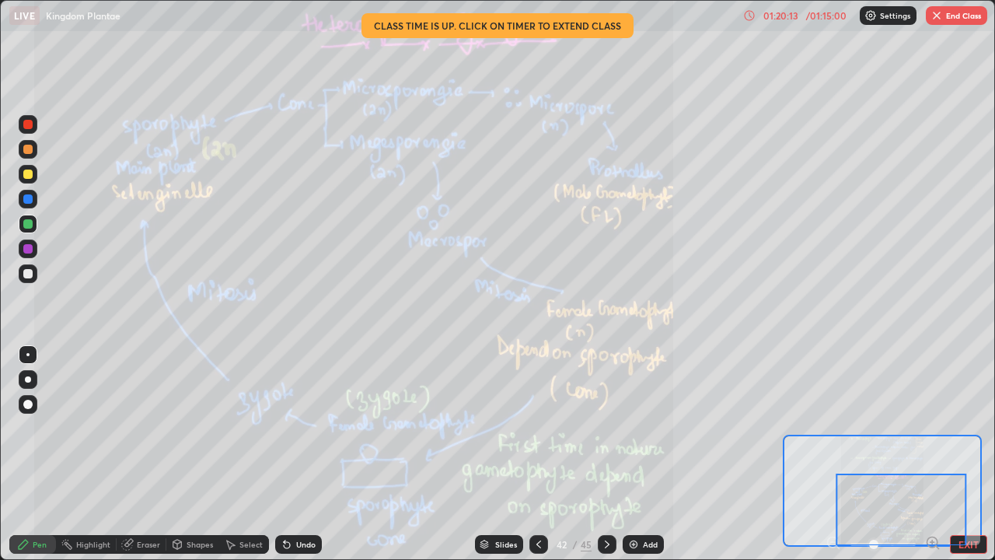
click at [606, 454] on icon at bounding box center [607, 544] width 12 height 12
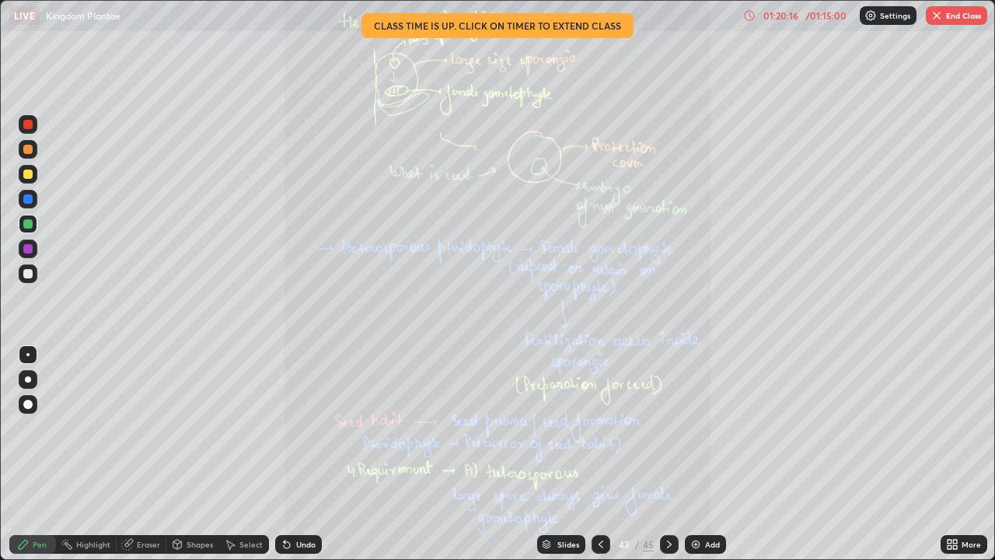
click at [954, 454] on icon at bounding box center [955, 547] width 4 height 4
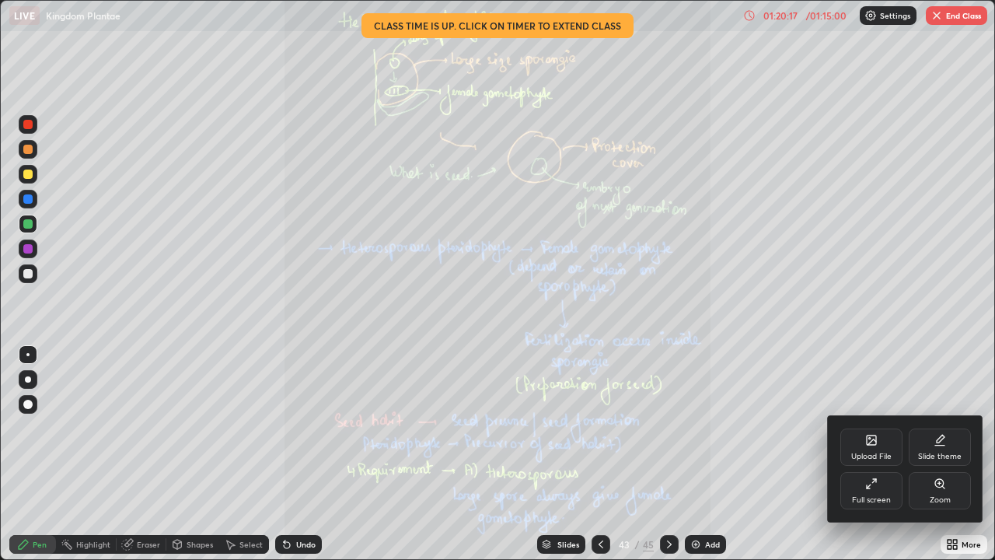
click at [942, 454] on icon at bounding box center [940, 483] width 12 height 12
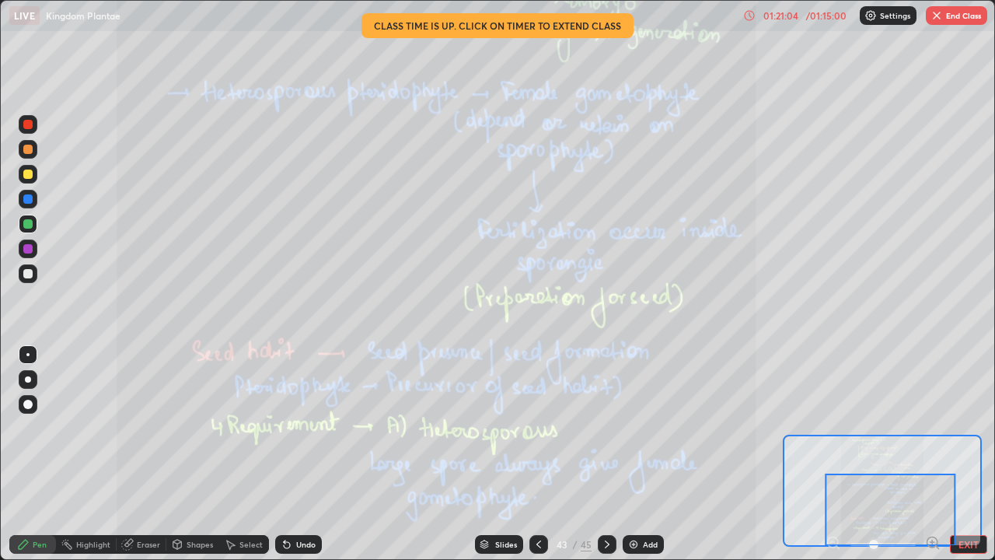
click at [605, 454] on icon at bounding box center [607, 544] width 12 height 12
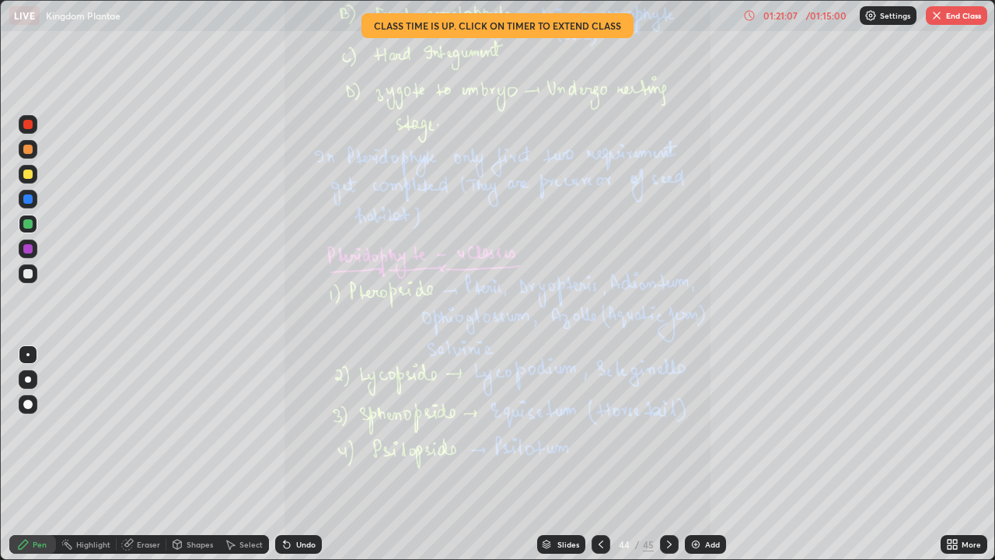
click at [953, 454] on icon at bounding box center [952, 544] width 12 height 12
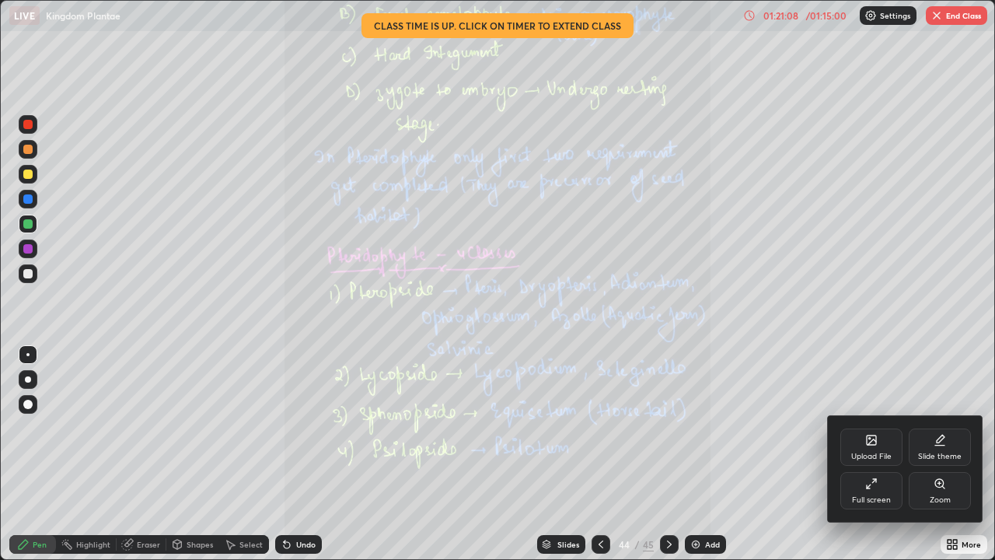
click at [932, 454] on div "Zoom" at bounding box center [940, 490] width 62 height 37
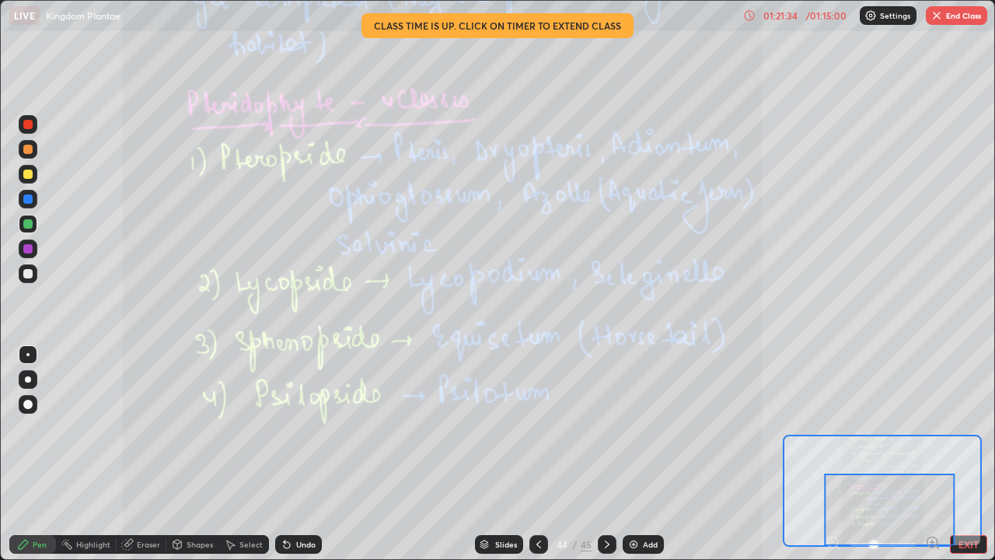
click at [605, 454] on icon at bounding box center [607, 544] width 12 height 12
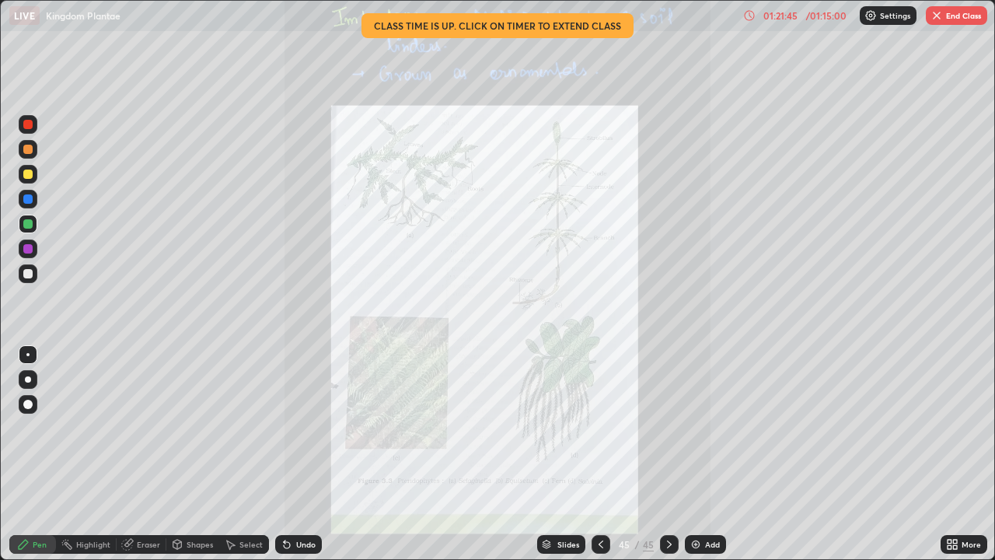
click at [955, 454] on icon at bounding box center [955, 547] width 4 height 4
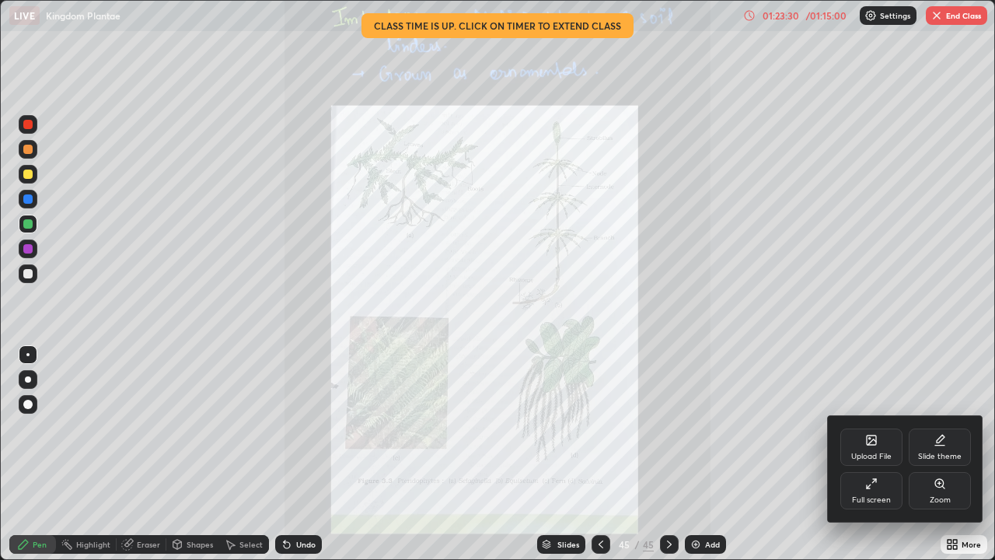
click at [956, 454] on div at bounding box center [497, 280] width 995 height 560
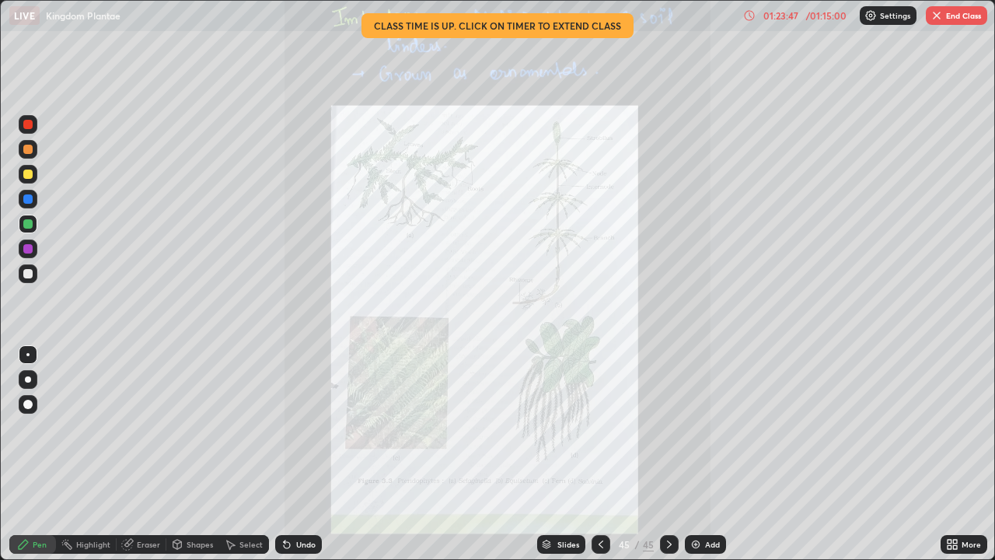
click at [564, 454] on div "Slides" at bounding box center [569, 544] width 22 height 8
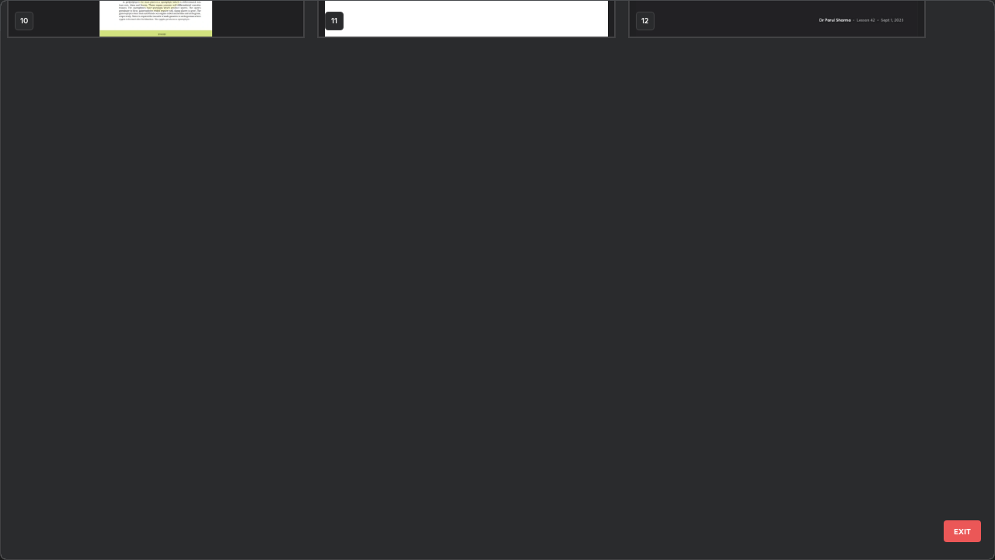
scroll to position [0, 0]
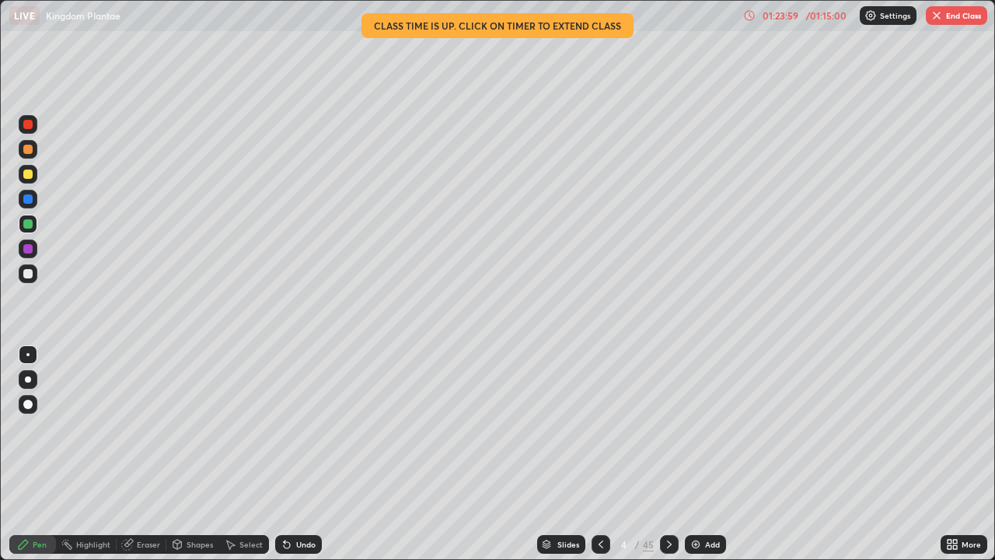
click at [571, 454] on div "Slides" at bounding box center [569, 544] width 22 height 8
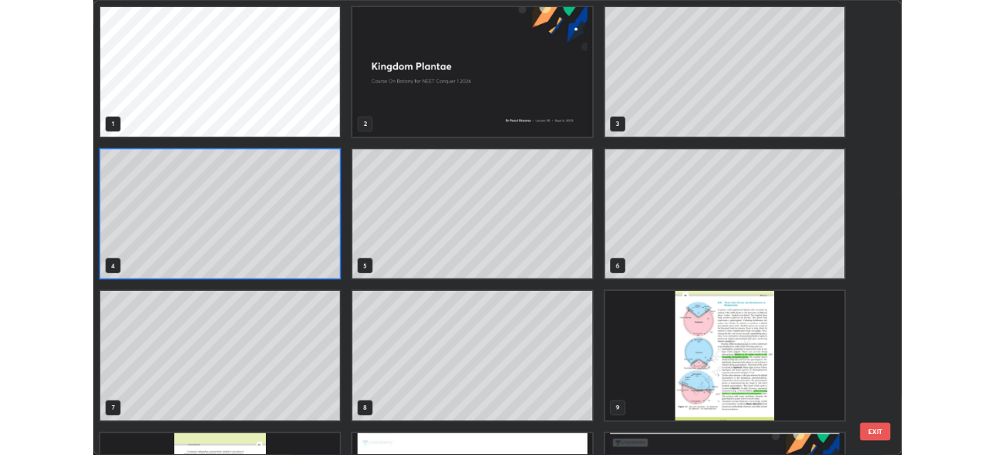
scroll to position [554, 986]
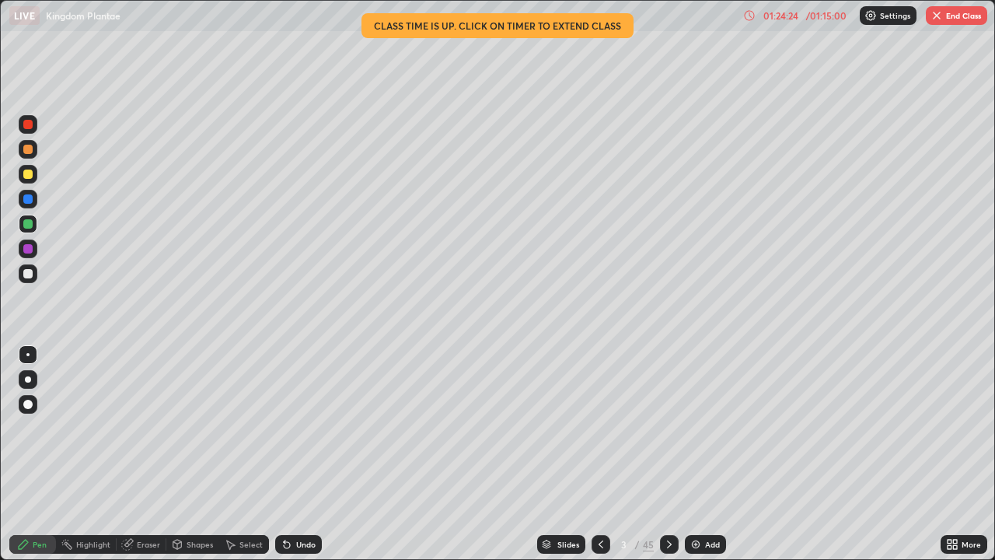
click at [667, 454] on icon at bounding box center [669, 544] width 12 height 12
click at [667, 454] on icon at bounding box center [669, 544] width 5 height 8
click at [942, 19] on img "button" at bounding box center [937, 15] width 12 height 12
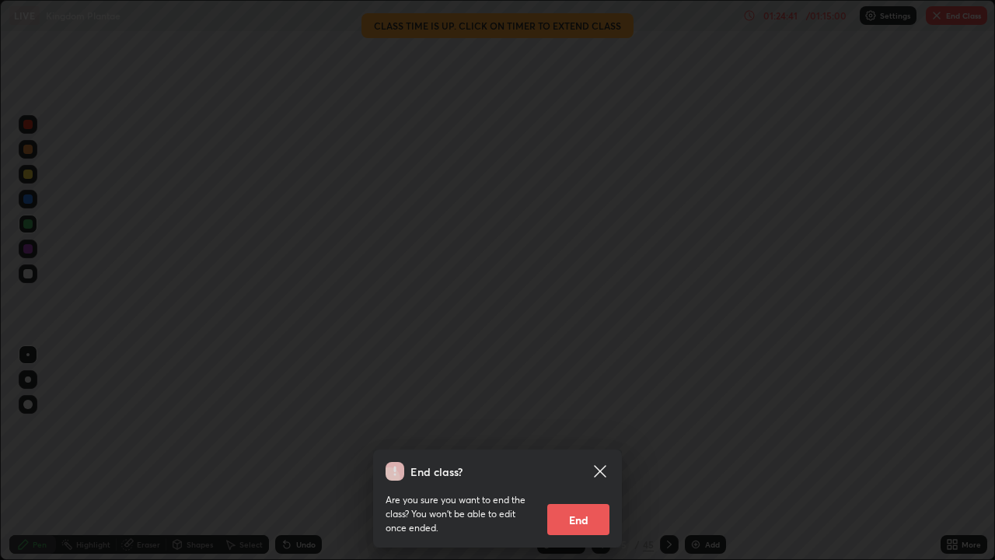
click at [587, 454] on button "End" at bounding box center [578, 519] width 62 height 31
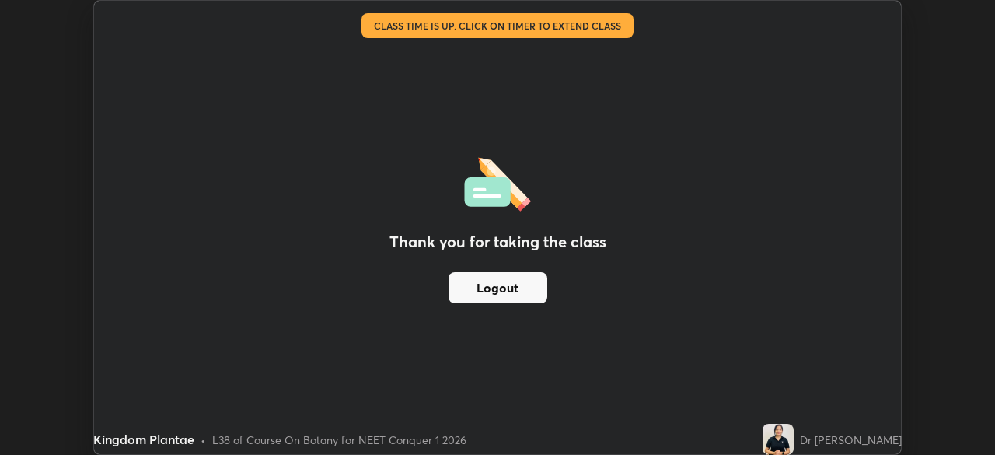
scroll to position [77304, 76763]
